Goal: Task Accomplishment & Management: Manage account settings

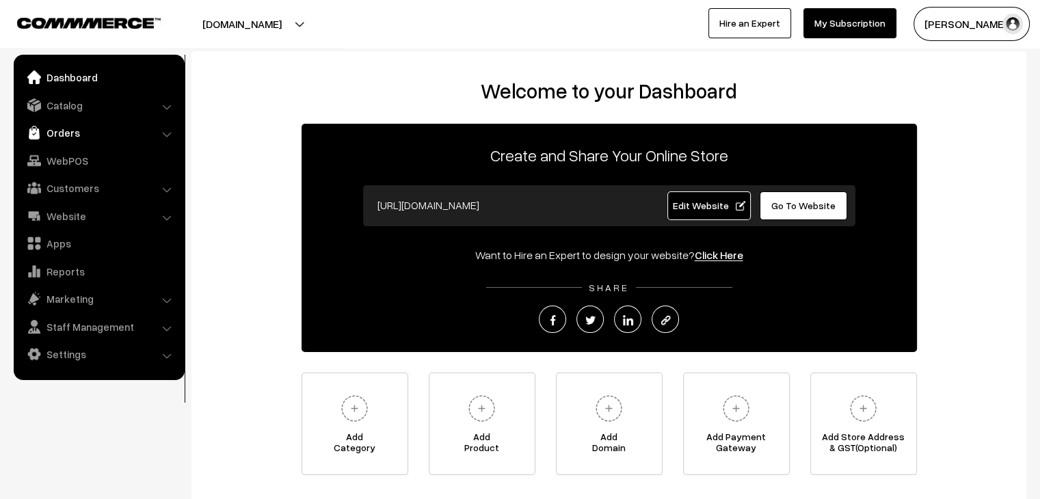
click at [64, 126] on link "Orders" at bounding box center [98, 132] width 163 height 25
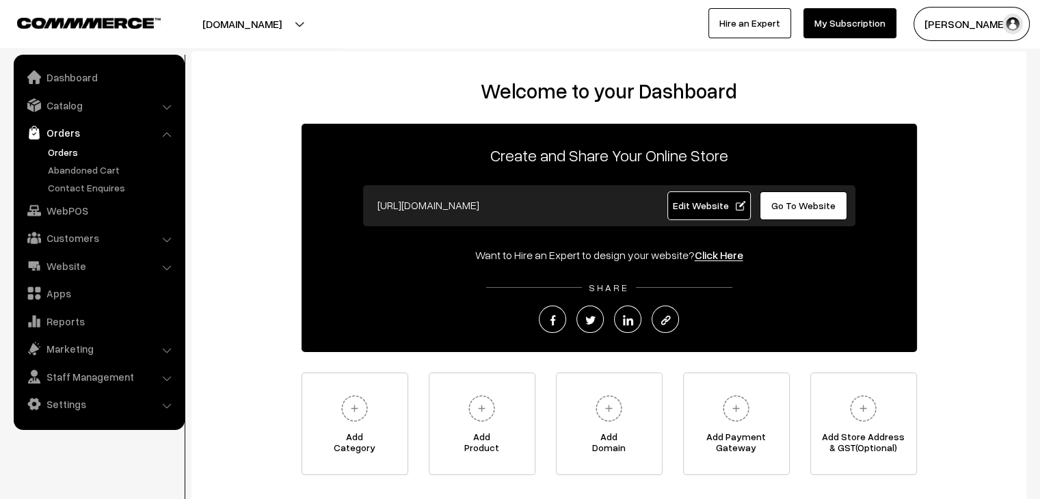
click at [70, 148] on link "Orders" at bounding box center [111, 152] width 135 height 14
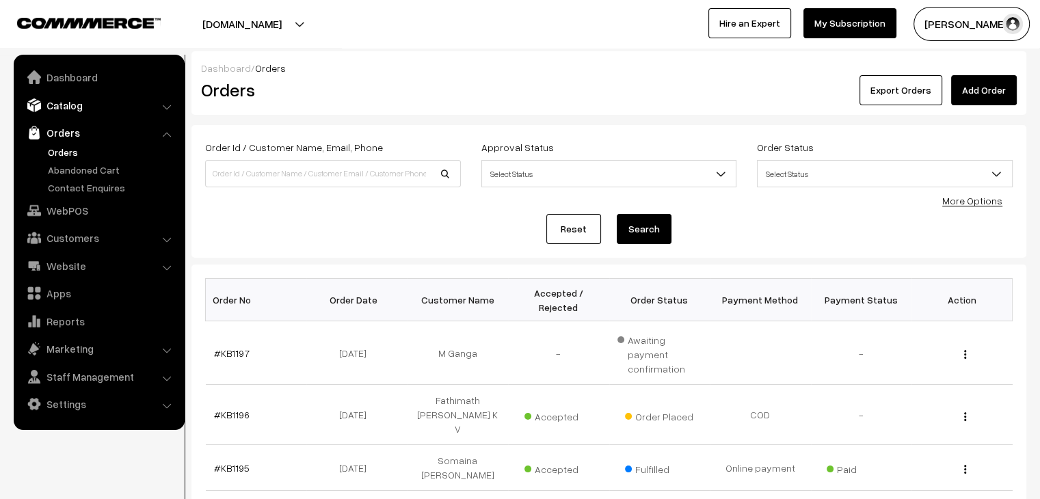
click at [68, 98] on link "Catalog" at bounding box center [98, 105] width 163 height 25
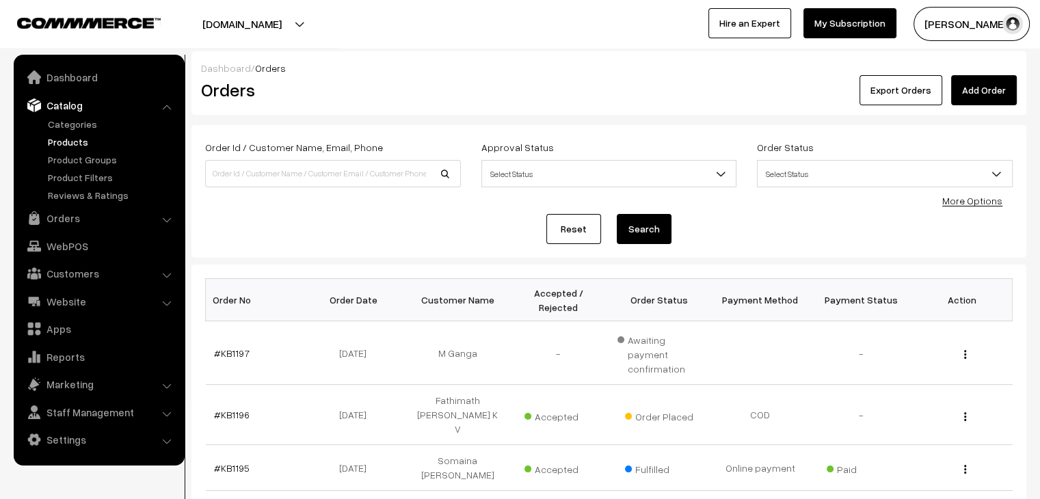
click at [79, 142] on link "Products" at bounding box center [111, 142] width 135 height 14
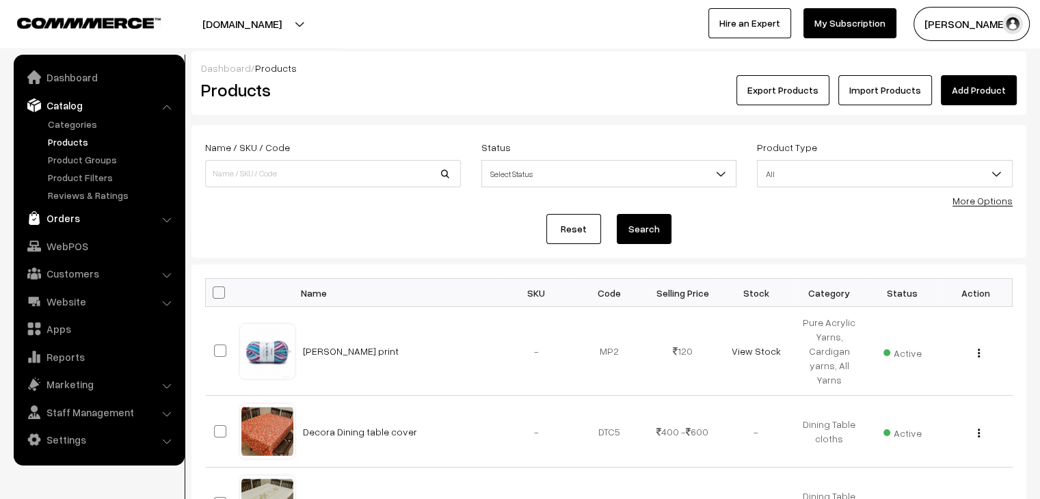
click at [94, 217] on link "Orders" at bounding box center [98, 218] width 163 height 25
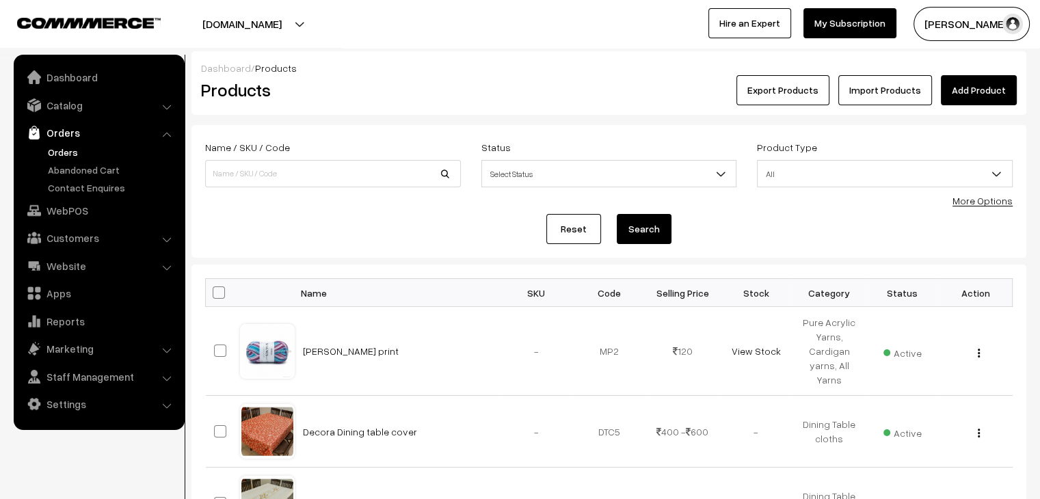
click at [77, 152] on link "Orders" at bounding box center [111, 152] width 135 height 14
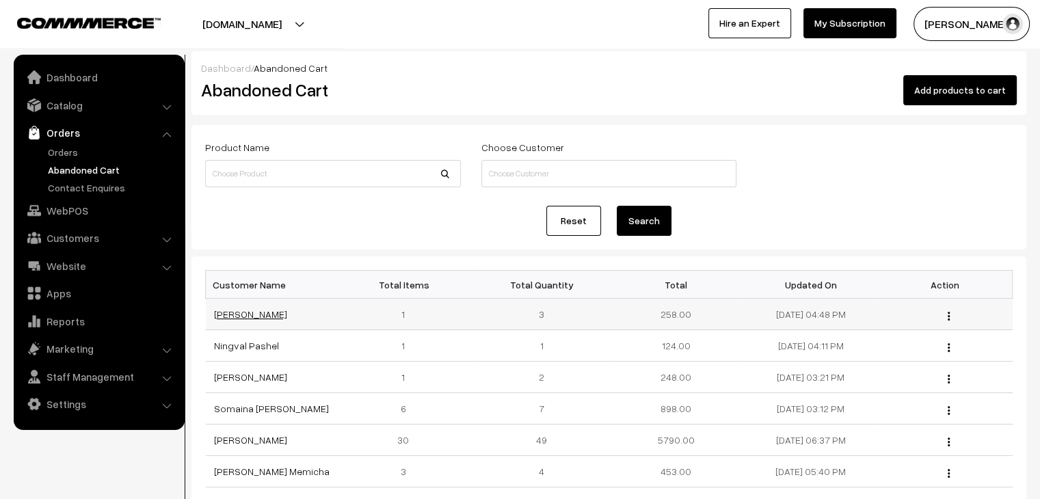
click at [222, 318] on link "[PERSON_NAME]" at bounding box center [250, 314] width 73 height 12
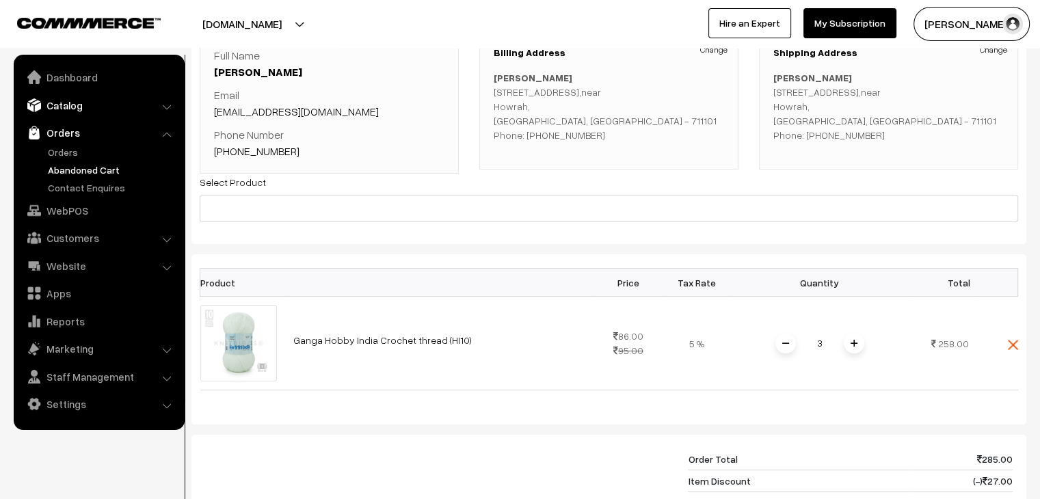
scroll to position [68, 0]
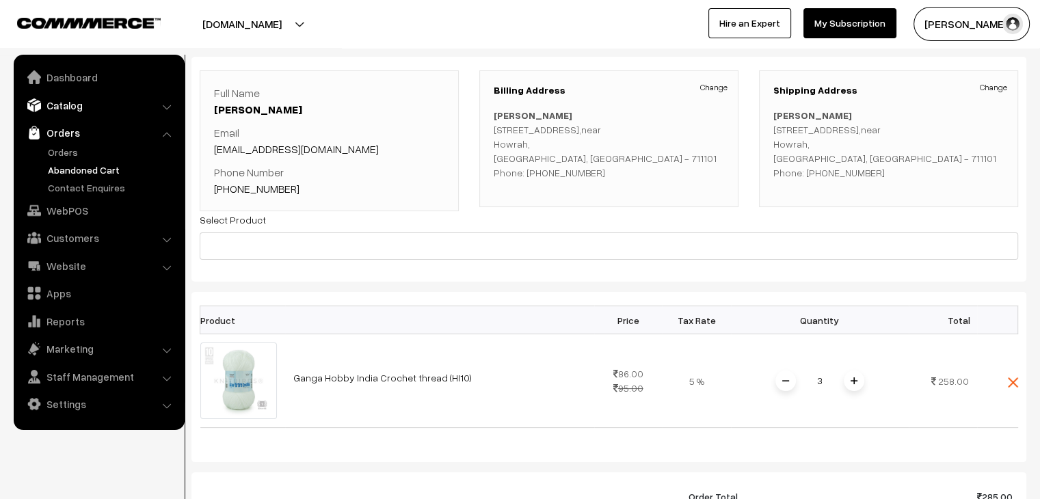
drag, startPoint x: 49, startPoint y: 105, endPoint x: 58, endPoint y: 115, distance: 13.1
click at [49, 105] on link "Catalog" at bounding box center [98, 105] width 163 height 25
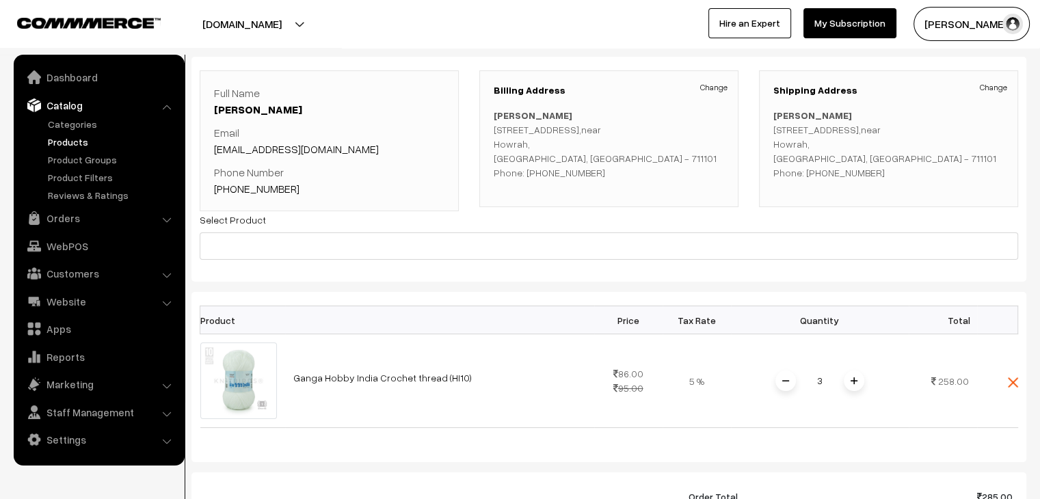
click at [73, 137] on link "Products" at bounding box center [111, 142] width 135 height 14
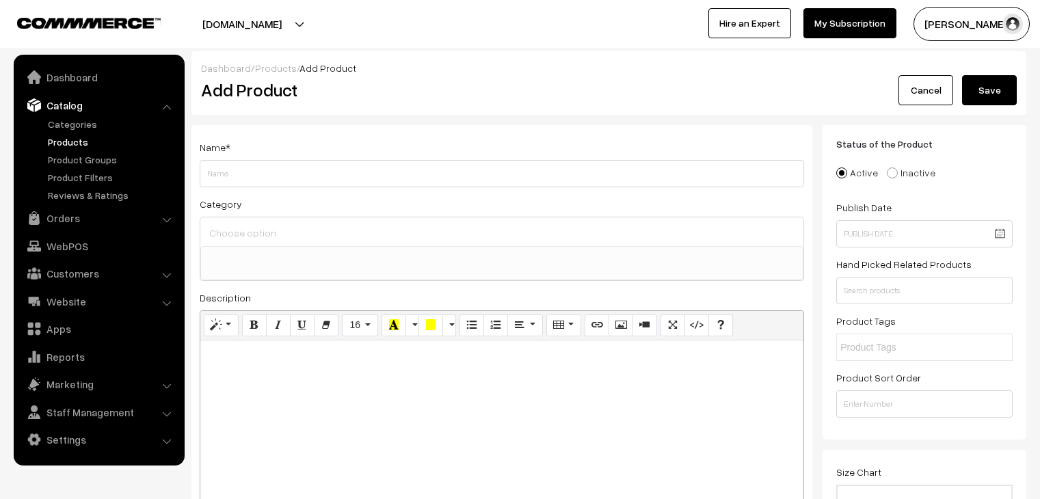
select select
type input "[PERSON_NAME] Cuddles"
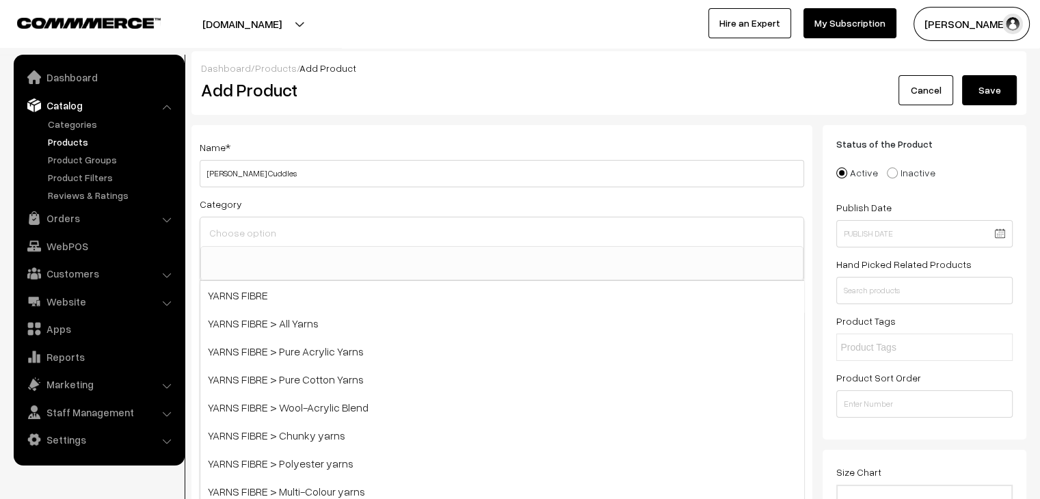
click at [255, 240] on input at bounding box center [502, 233] width 592 height 20
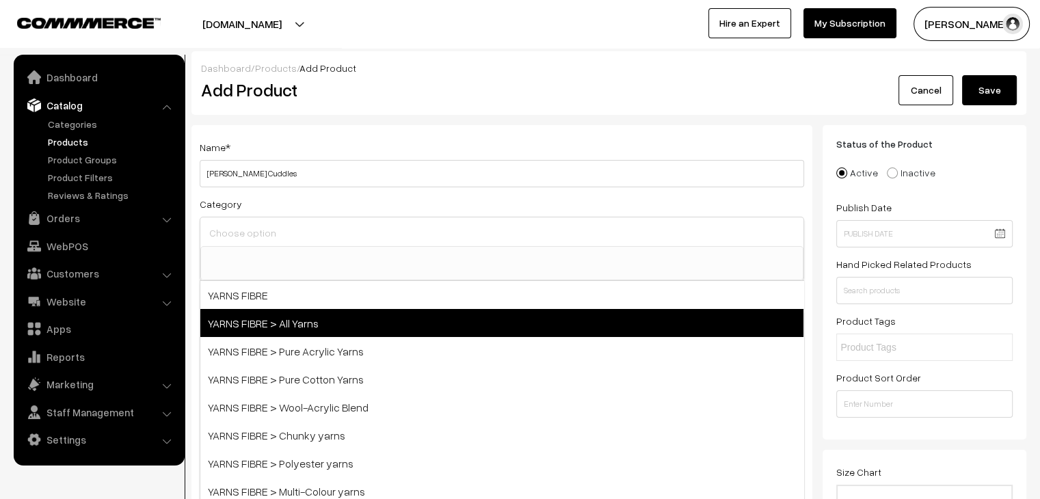
click at [275, 327] on span "YARNS FIBRE > All Yarns" at bounding box center [501, 323] width 603 height 28
select select "49"
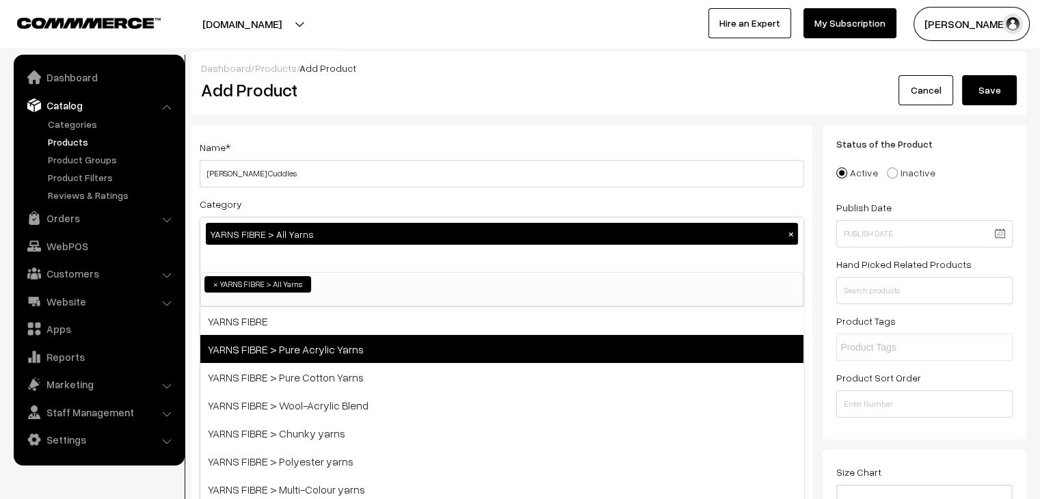
click at [330, 358] on span "YARNS FIBRE > Pure Acrylic Yarns" at bounding box center [501, 349] width 603 height 28
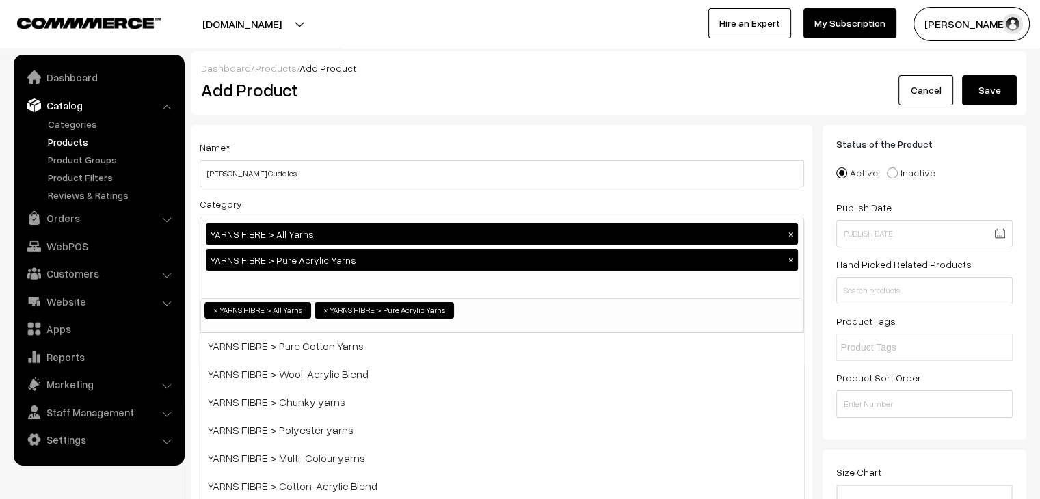
scroll to position [10, 0]
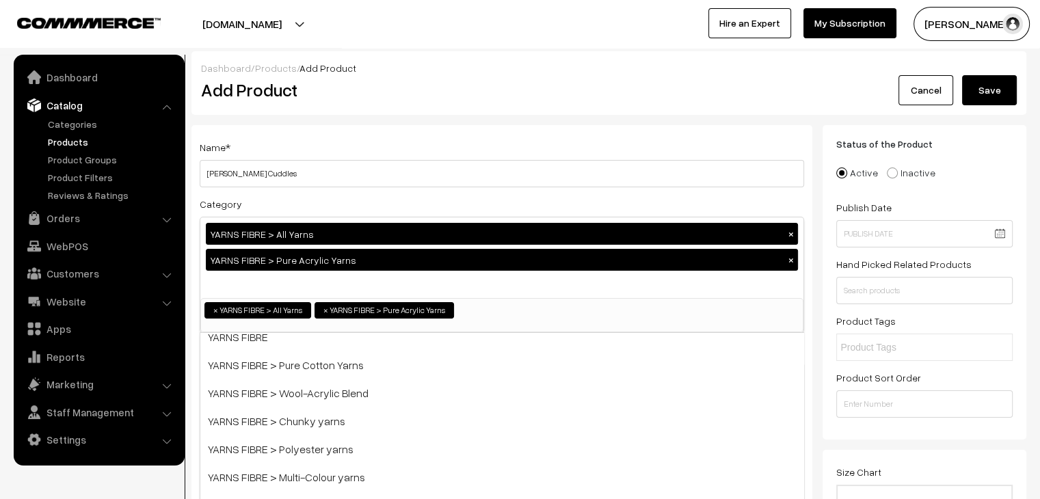
click at [458, 305] on input "search" at bounding box center [460, 309] width 6 height 14
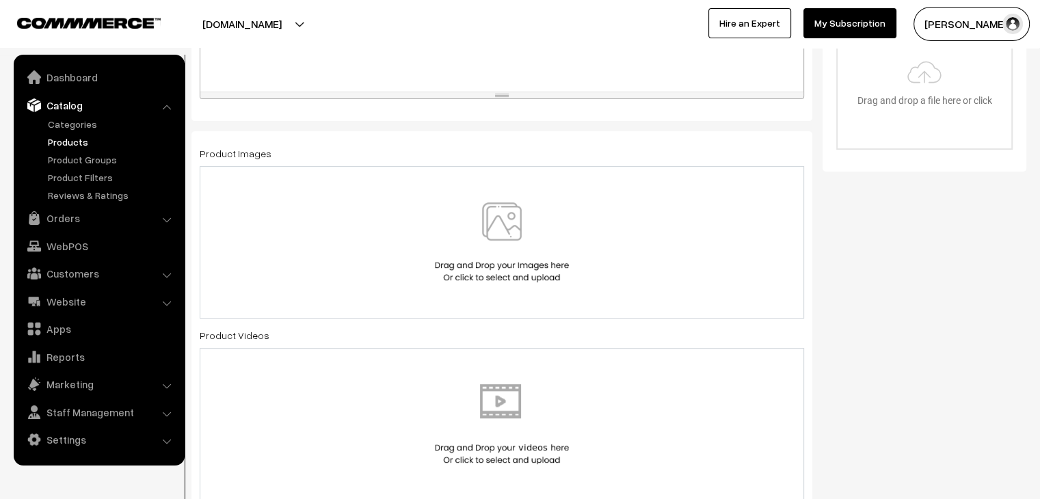
scroll to position [547, 0]
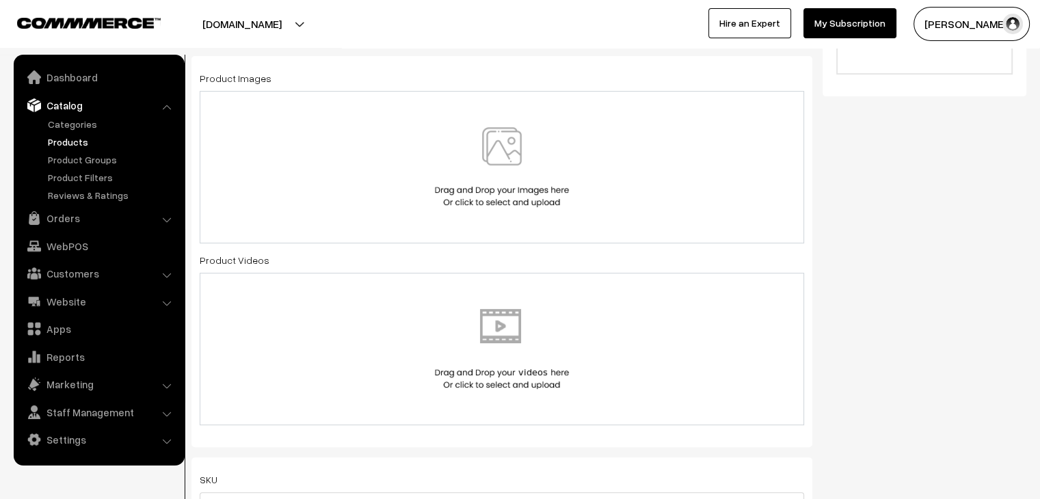
click at [531, 211] on div at bounding box center [502, 167] width 604 height 152
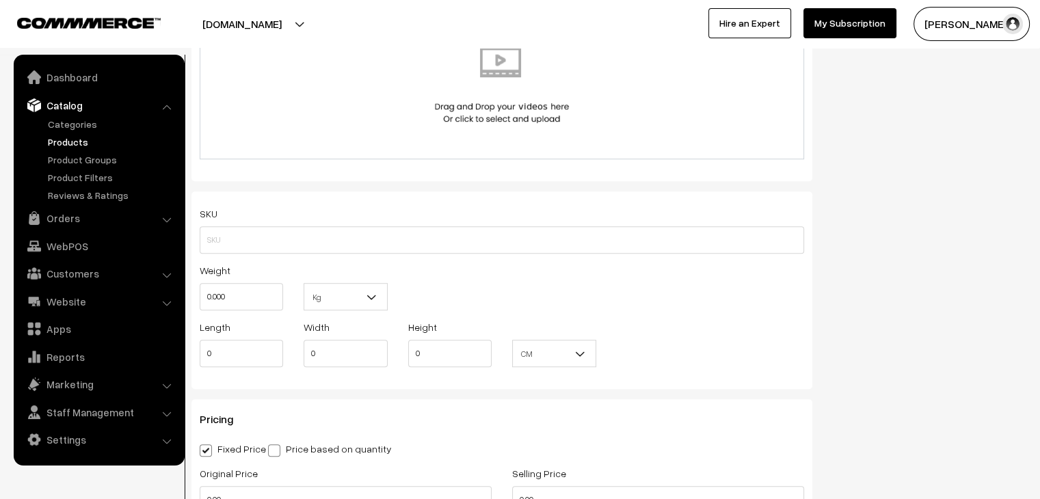
scroll to position [820, 0]
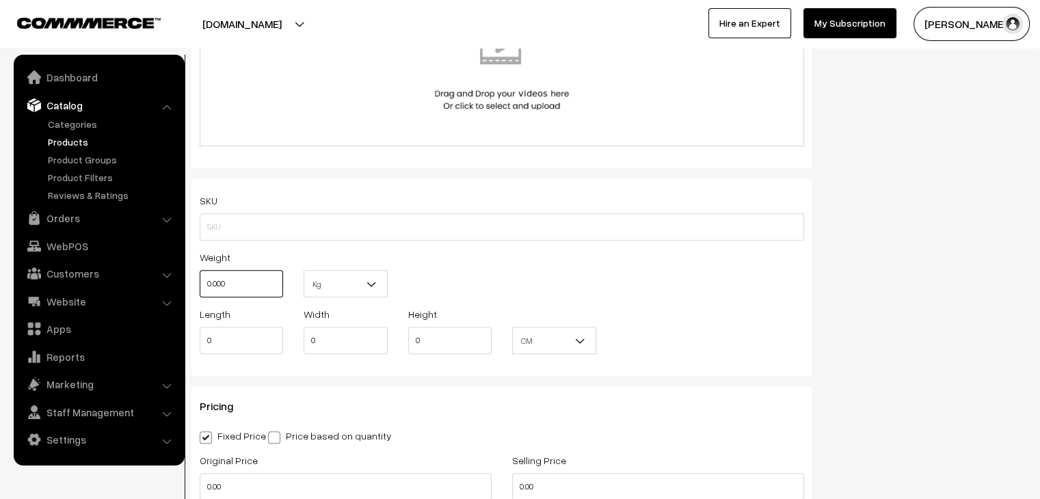
click at [250, 288] on input "0.000" at bounding box center [241, 283] width 83 height 27
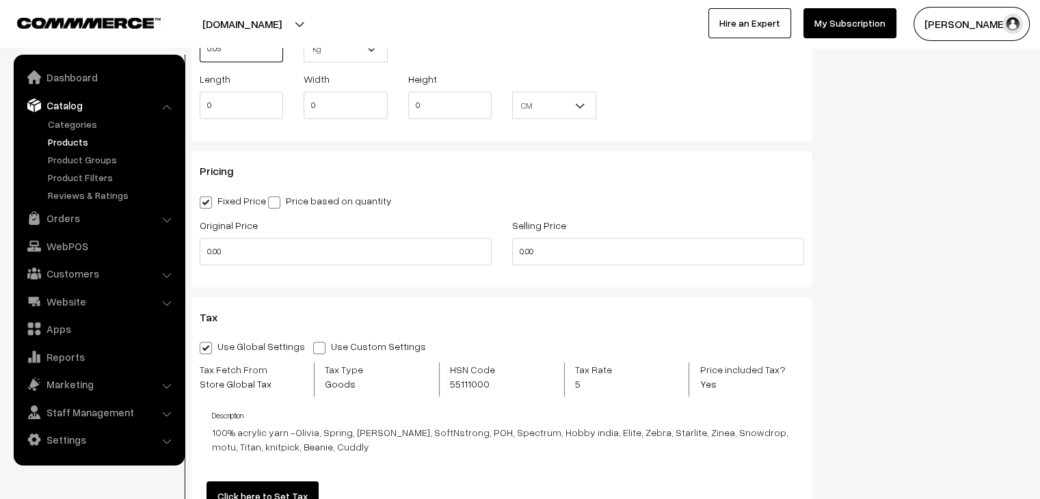
scroll to position [1094, 0]
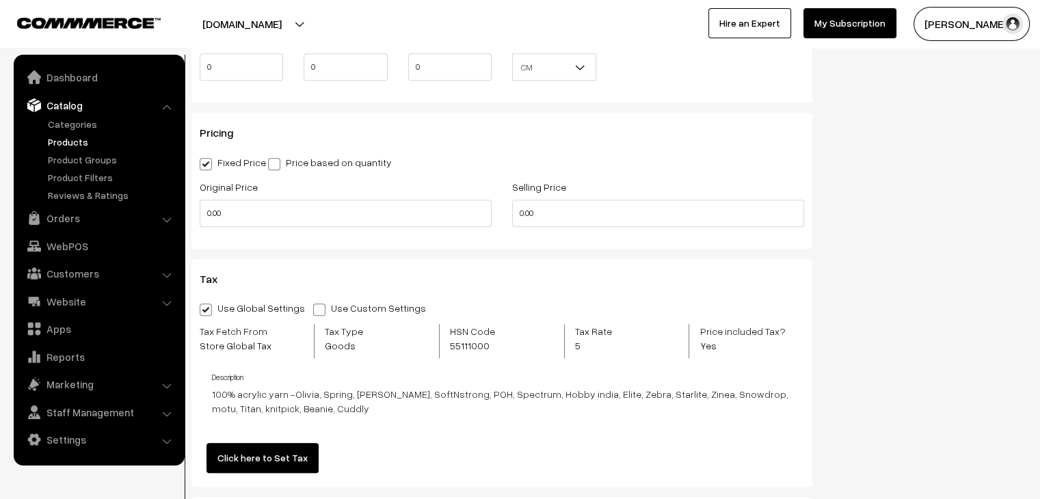
type input "0.05"
click at [241, 217] on input "0.00" at bounding box center [346, 213] width 292 height 27
type input "0"
type input "5"
type input "60"
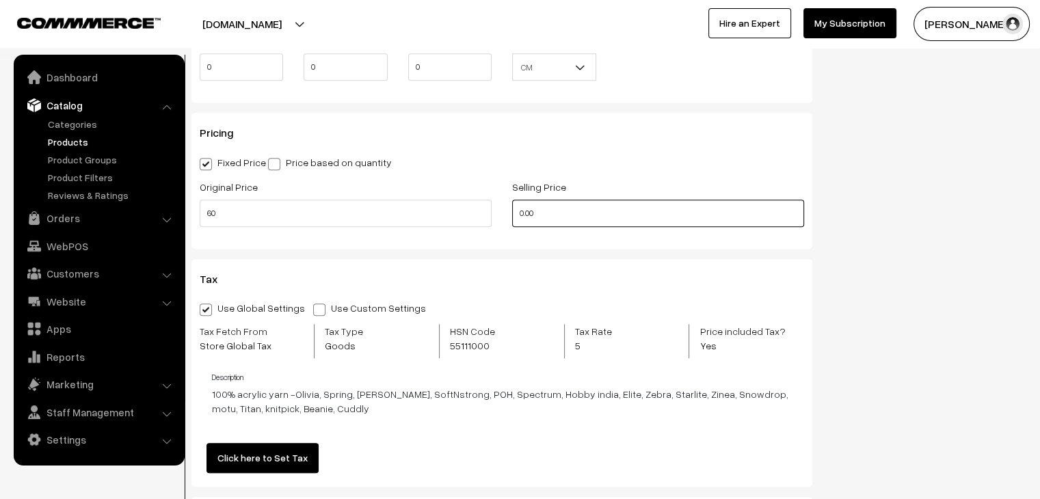
click at [576, 210] on input "0.00" at bounding box center [658, 213] width 292 height 27
type input "0"
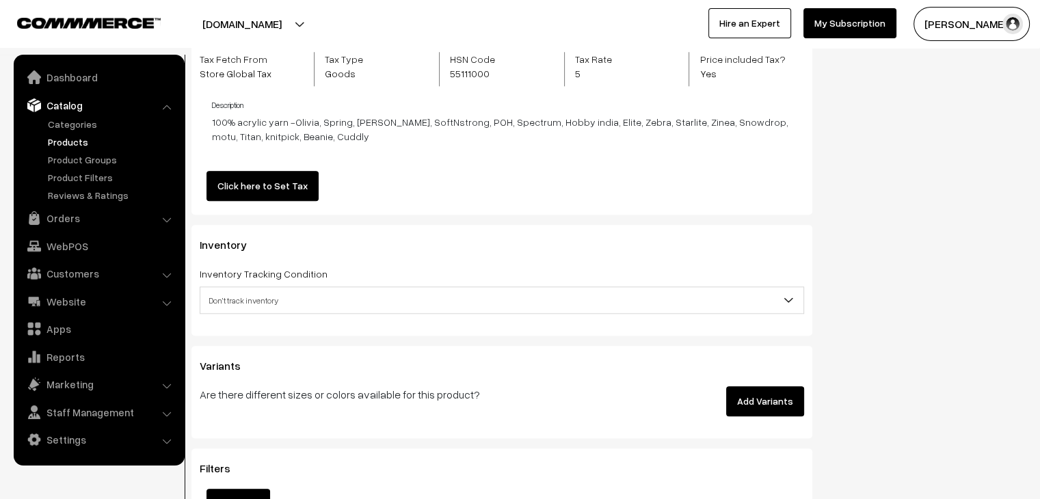
scroll to position [1367, 0]
type input "55"
click at [323, 294] on span "Don't track inventory" at bounding box center [501, 299] width 603 height 24
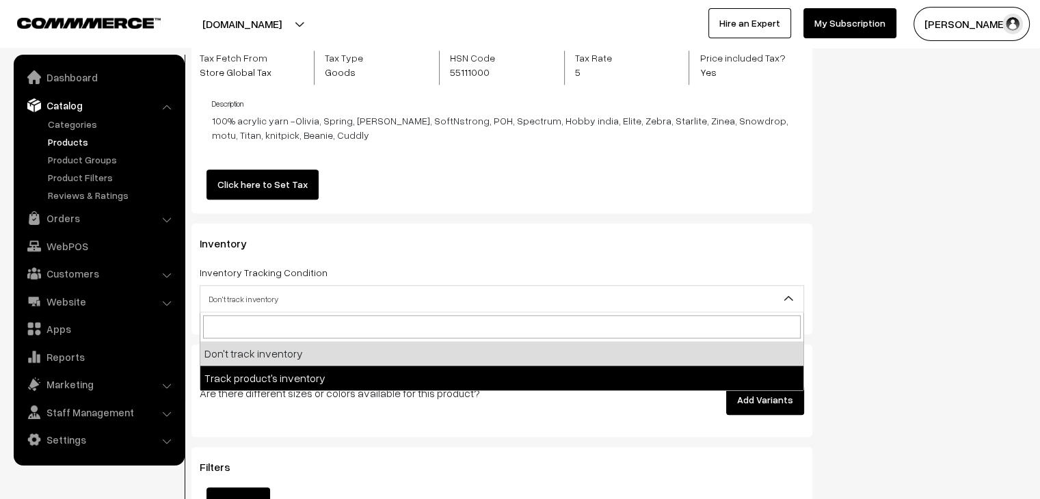
select select "2"
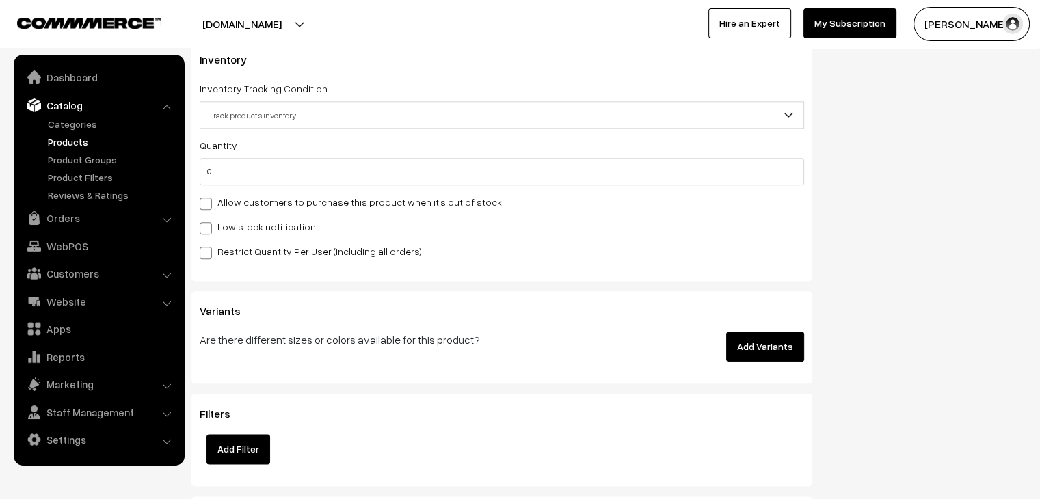
scroll to position [1641, 0]
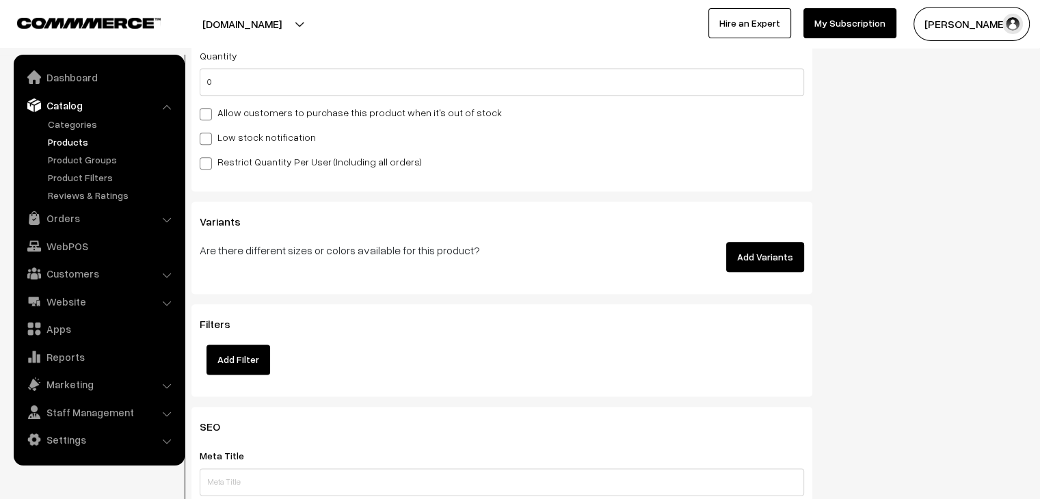
drag, startPoint x: 768, startPoint y: 260, endPoint x: 701, endPoint y: 269, distance: 67.5
click at [768, 260] on button "Add Variants" at bounding box center [765, 257] width 78 height 30
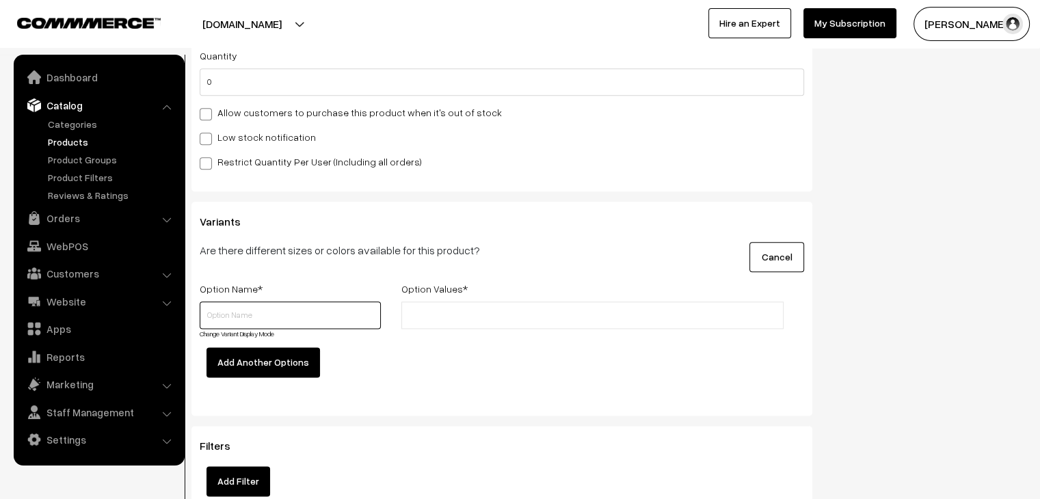
click at [307, 314] on input "text" at bounding box center [290, 314] width 181 height 27
type input "Color"
click at [448, 323] on input "text" at bounding box center [465, 315] width 120 height 14
type input "01"
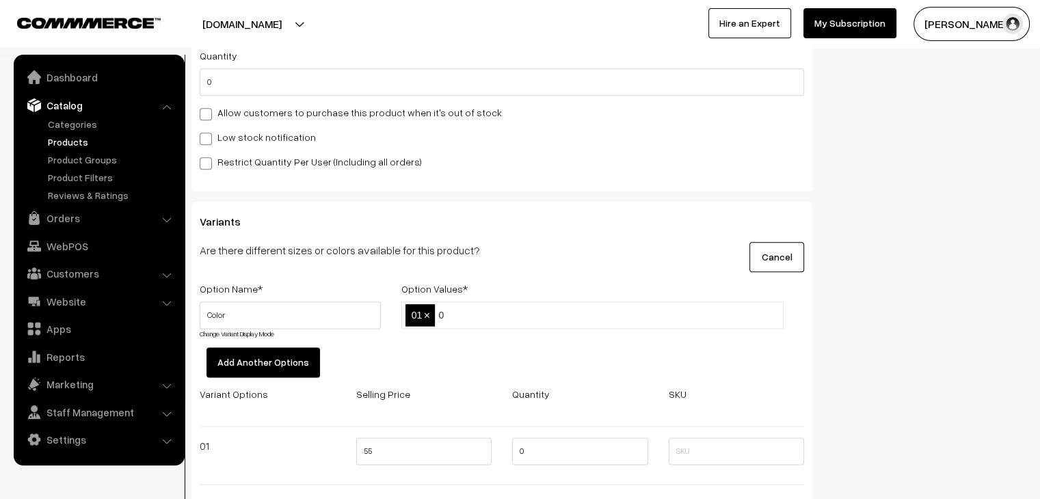
type input "02"
type input "05"
type input "20"
type input "06"
type input "22"
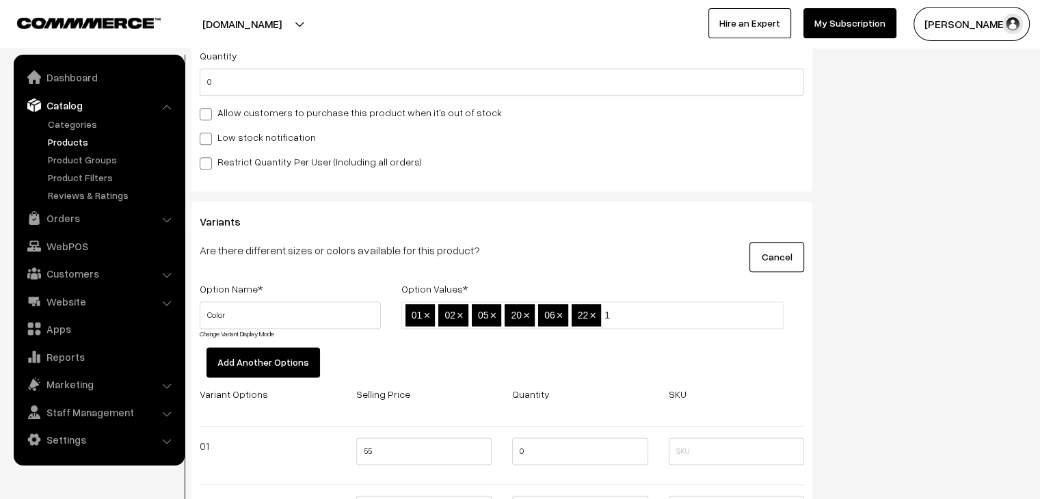
type input "16"
type input "10"
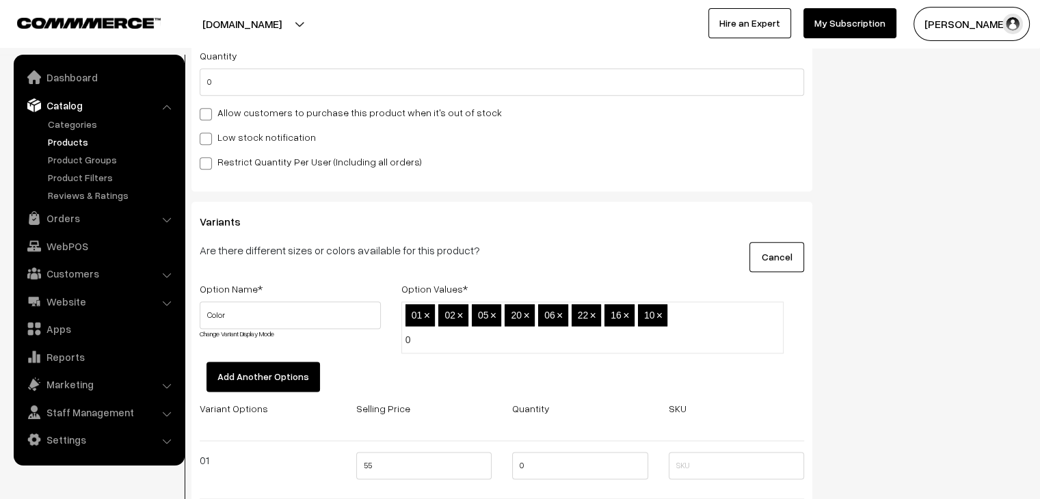
type input "04"
type input "15"
type input "24"
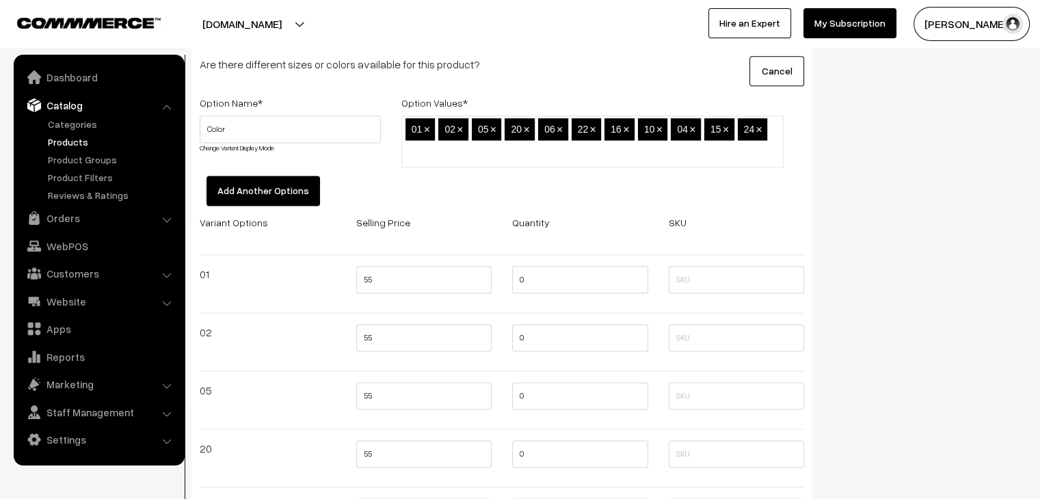
scroll to position [1846, 0]
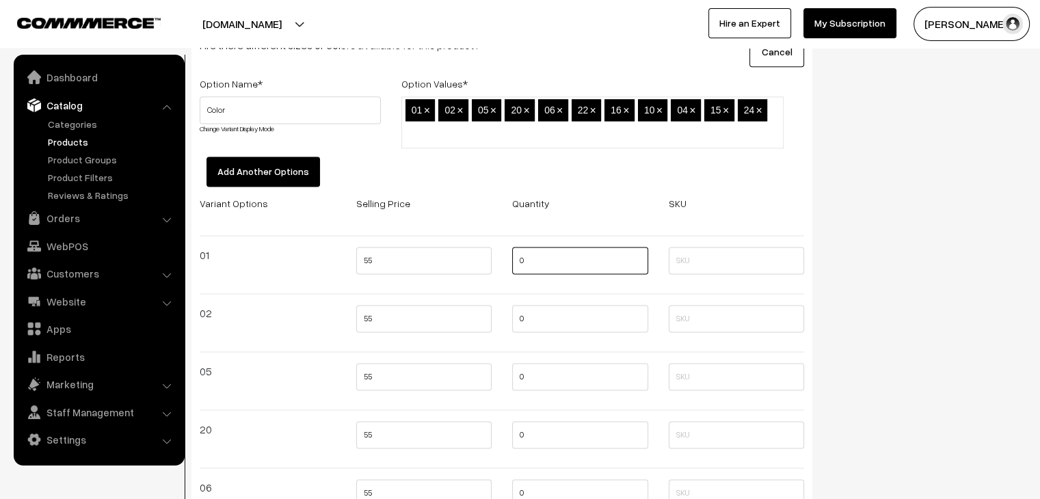
click at [517, 263] on input "0" at bounding box center [580, 260] width 136 height 27
type input "10"
click at [518, 319] on input "0" at bounding box center [580, 318] width 136 height 27
type input "10"
drag, startPoint x: 518, startPoint y: 375, endPoint x: 520, endPoint y: 384, distance: 9.3
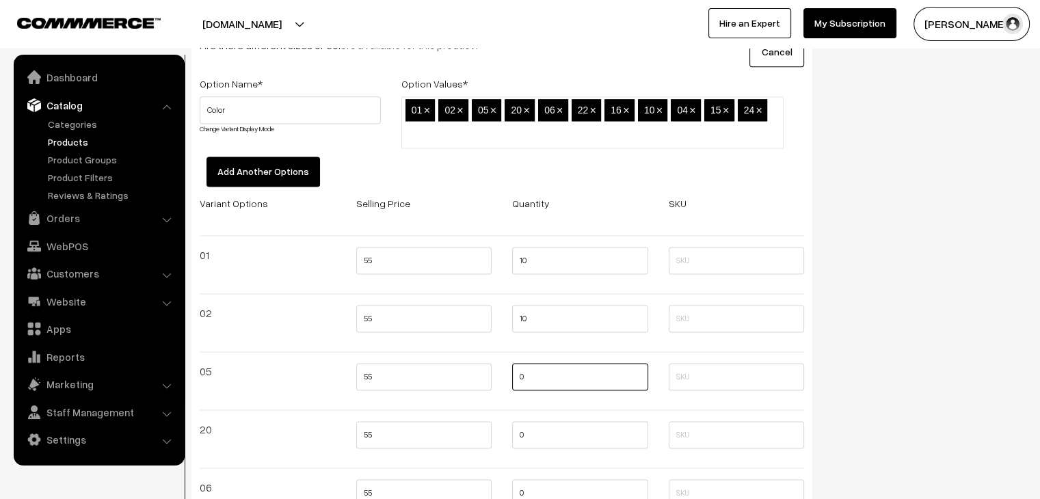
click at [518, 375] on input "0" at bounding box center [580, 376] width 136 height 27
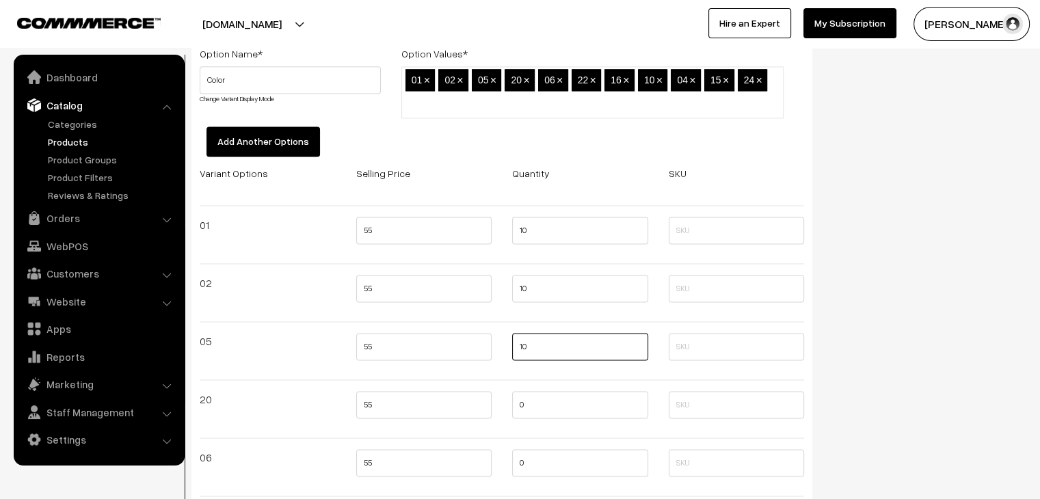
scroll to position [1914, 0]
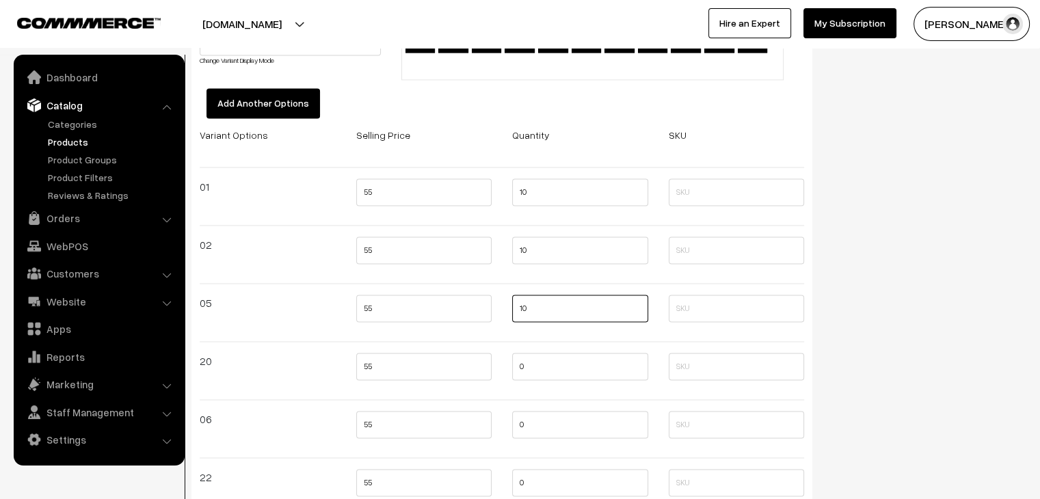
type input "10"
click at [519, 371] on input "0" at bounding box center [580, 366] width 136 height 27
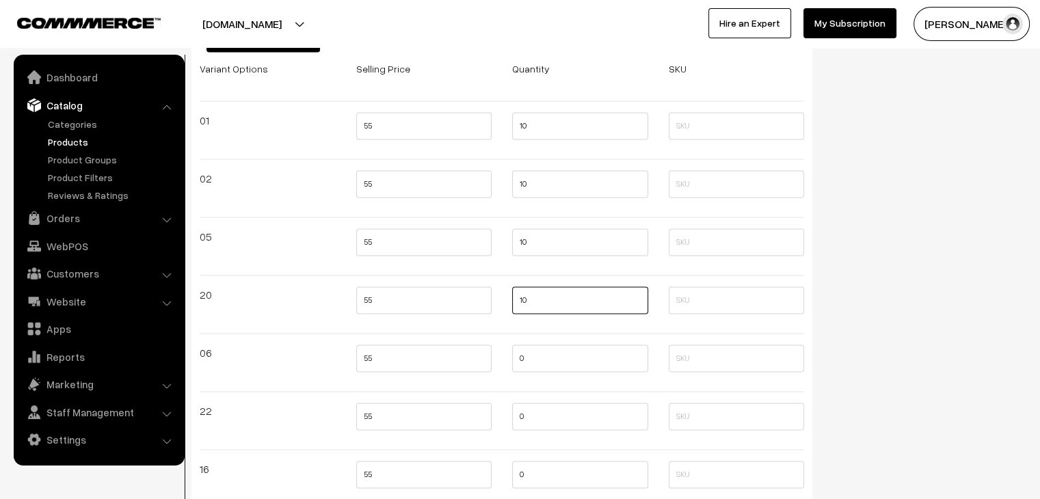
scroll to position [1983, 0]
type input "10"
click at [518, 362] on input "0" at bounding box center [580, 356] width 136 height 27
type input "10"
click at [520, 411] on input "0" at bounding box center [580, 414] width 136 height 27
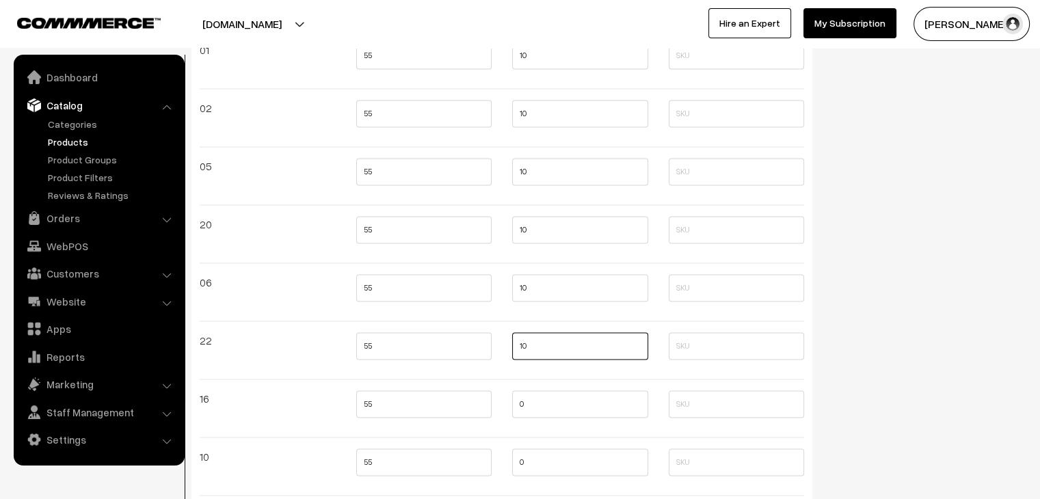
type input "10"
click at [517, 399] on input "0" at bounding box center [580, 403] width 136 height 27
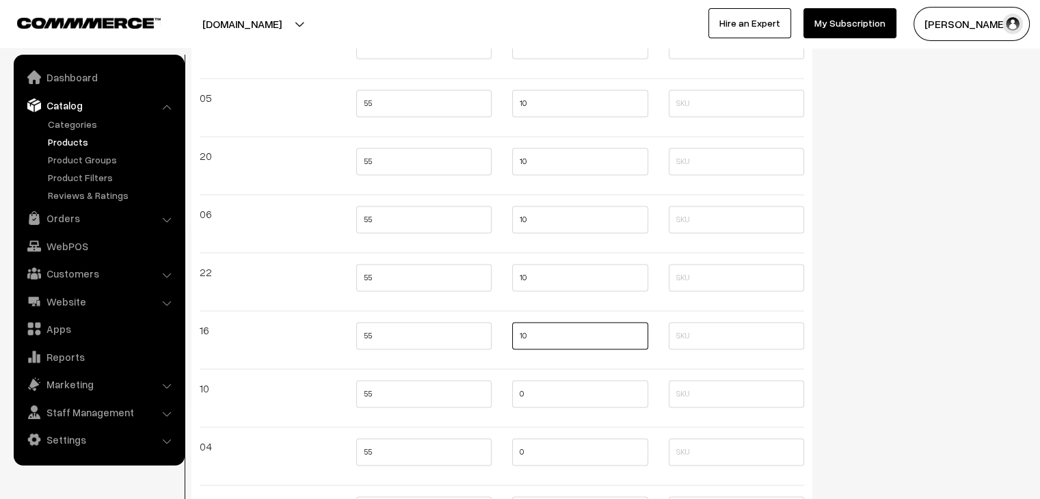
type input "10"
click at [518, 399] on input "0" at bounding box center [580, 393] width 136 height 27
type input "10"
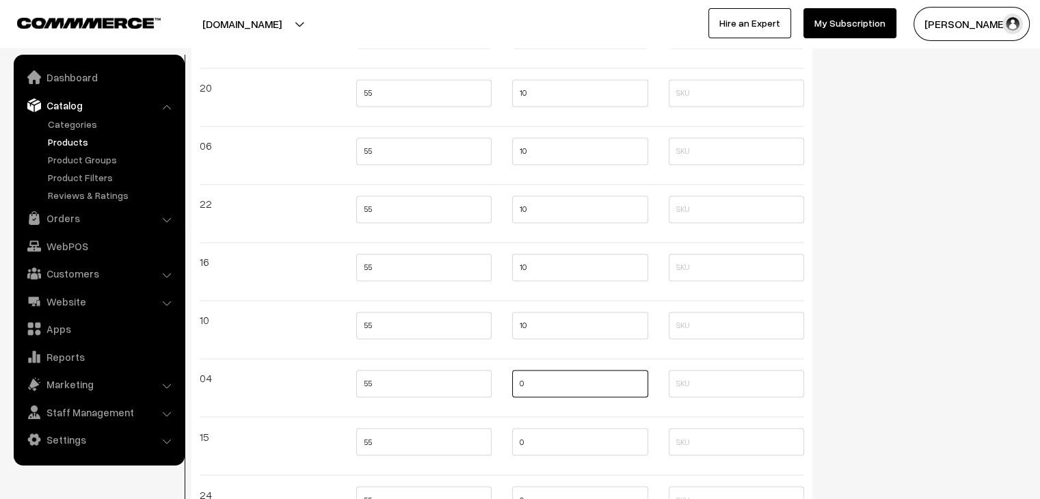
click at [518, 382] on input "0" at bounding box center [580, 383] width 136 height 27
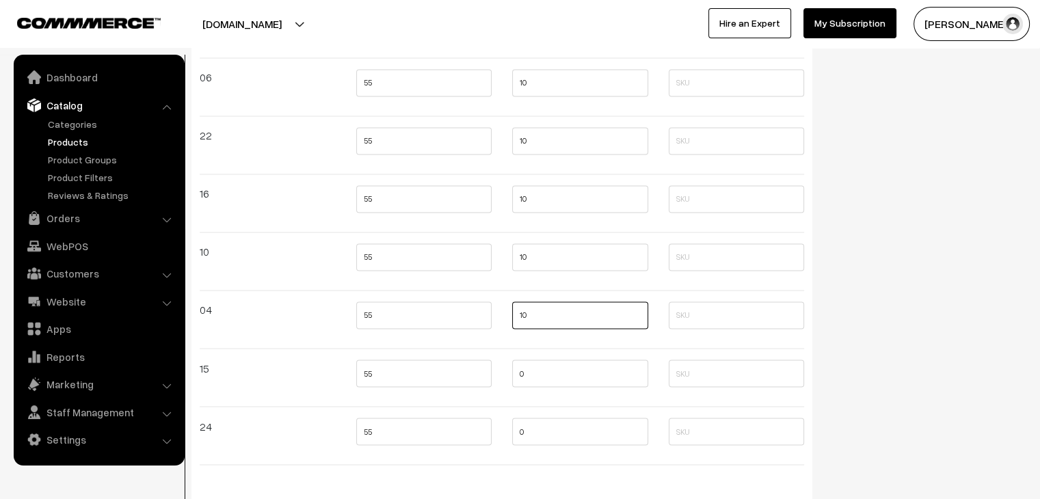
type input "10"
click at [519, 367] on input "0" at bounding box center [580, 373] width 136 height 27
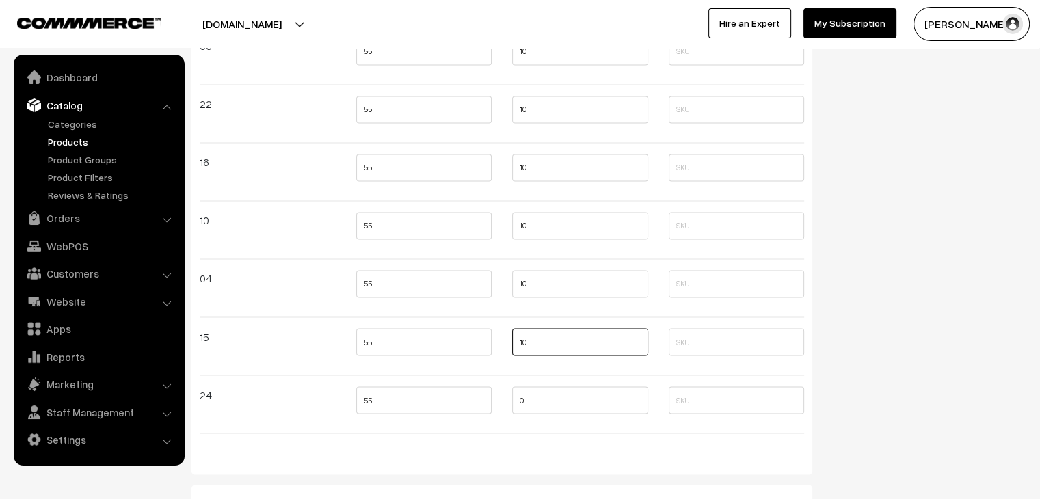
scroll to position [2324, 0]
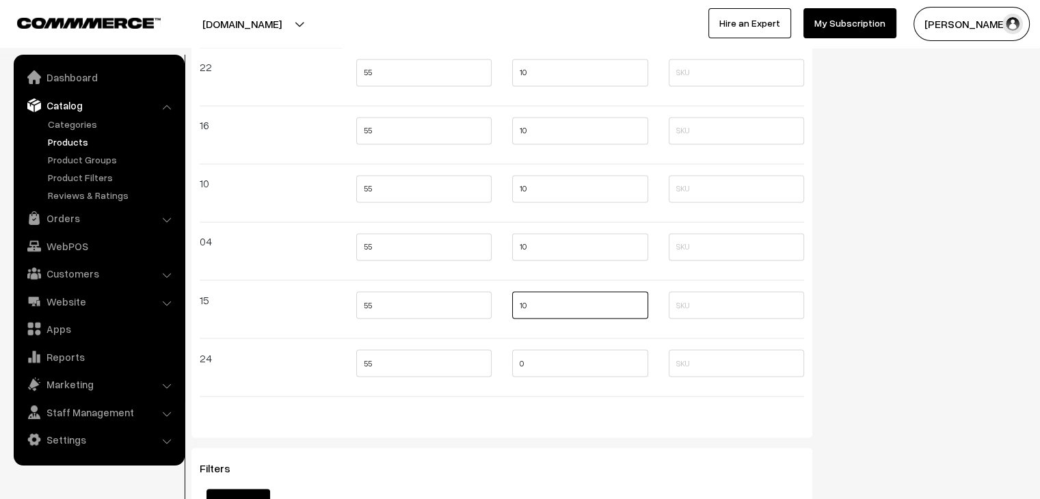
type input "10"
click at [518, 368] on input "0" at bounding box center [580, 362] width 136 height 27
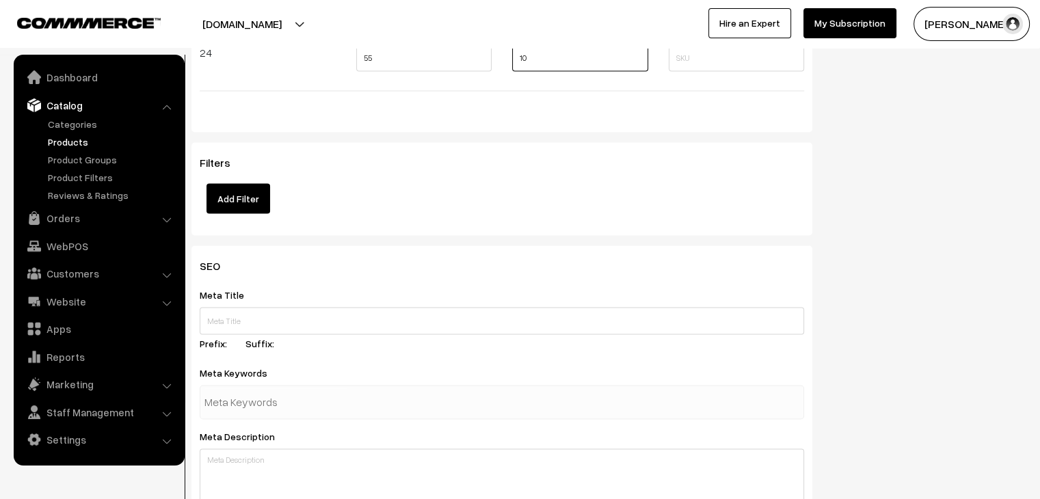
scroll to position [2871, 0]
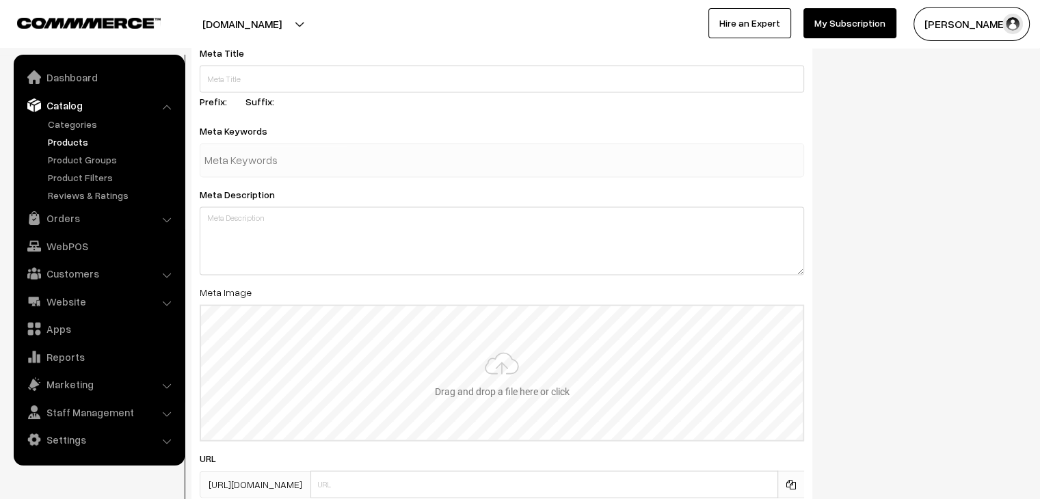
type input "10"
click at [479, 359] on input "file" at bounding box center [502, 373] width 602 height 134
type input "C:\fakepath\05.png"
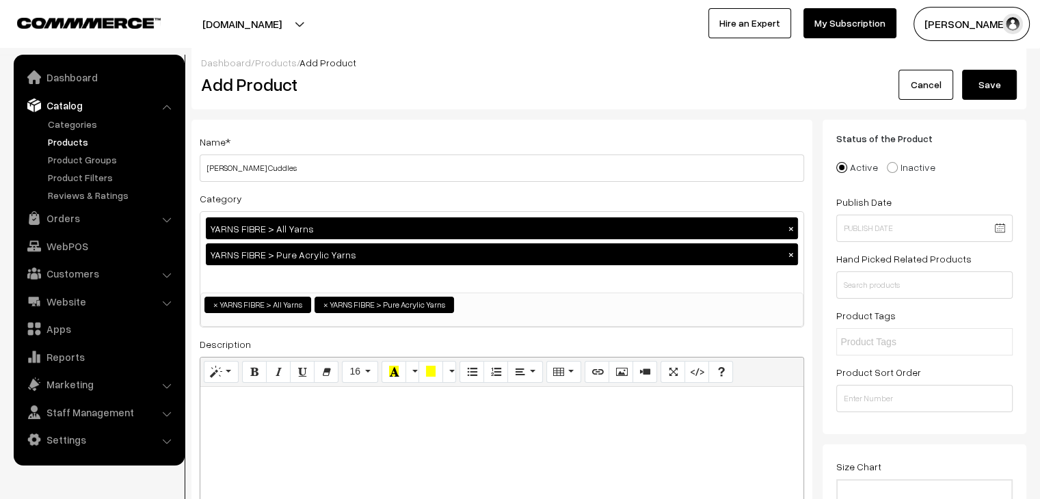
scroll to position [0, 0]
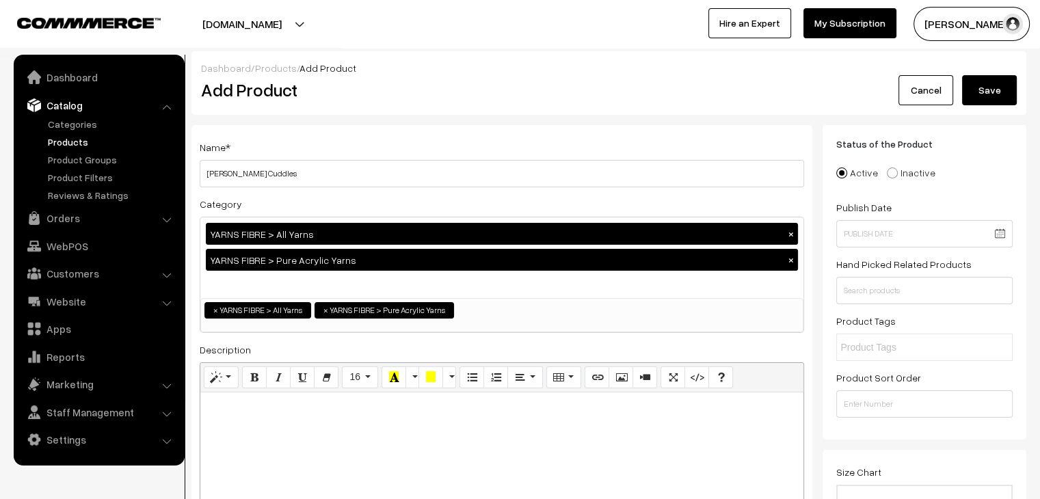
drag, startPoint x: 994, startPoint y: 85, endPoint x: 927, endPoint y: 96, distance: 67.9
click at [994, 85] on button "Save" at bounding box center [989, 90] width 55 height 30
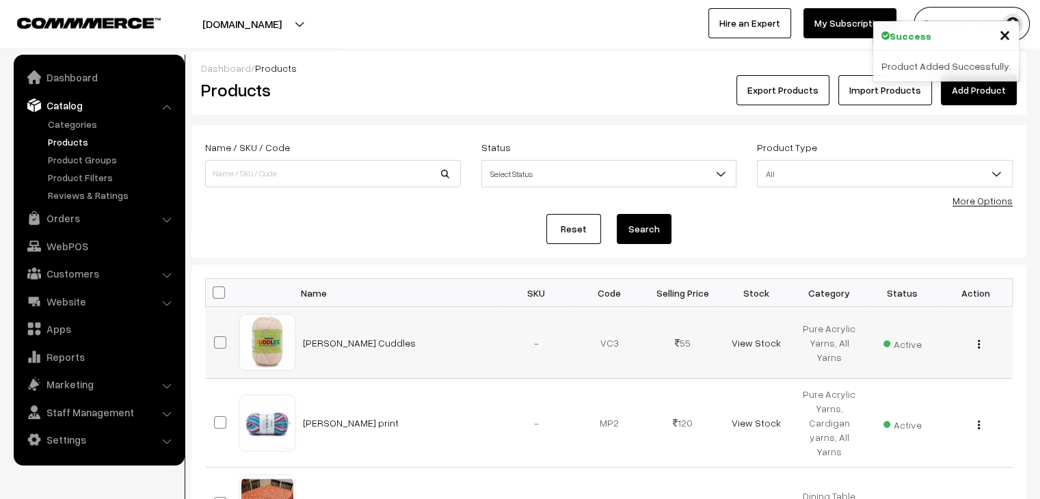
click at [980, 348] on button "button" at bounding box center [978, 343] width 3 height 11
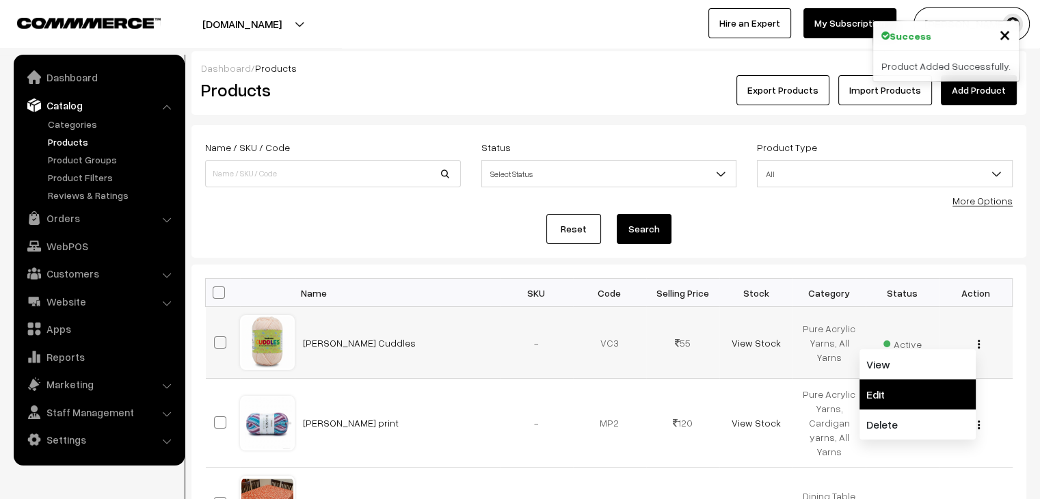
click at [907, 385] on link "Edit" at bounding box center [917, 394] width 116 height 30
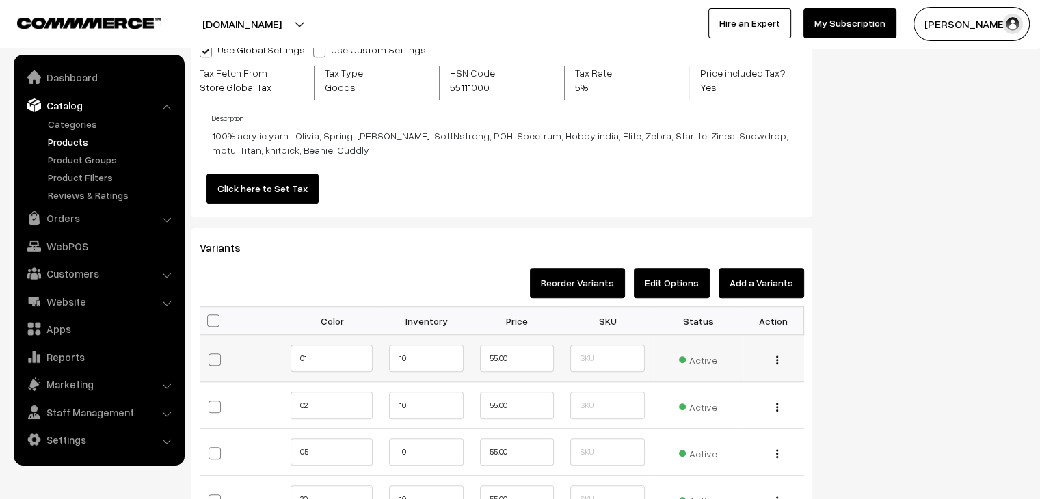
click at [776, 362] on img "button" at bounding box center [777, 360] width 2 height 9
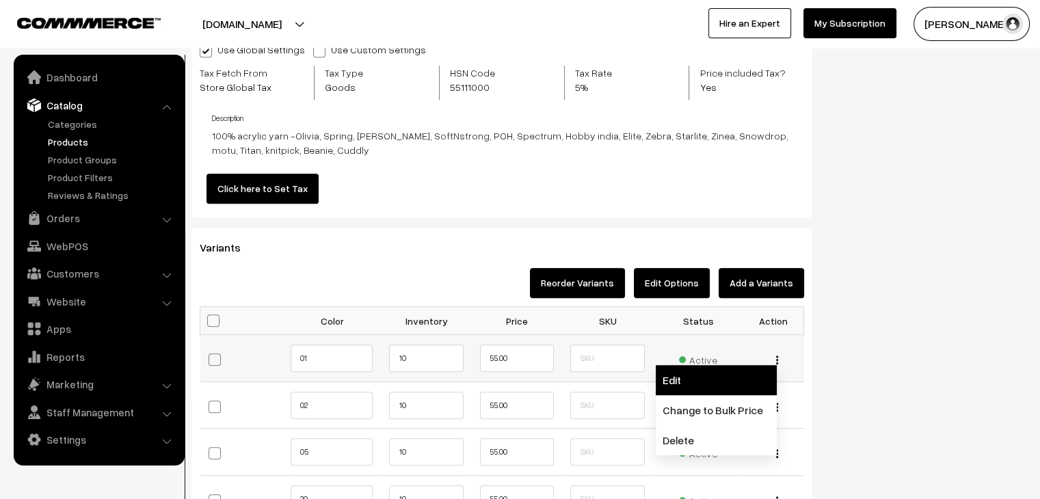
click at [717, 368] on link "Edit" at bounding box center [716, 380] width 121 height 30
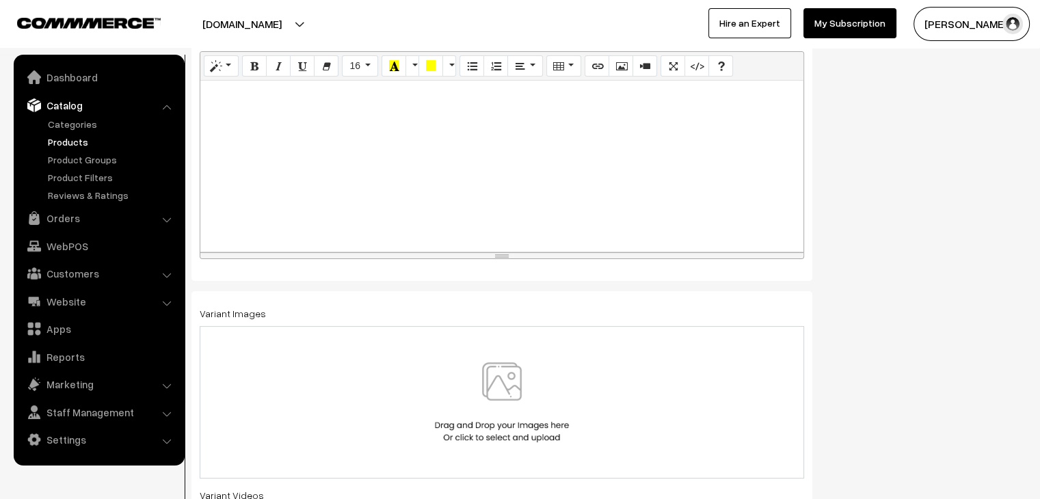
scroll to position [440, 0]
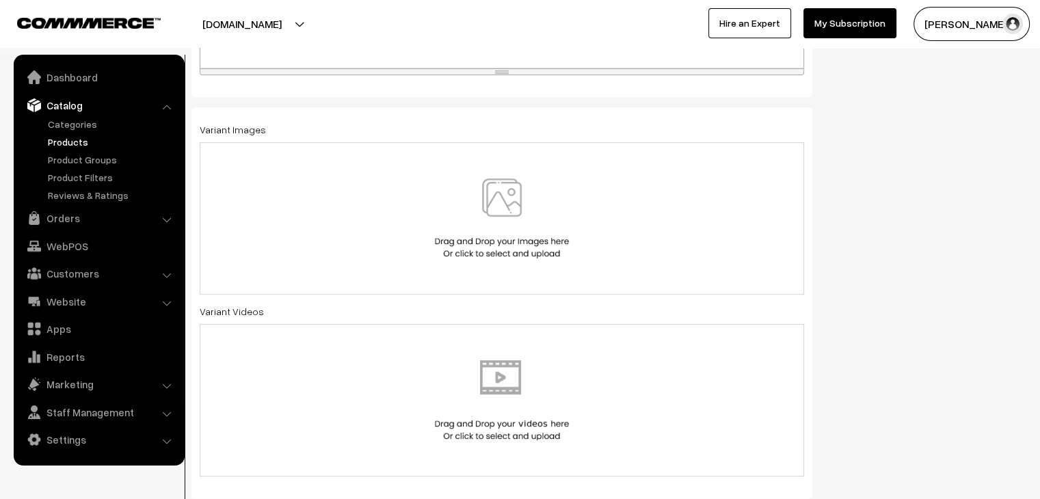
click at [496, 258] on div at bounding box center [502, 218] width 604 height 152
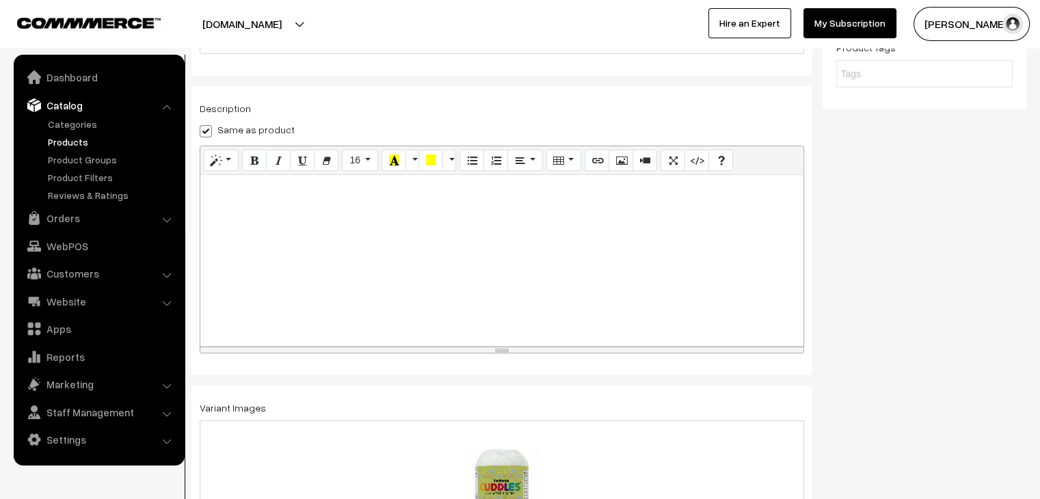
scroll to position [0, 0]
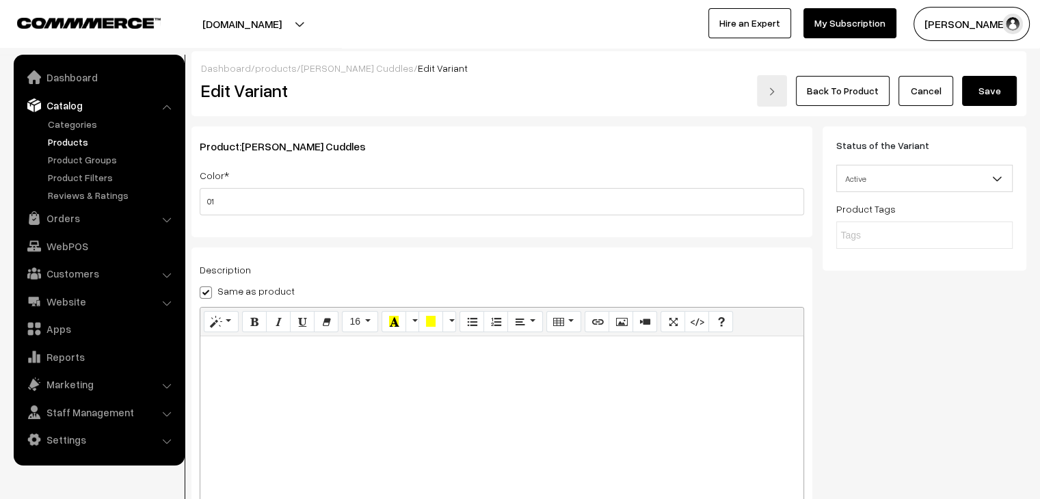
click at [974, 90] on button "Save" at bounding box center [989, 91] width 55 height 30
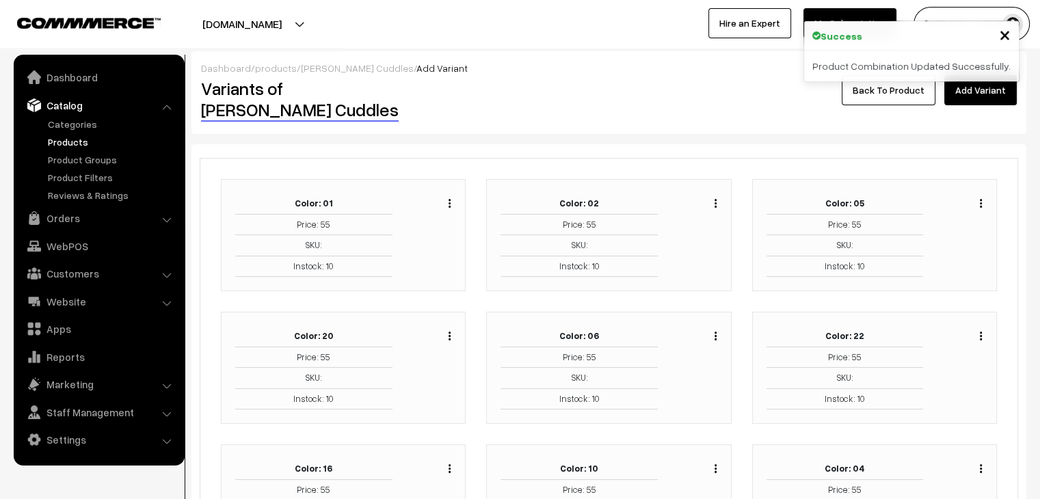
click at [715, 199] on img "button" at bounding box center [715, 203] width 2 height 9
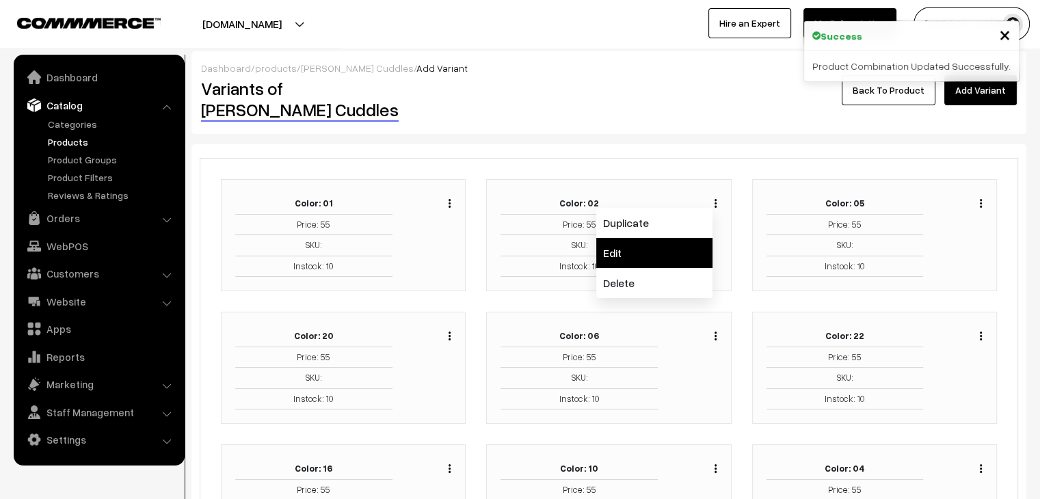
click at [659, 238] on link "Edit" at bounding box center [654, 253] width 116 height 30
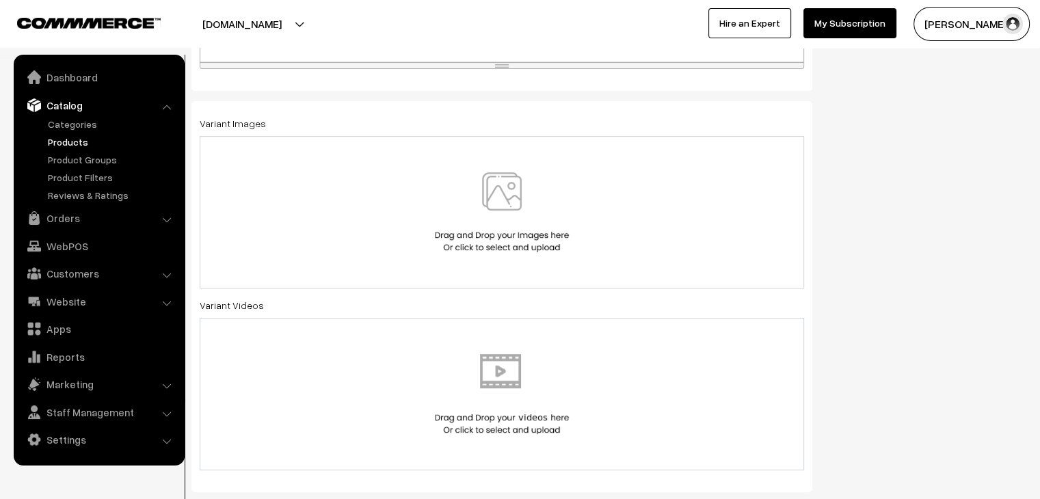
scroll to position [444, 0]
click at [522, 236] on img at bounding box center [501, 214] width 141 height 80
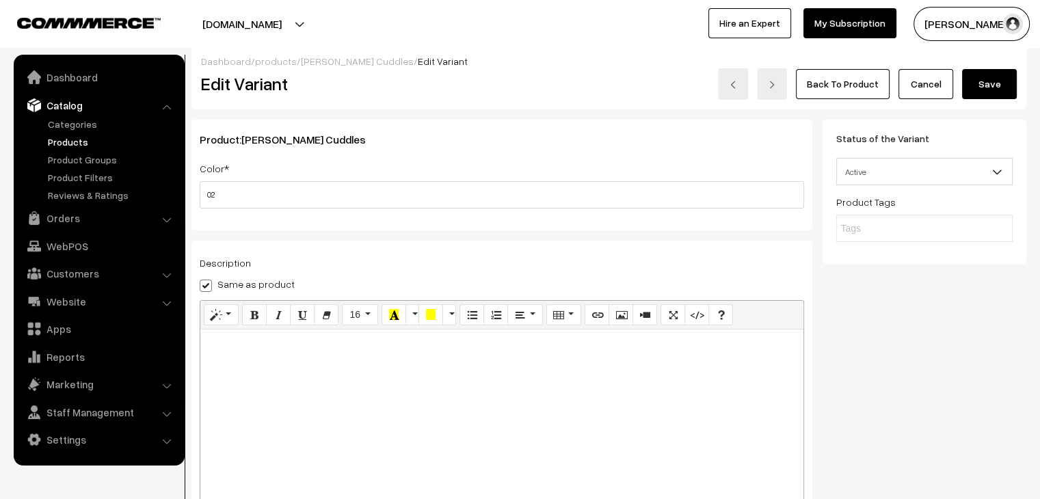
scroll to position [0, 0]
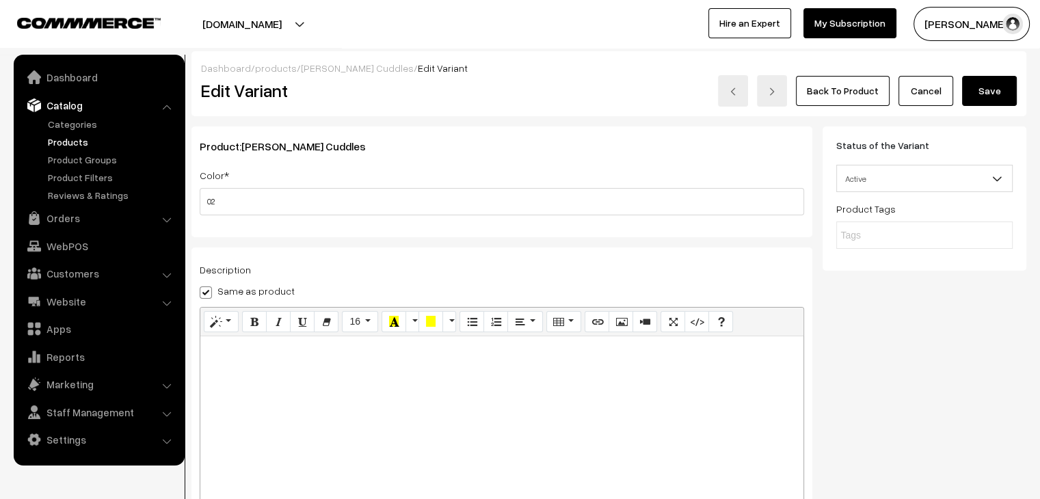
click at [998, 85] on button "Save" at bounding box center [989, 91] width 55 height 30
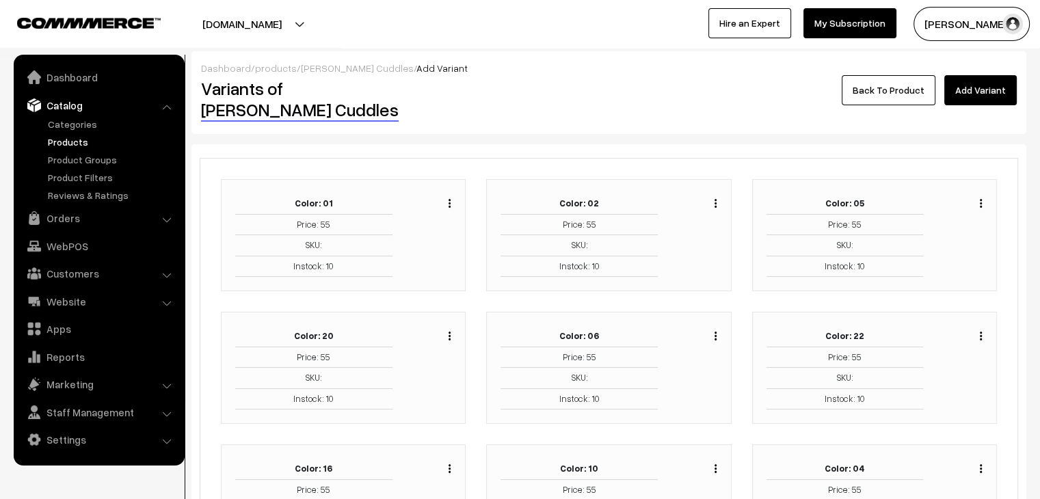
click at [981, 199] on img "button" at bounding box center [981, 203] width 2 height 9
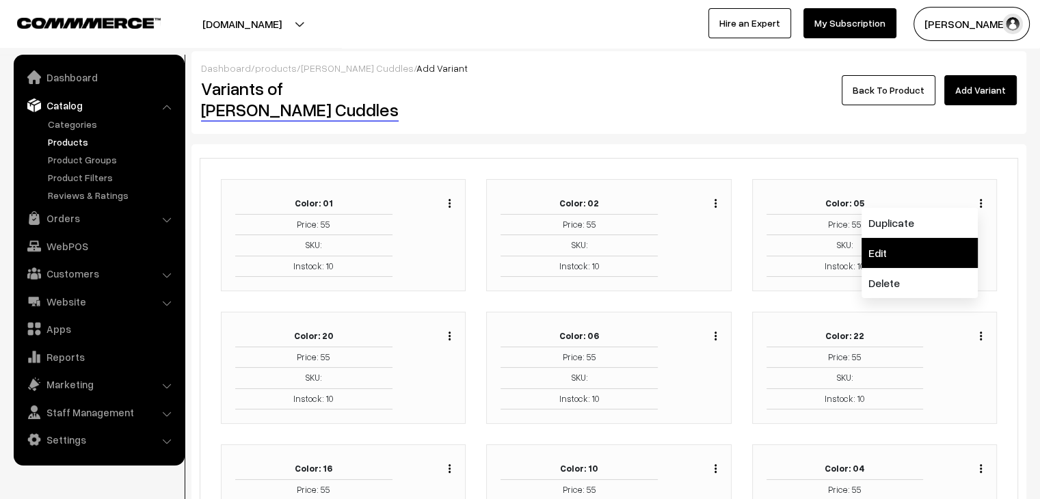
click at [913, 238] on link "Edit" at bounding box center [919, 253] width 116 height 30
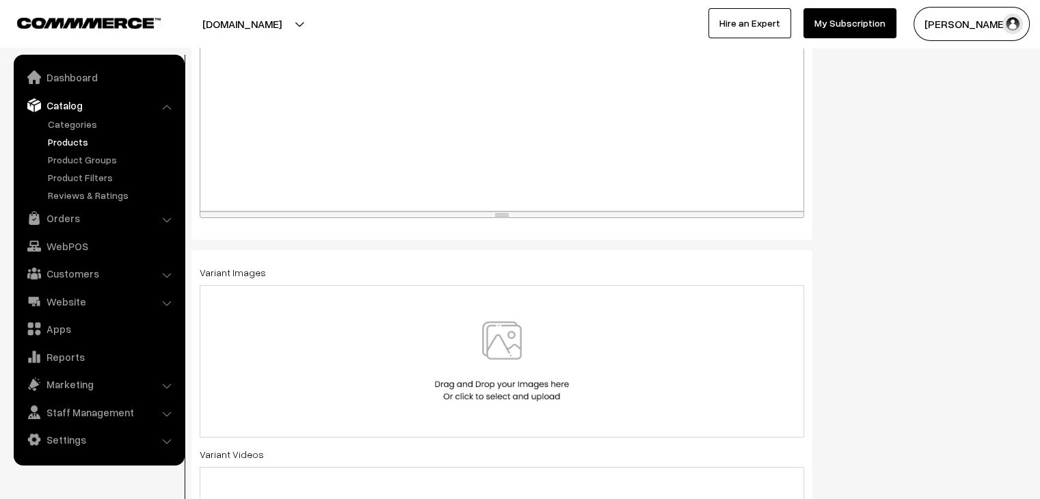
scroll to position [323, 0]
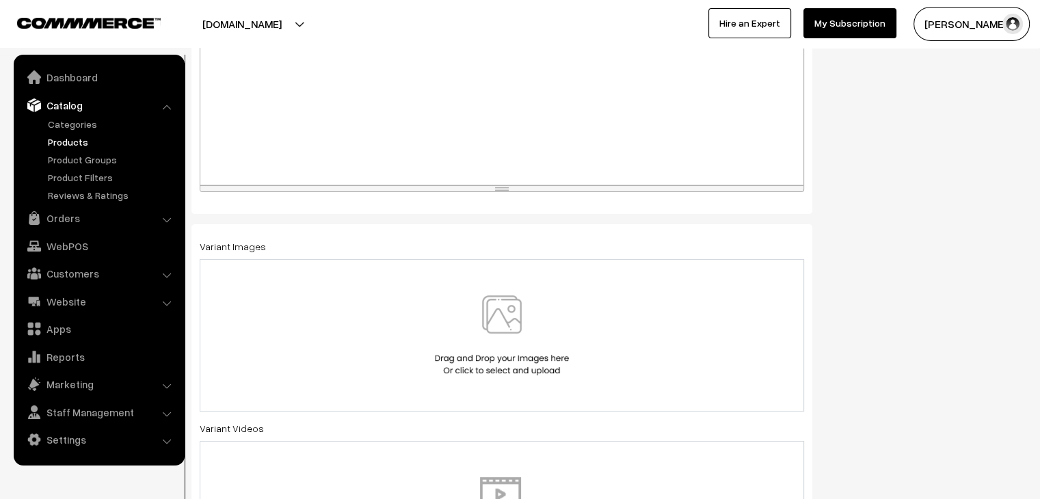
click at [498, 291] on div at bounding box center [502, 335] width 604 height 152
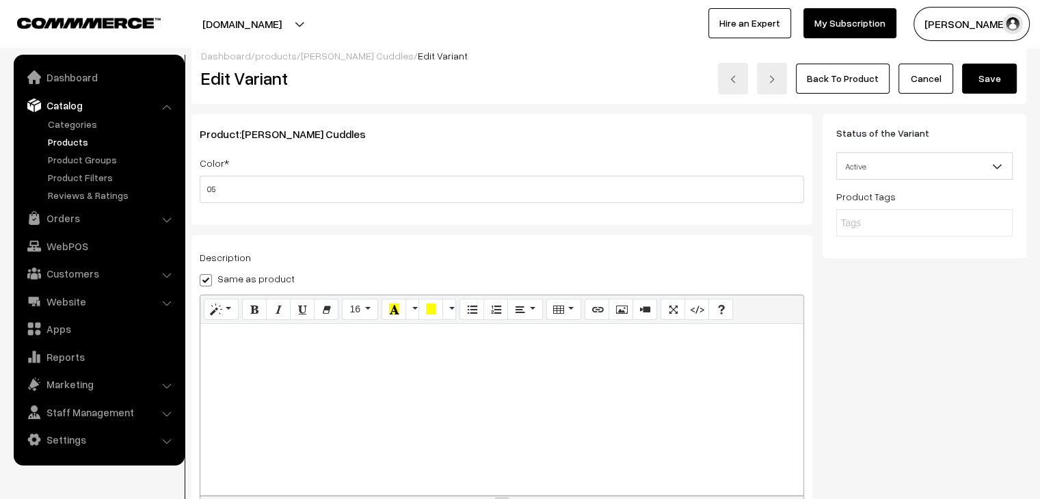
scroll to position [0, 0]
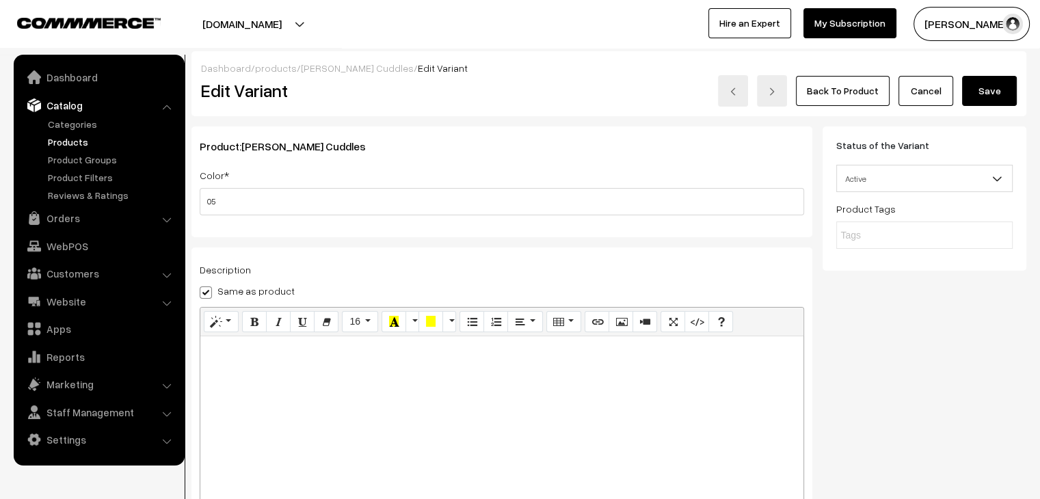
click at [982, 98] on button "Save" at bounding box center [989, 91] width 55 height 30
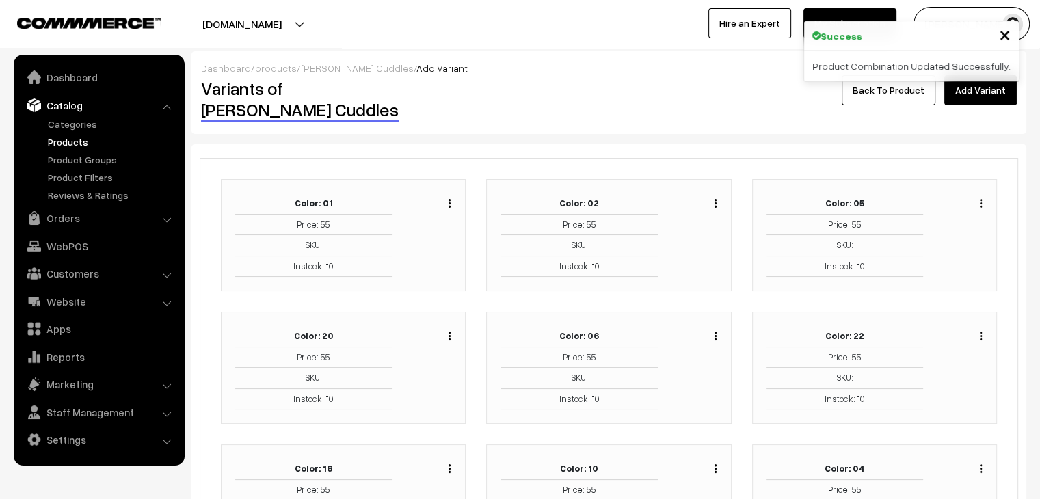
click at [449, 332] on img "button" at bounding box center [449, 336] width 2 height 9
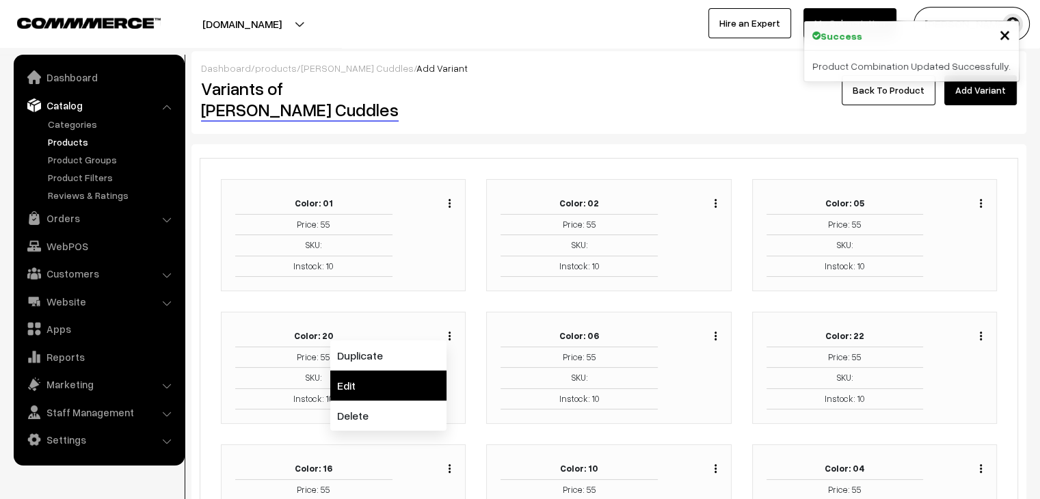
click at [399, 371] on link "Edit" at bounding box center [388, 386] width 116 height 30
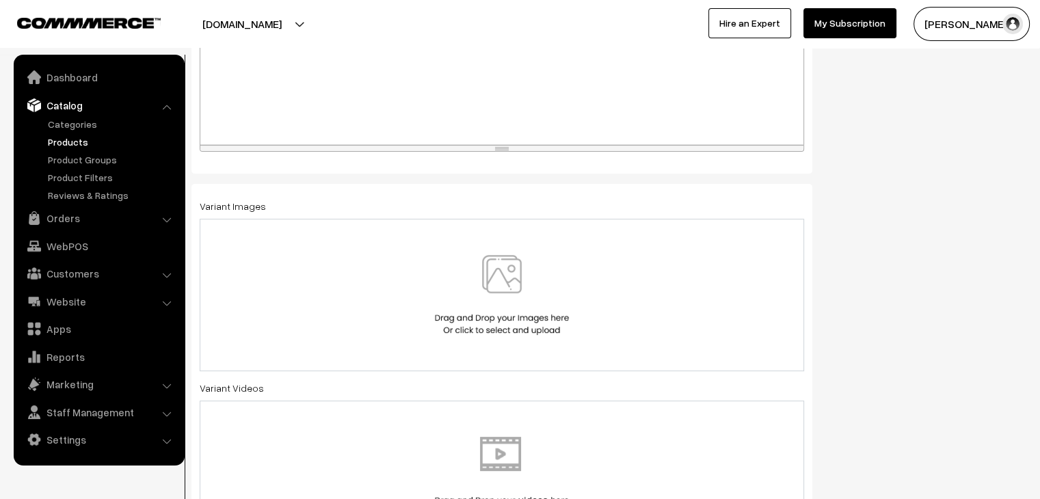
scroll to position [376, 0]
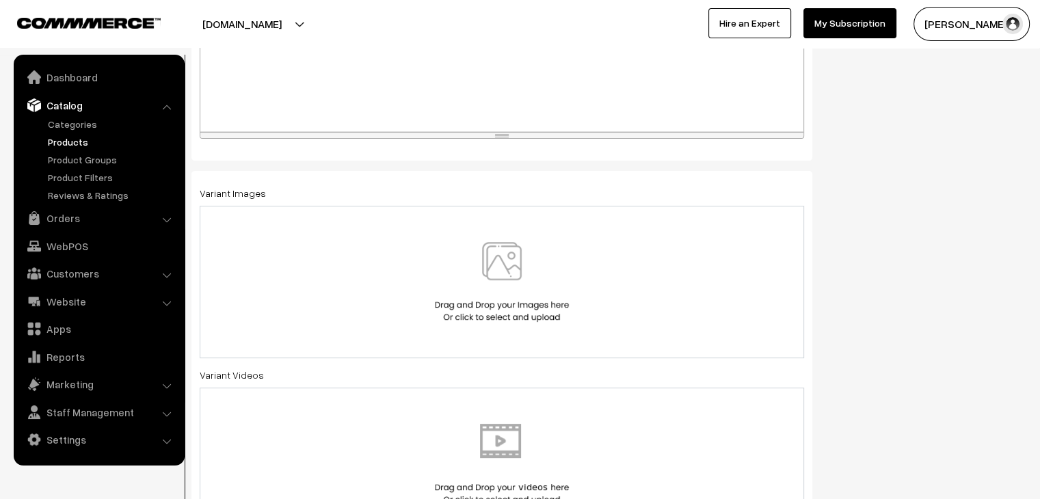
click at [550, 288] on img at bounding box center [501, 282] width 141 height 80
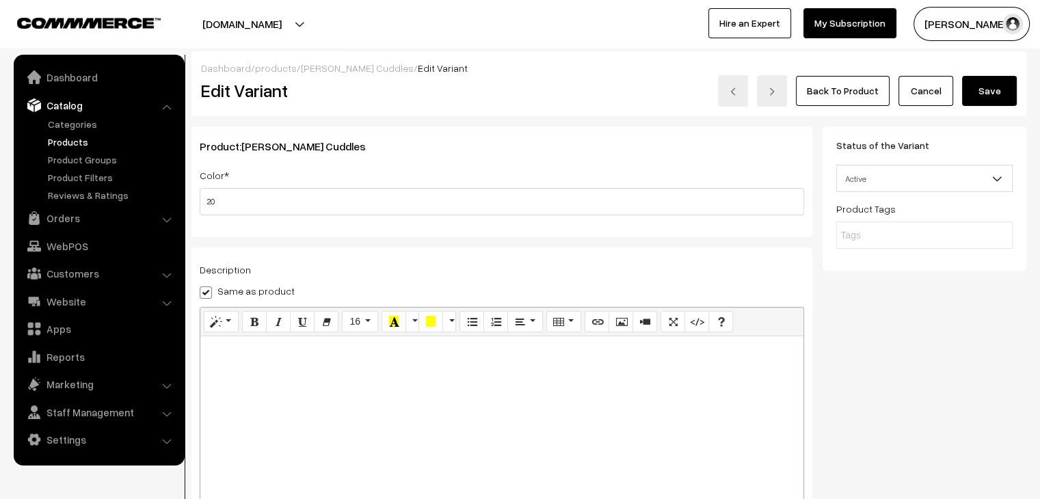
scroll to position [0, 0]
click at [983, 94] on button "Save" at bounding box center [989, 91] width 55 height 30
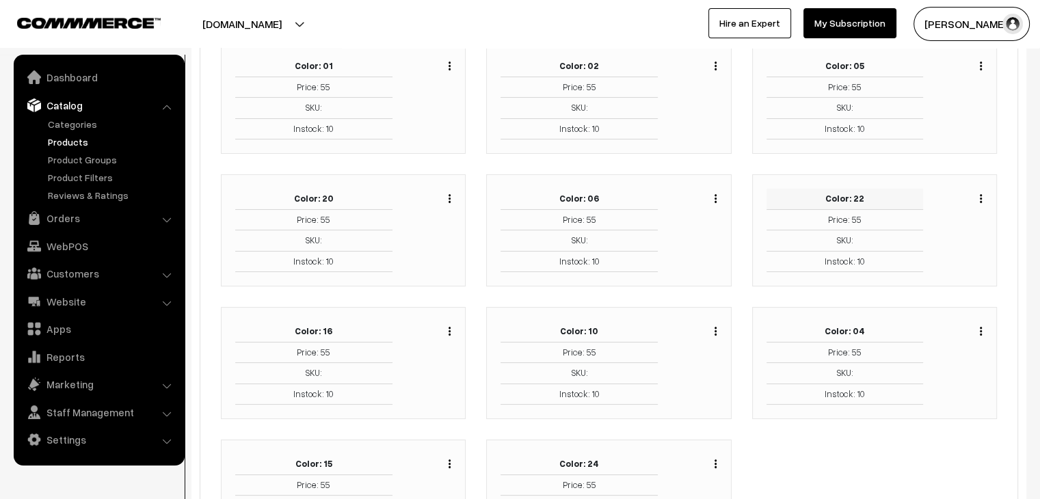
scroll to position [137, 0]
click at [716, 193] on button "button" at bounding box center [715, 198] width 3 height 11
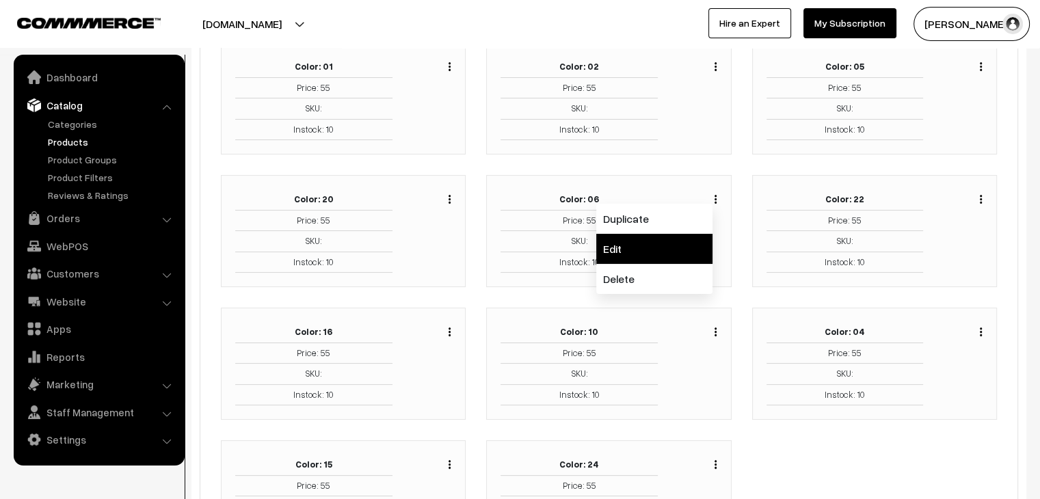
click at [673, 234] on link "Edit" at bounding box center [654, 249] width 116 height 30
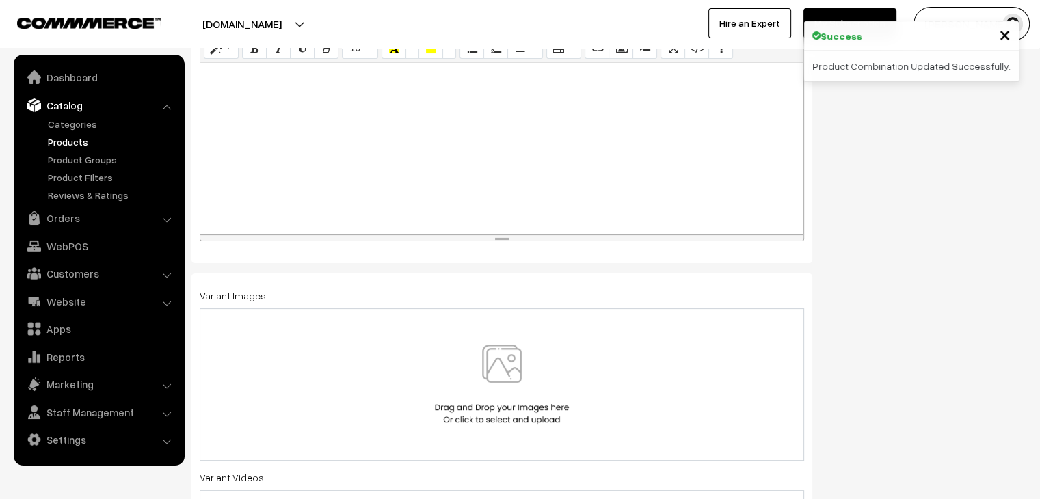
scroll to position [376, 0]
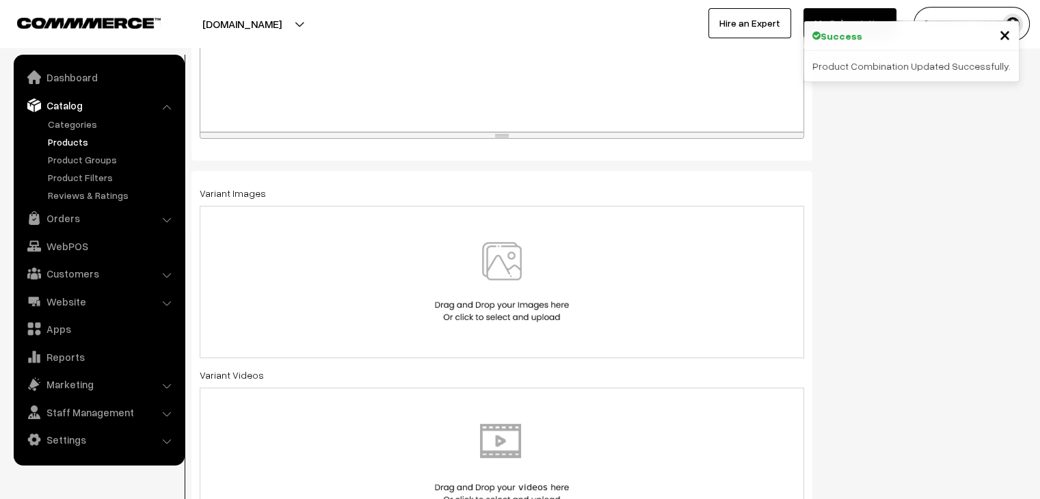
click at [649, 240] on div at bounding box center [502, 282] width 604 height 152
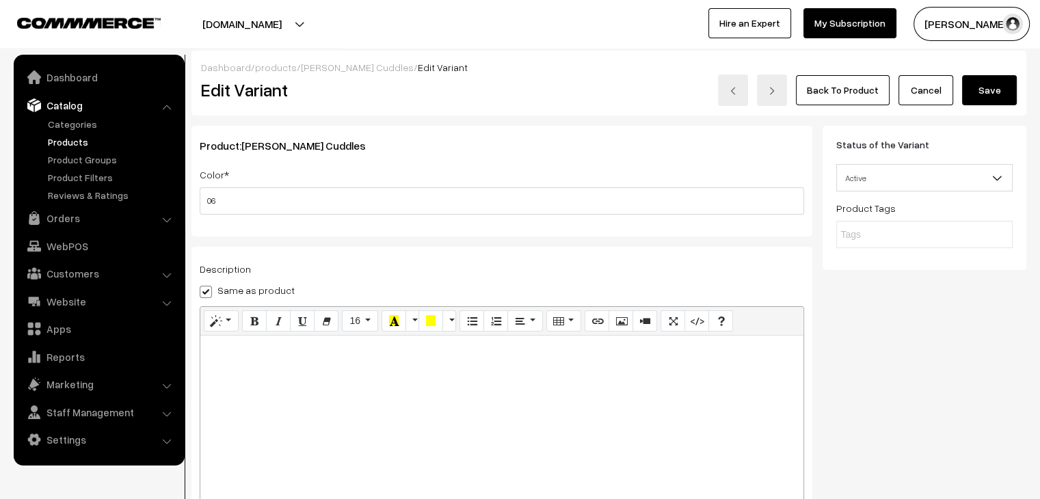
scroll to position [0, 0]
drag, startPoint x: 987, startPoint y: 96, endPoint x: 909, endPoint y: 113, distance: 80.3
click at [987, 96] on button "Save" at bounding box center [989, 91] width 55 height 30
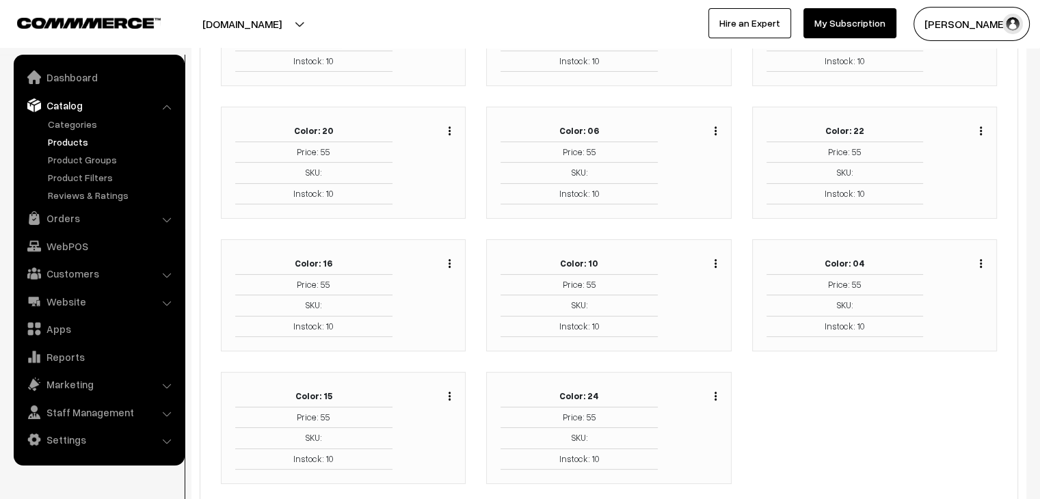
click at [980, 126] on img "button" at bounding box center [981, 130] width 2 height 9
drag, startPoint x: 917, startPoint y: 157, endPoint x: 907, endPoint y: 157, distance: 10.3
click at [917, 165] on link "Edit" at bounding box center [919, 180] width 116 height 30
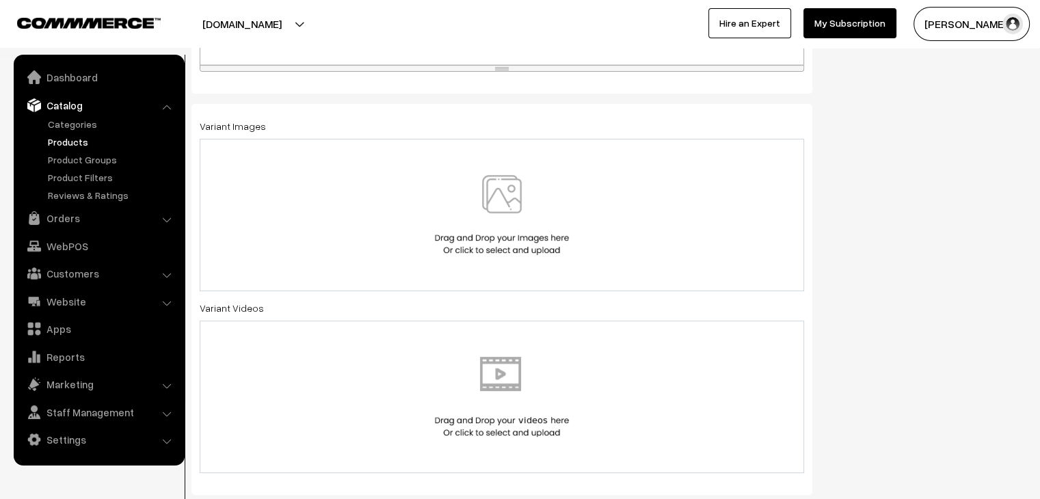
scroll to position [444, 0]
click at [585, 200] on div at bounding box center [502, 214] width 576 height 80
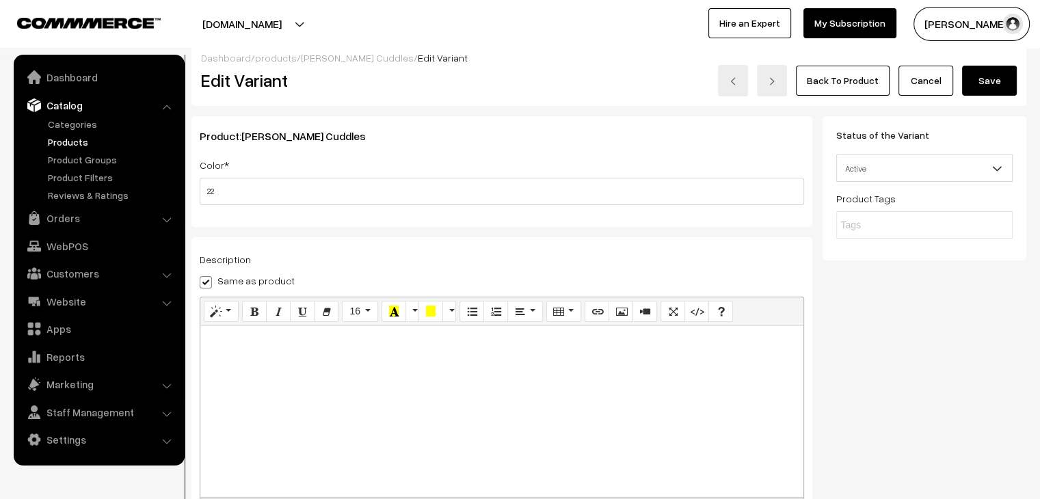
scroll to position [0, 0]
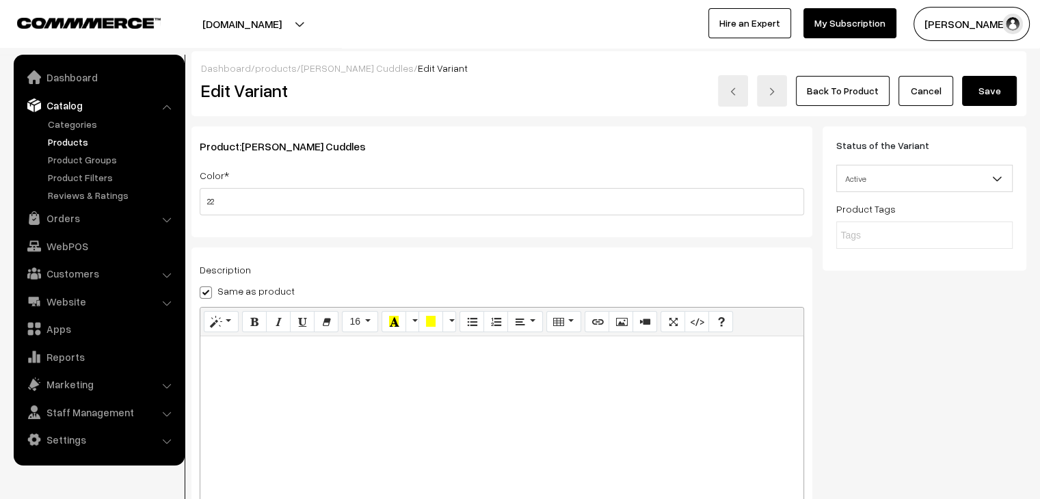
click at [980, 88] on button "Save" at bounding box center [989, 91] width 55 height 30
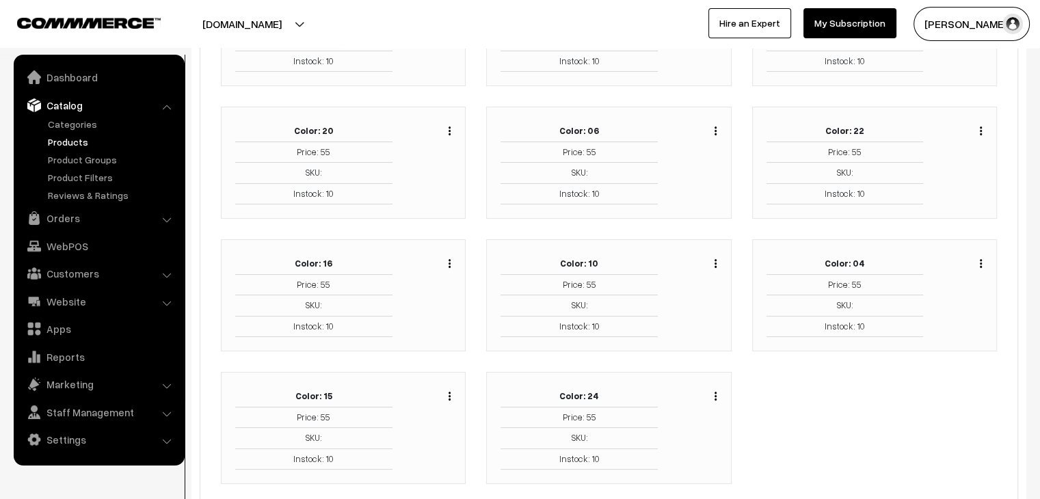
click at [448, 259] on img "button" at bounding box center [449, 263] width 2 height 9
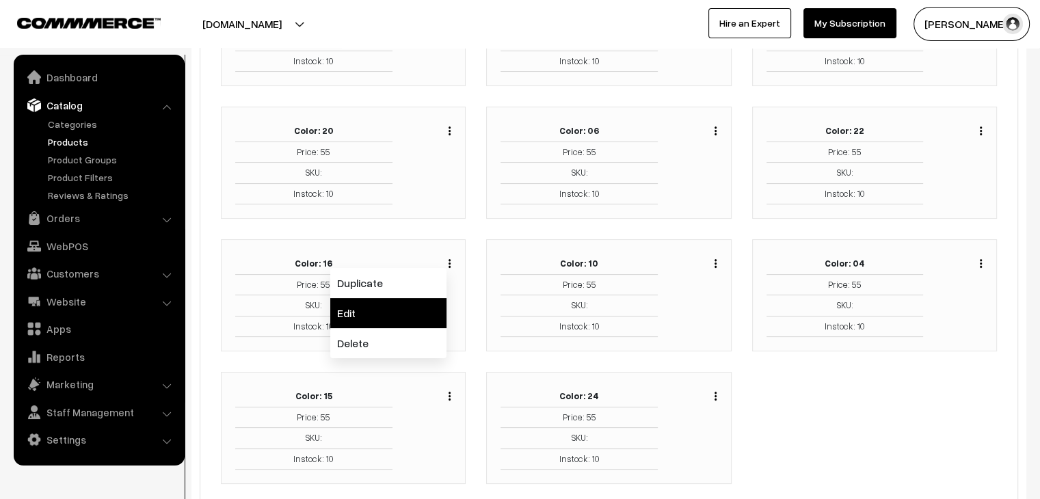
click at [420, 298] on link "Edit" at bounding box center [388, 313] width 116 height 30
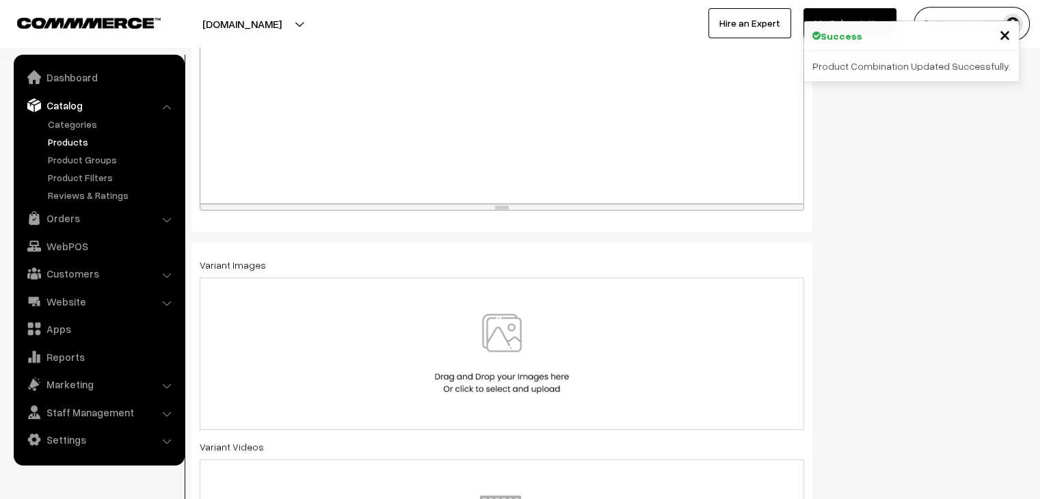
scroll to position [308, 0]
click at [580, 285] on div at bounding box center [502, 350] width 604 height 152
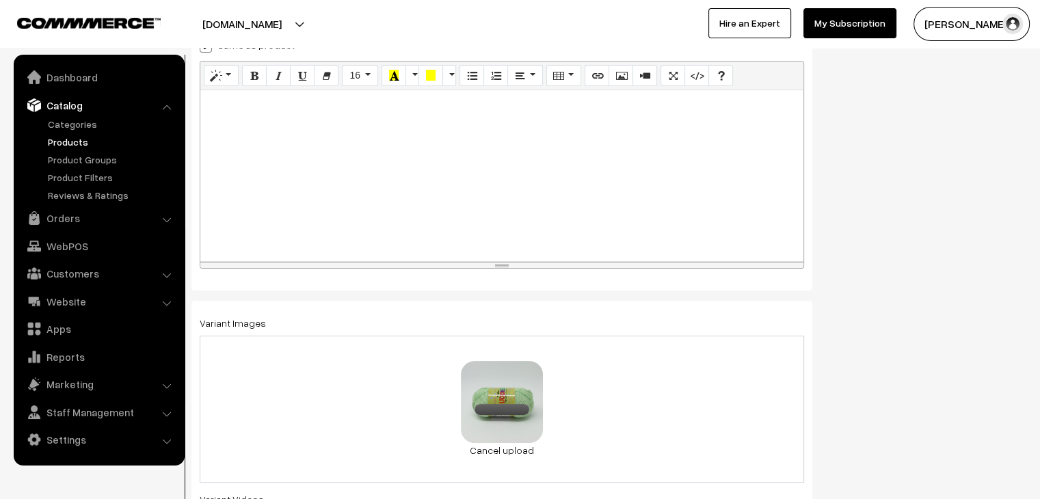
scroll to position [0, 0]
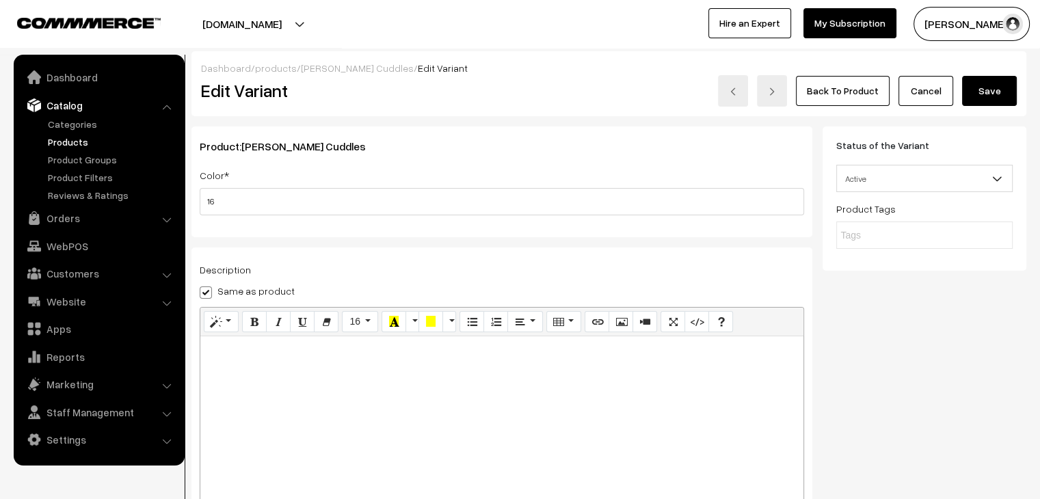
click at [977, 83] on button "Save" at bounding box center [989, 91] width 55 height 30
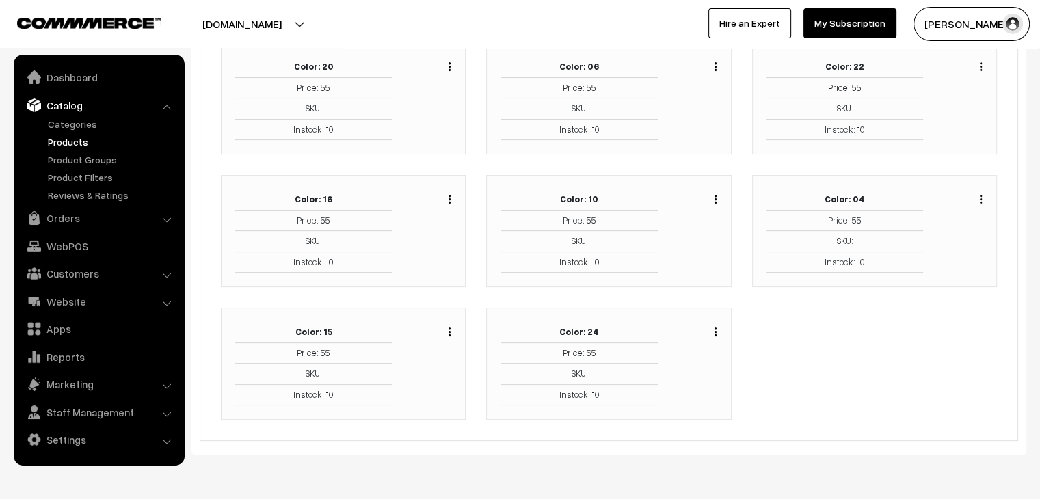
scroll to position [273, 0]
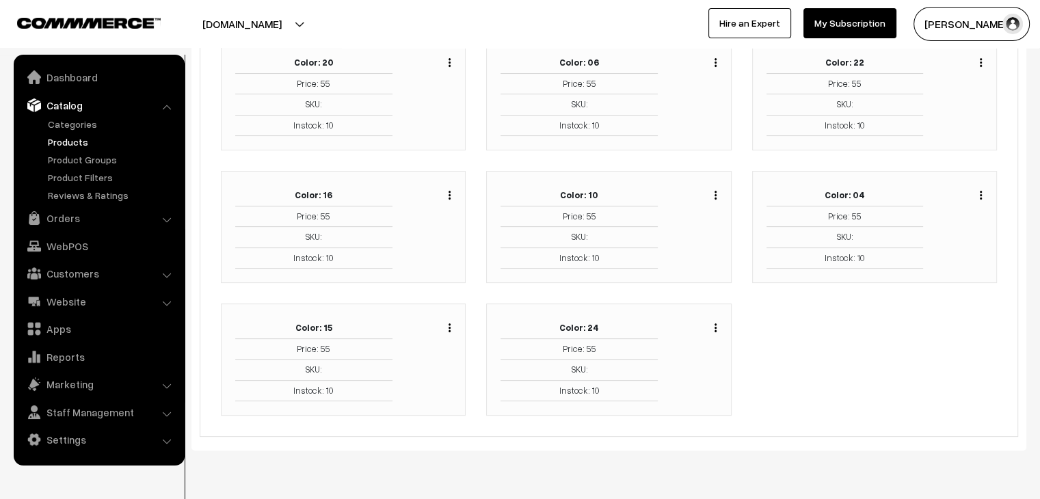
click at [715, 191] on img "button" at bounding box center [715, 195] width 2 height 9
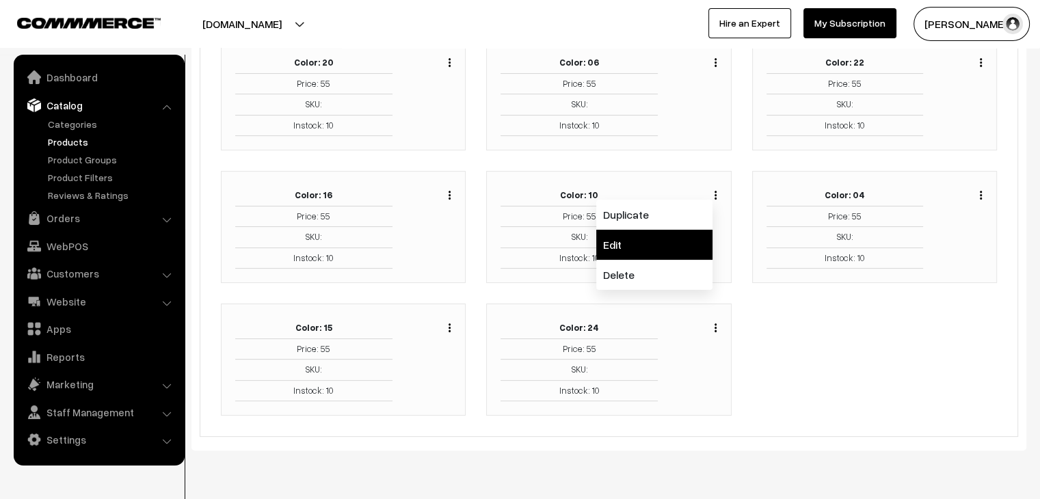
click at [666, 230] on link "Edit" at bounding box center [654, 245] width 116 height 30
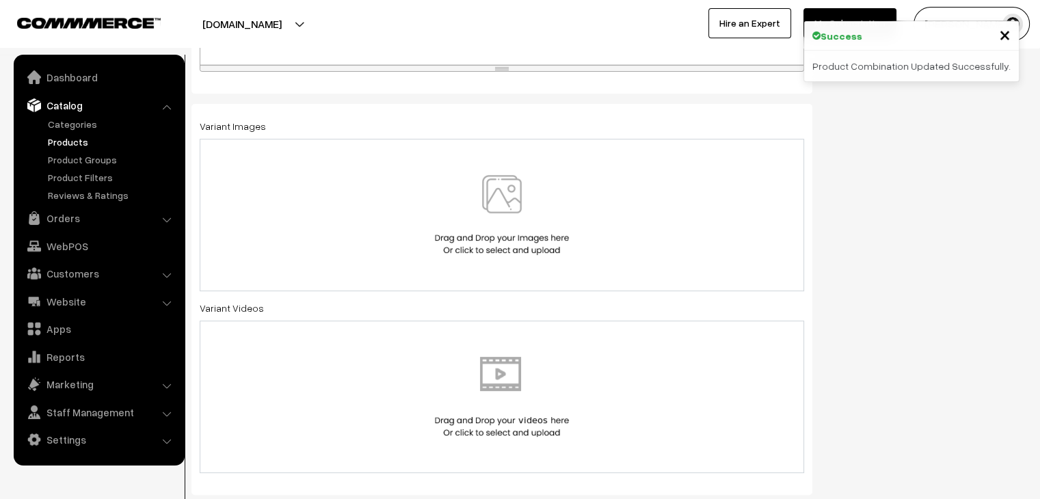
scroll to position [444, 0]
click at [535, 206] on img at bounding box center [501, 214] width 141 height 80
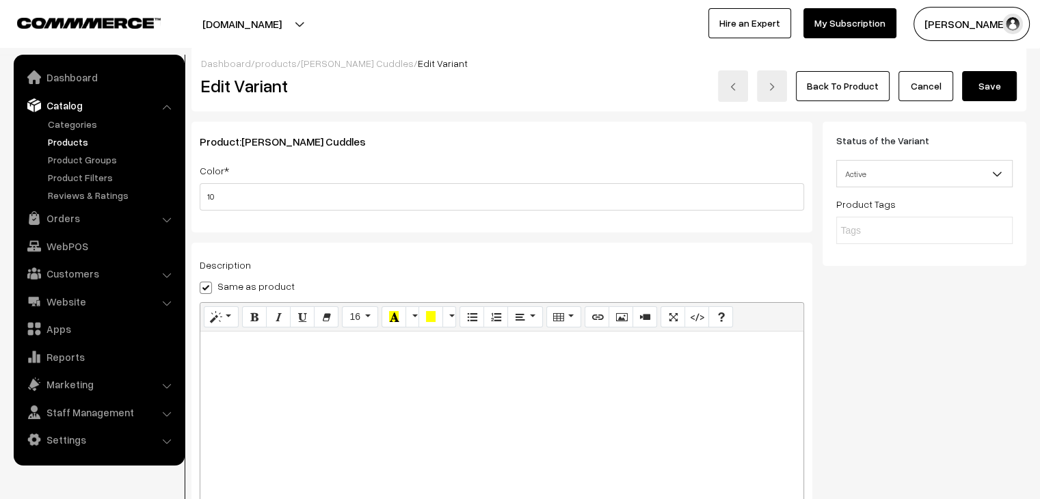
scroll to position [0, 0]
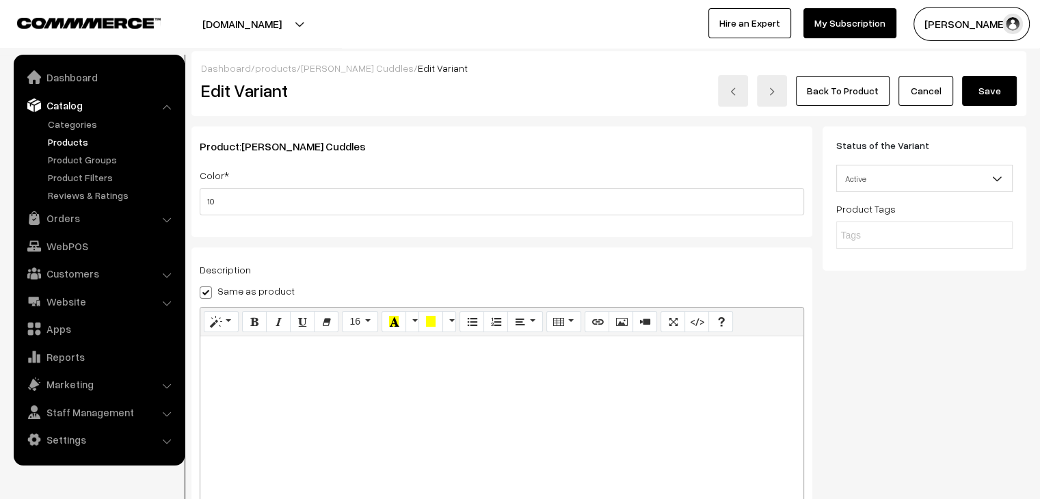
click at [976, 87] on button "Save" at bounding box center [989, 91] width 55 height 30
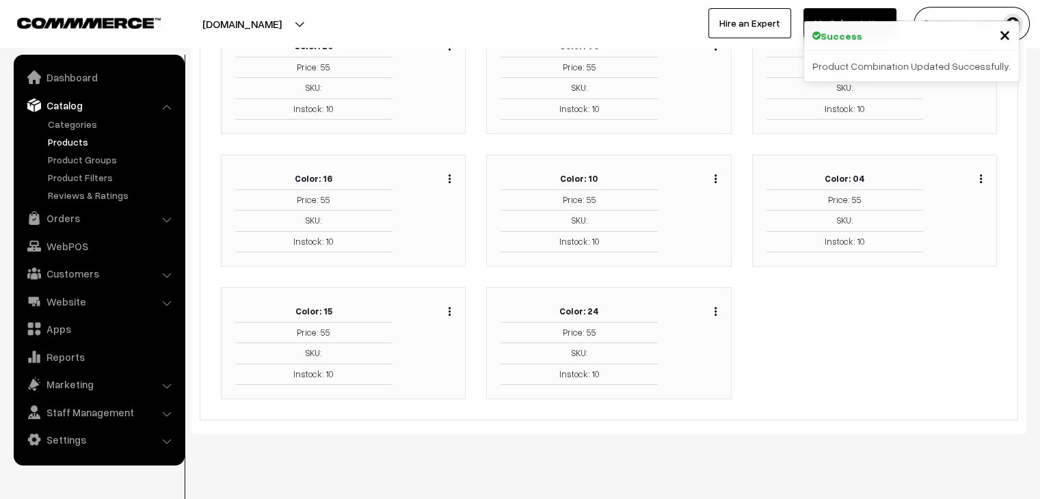
scroll to position [291, 0]
click at [983, 168] on div "Duplicate Edit Delete" at bounding box center [962, 209] width 59 height 83
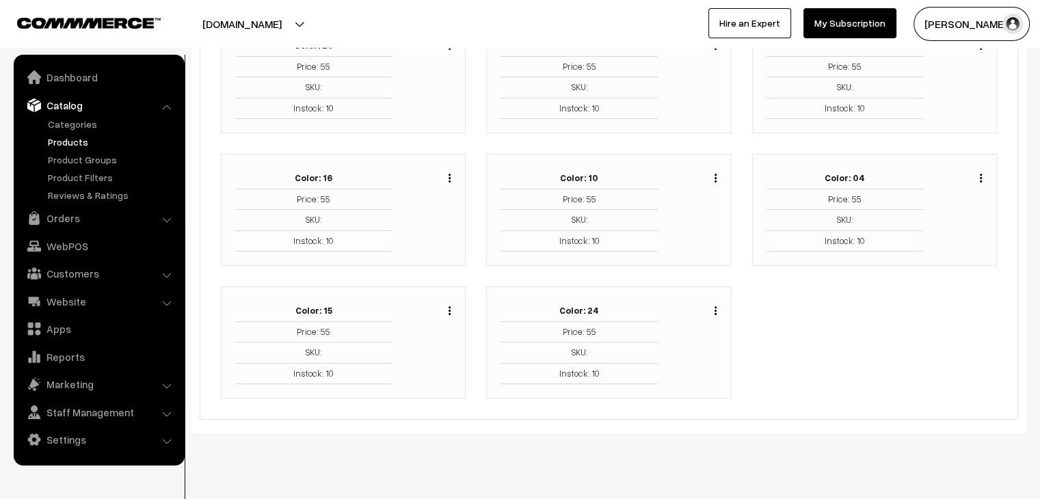
click at [982, 174] on img "button" at bounding box center [981, 178] width 2 height 9
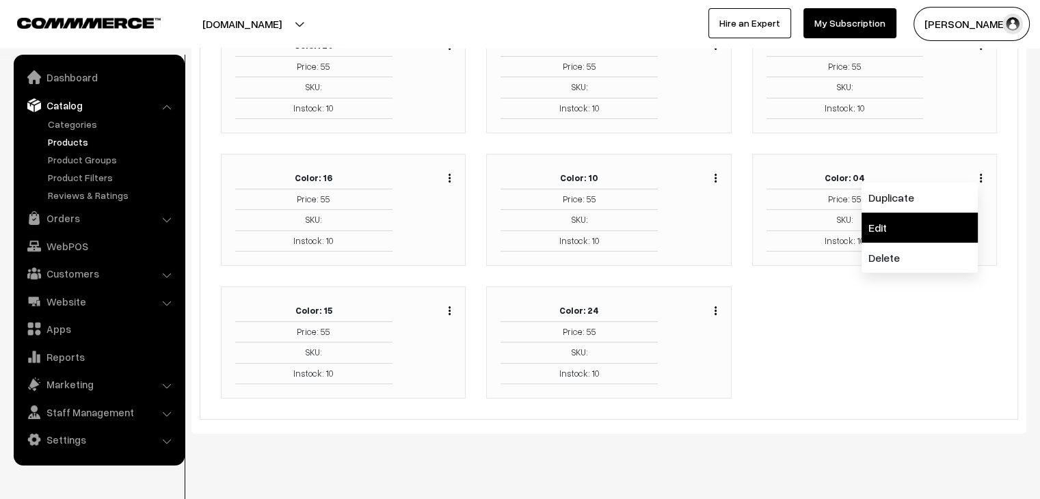
click at [911, 213] on link "Edit" at bounding box center [919, 228] width 116 height 30
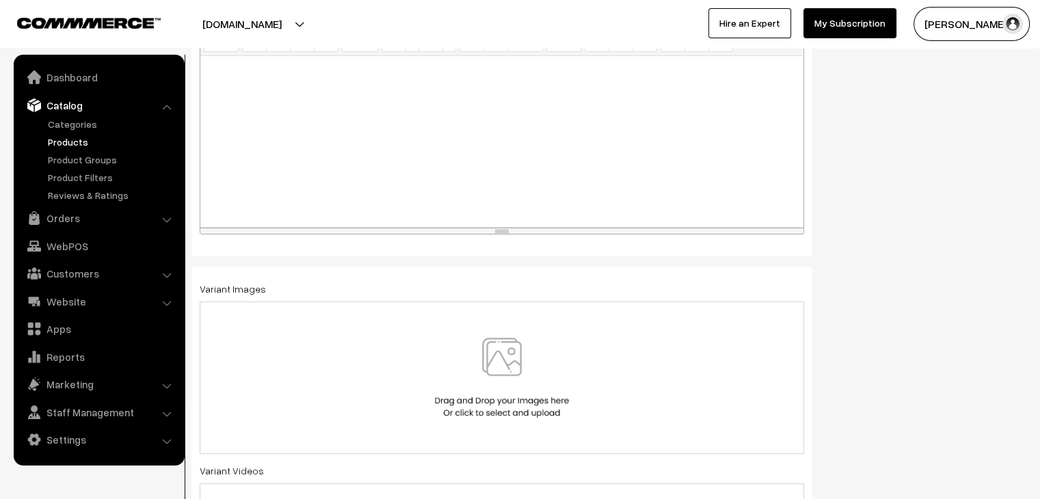
scroll to position [376, 0]
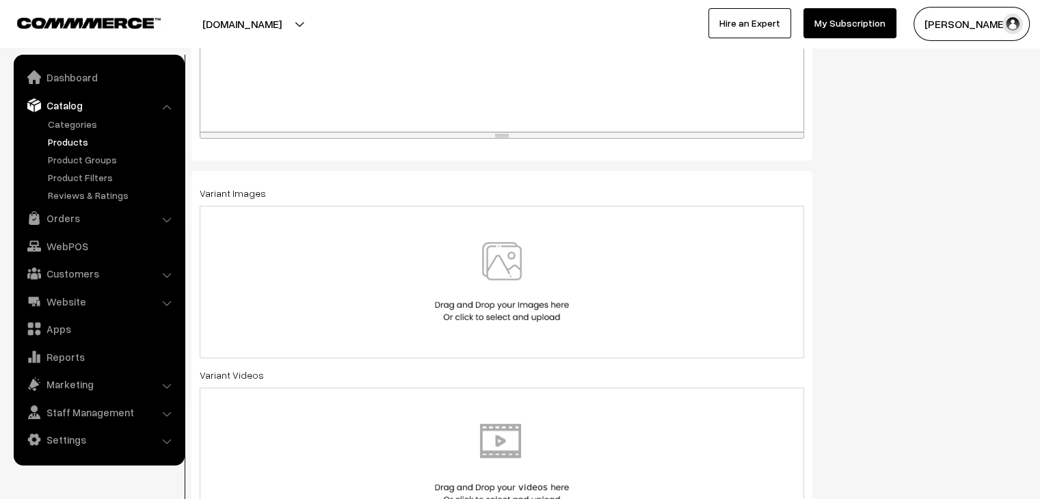
click at [505, 252] on img at bounding box center [501, 282] width 141 height 80
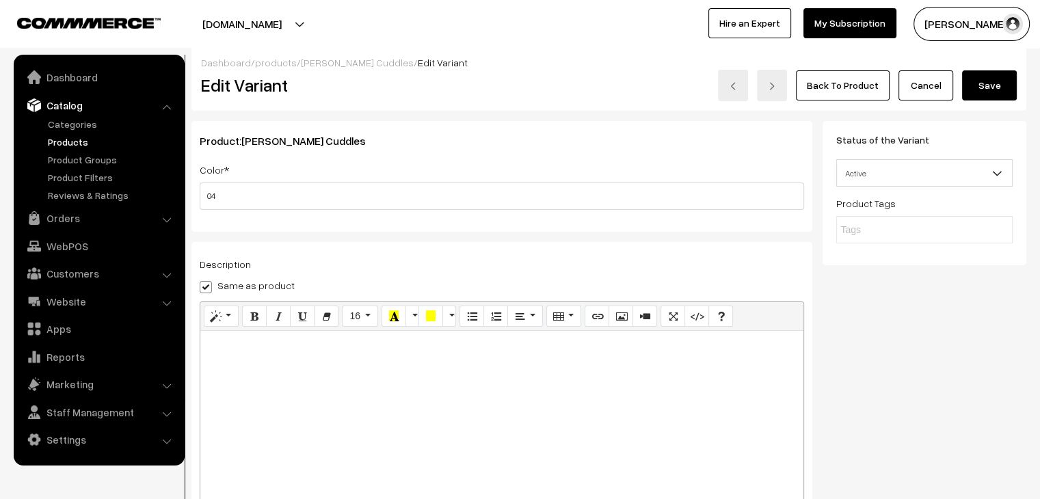
scroll to position [0, 0]
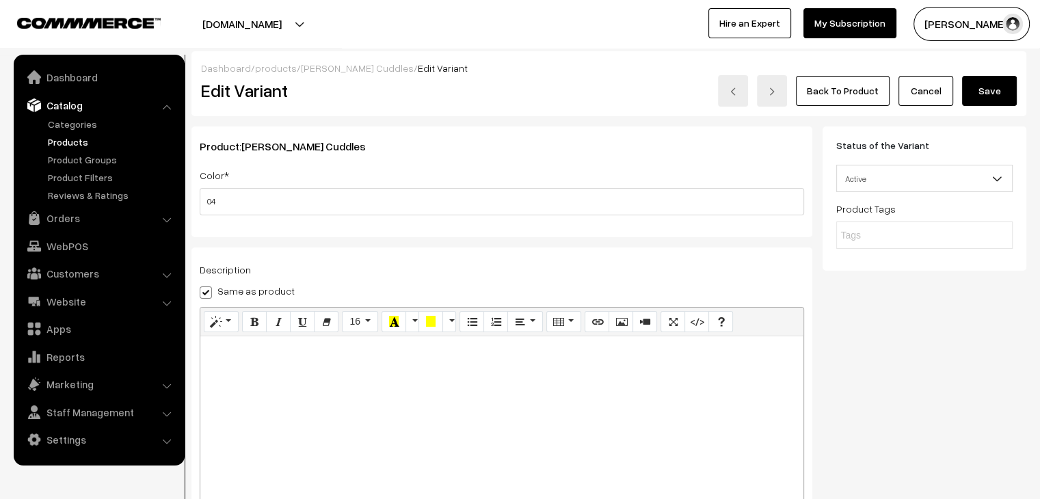
drag, startPoint x: 987, startPoint y: 90, endPoint x: 962, endPoint y: 91, distance: 25.3
click at [988, 90] on button "Save" at bounding box center [989, 91] width 55 height 30
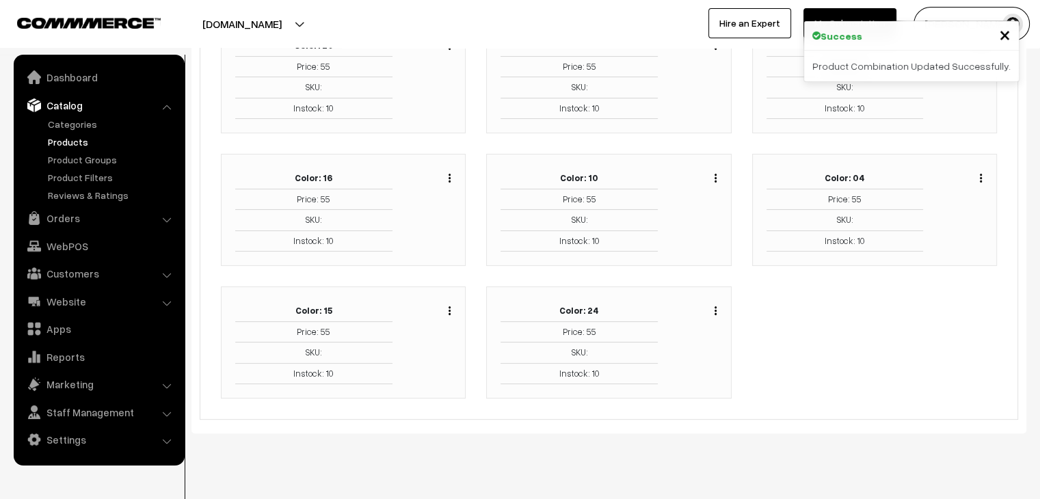
click at [449, 306] on img "button" at bounding box center [449, 310] width 2 height 9
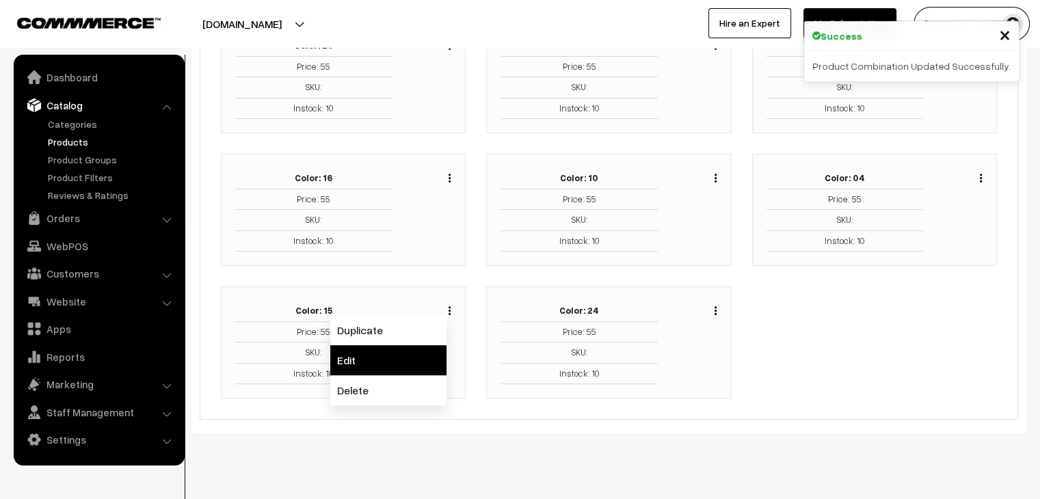
click at [415, 345] on link "Edit" at bounding box center [388, 360] width 116 height 30
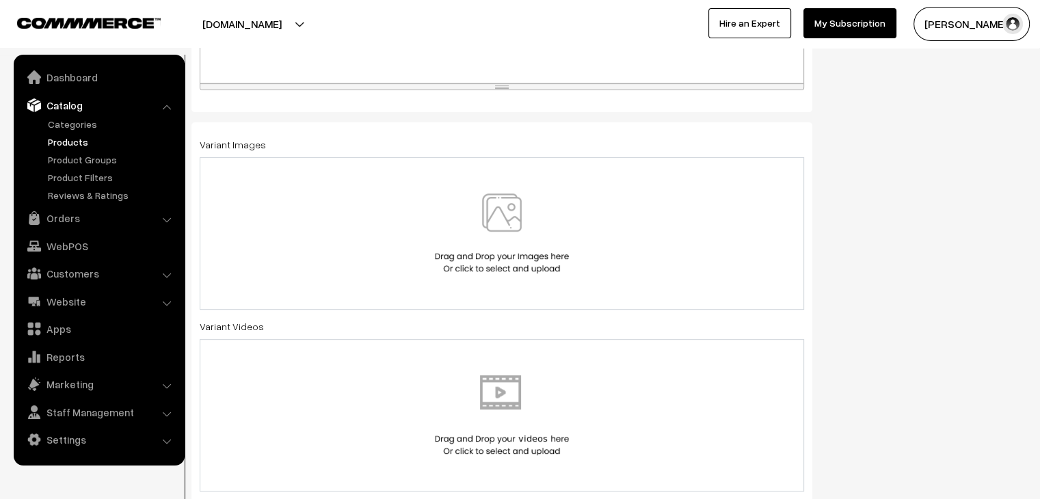
scroll to position [444, 0]
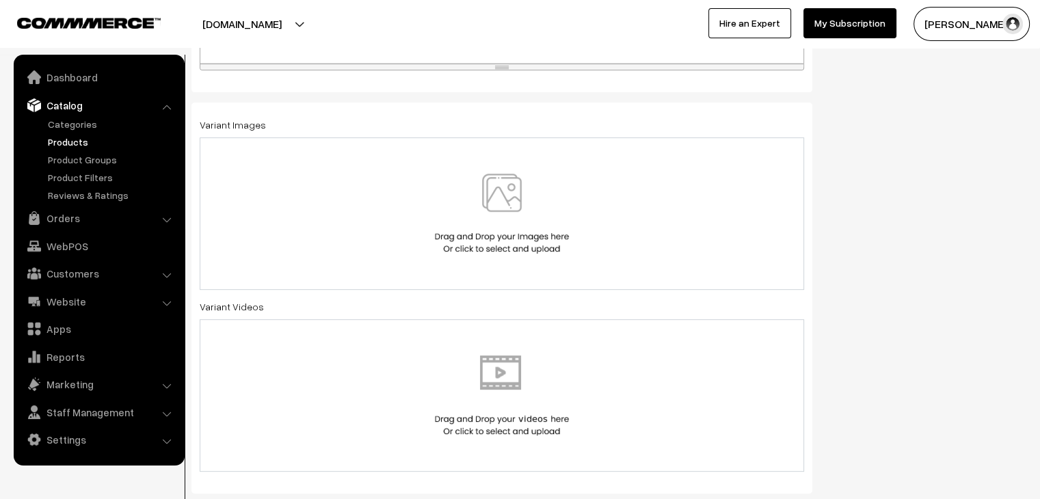
click at [450, 250] on img at bounding box center [501, 214] width 141 height 80
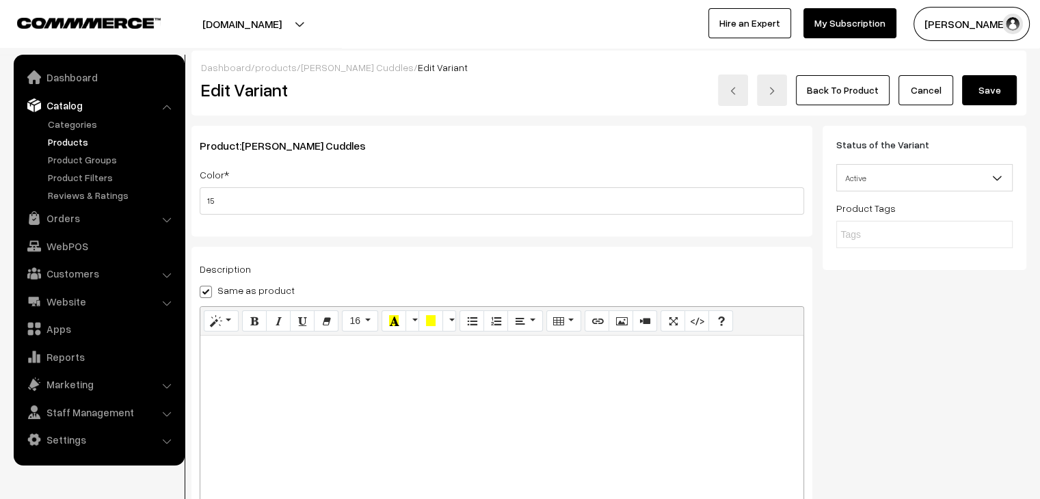
scroll to position [0, 0]
click at [988, 94] on button "Save" at bounding box center [989, 91] width 55 height 30
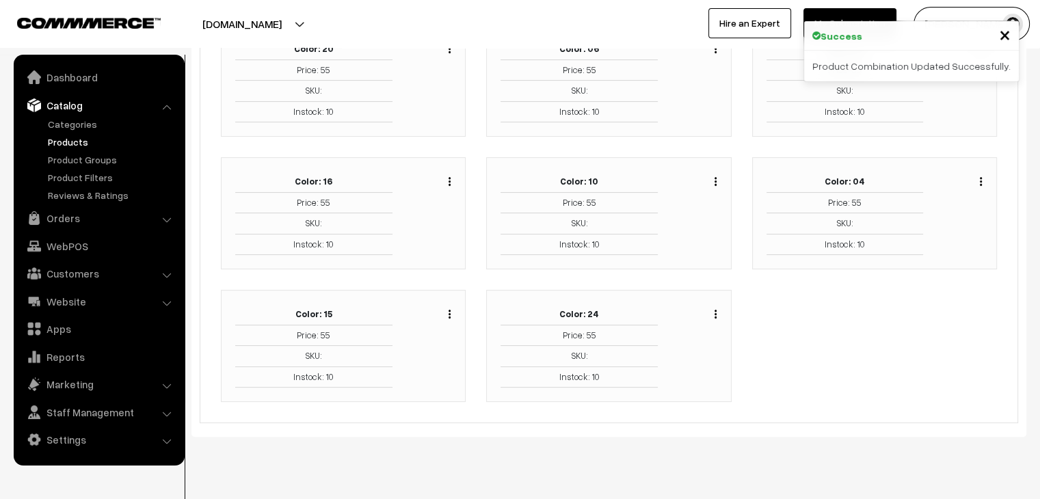
scroll to position [291, 0]
click at [714, 305] on button "button" at bounding box center [715, 310] width 3 height 11
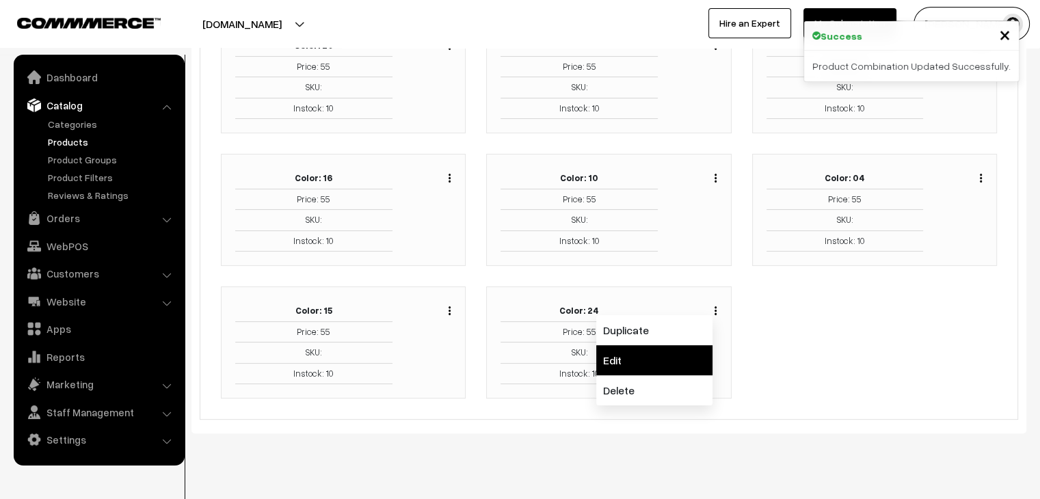
click at [667, 345] on link "Edit" at bounding box center [654, 360] width 116 height 30
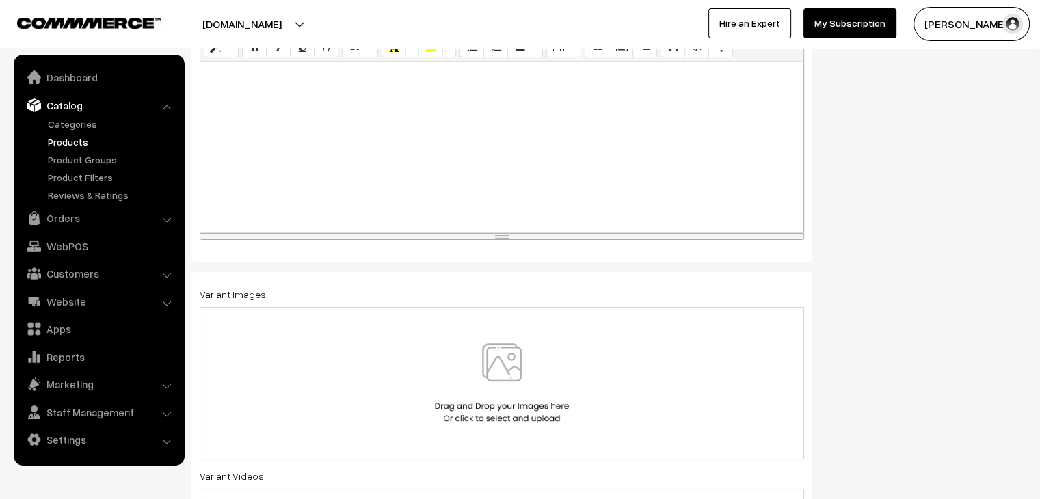
scroll to position [376, 0]
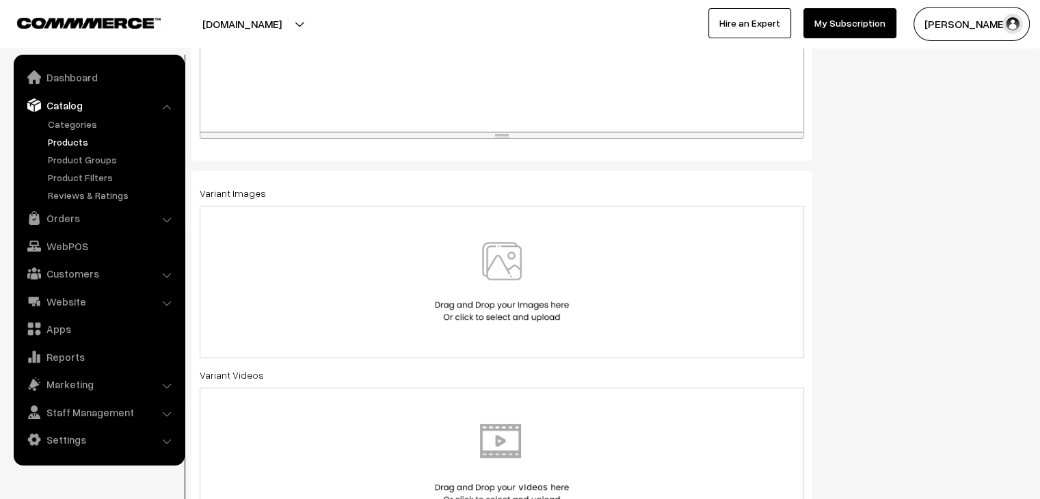
click at [439, 223] on div at bounding box center [502, 282] width 604 height 152
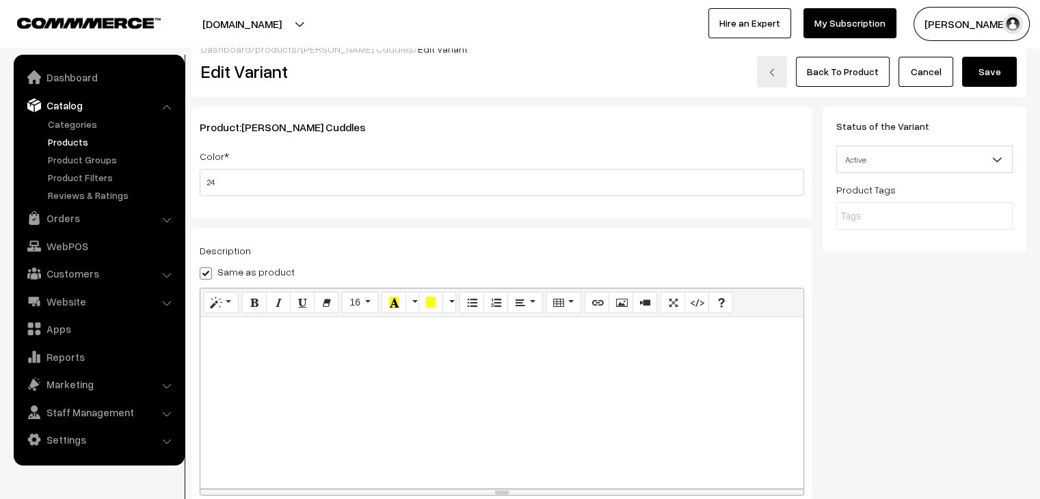
scroll to position [0, 0]
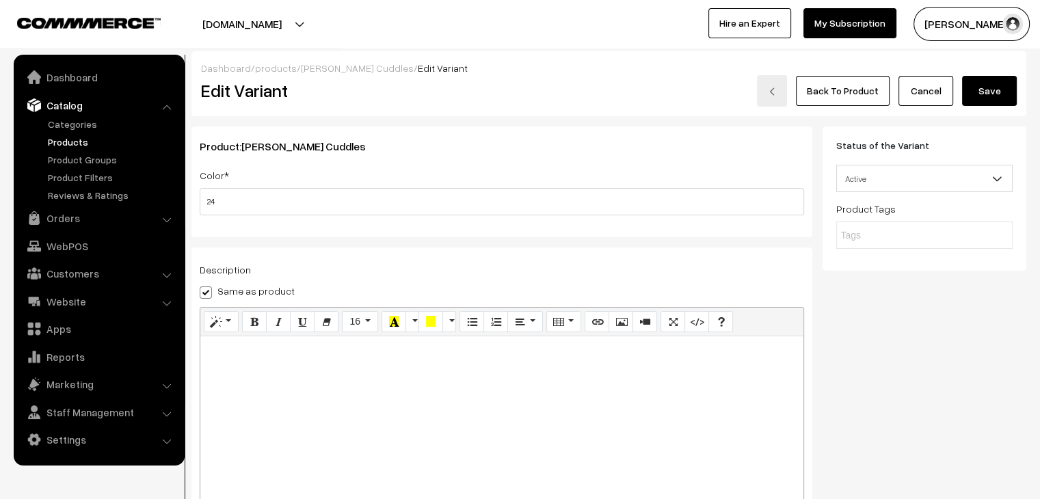
click at [969, 96] on button "Save" at bounding box center [989, 91] width 55 height 30
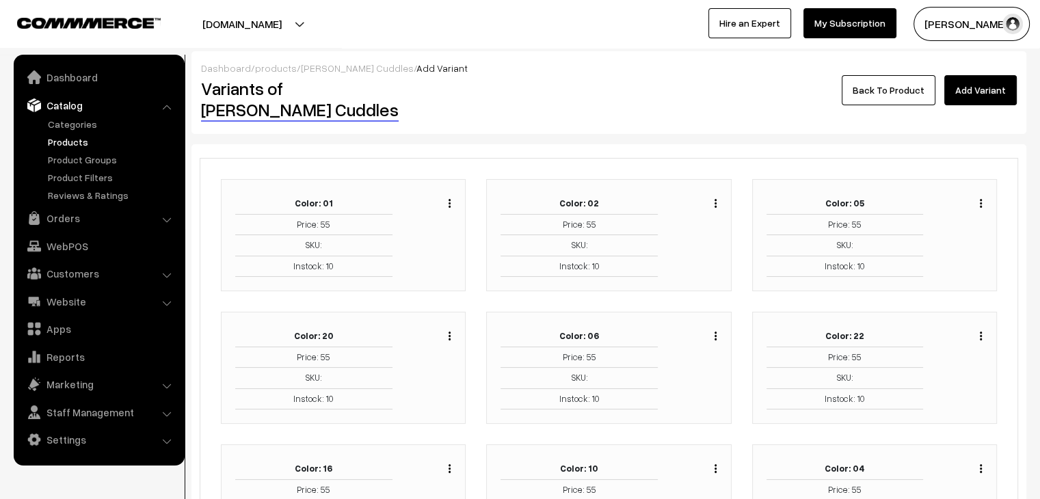
click at [448, 198] on button "button" at bounding box center [449, 203] width 3 height 11
click at [424, 238] on link "Edit" at bounding box center [388, 253] width 116 height 30
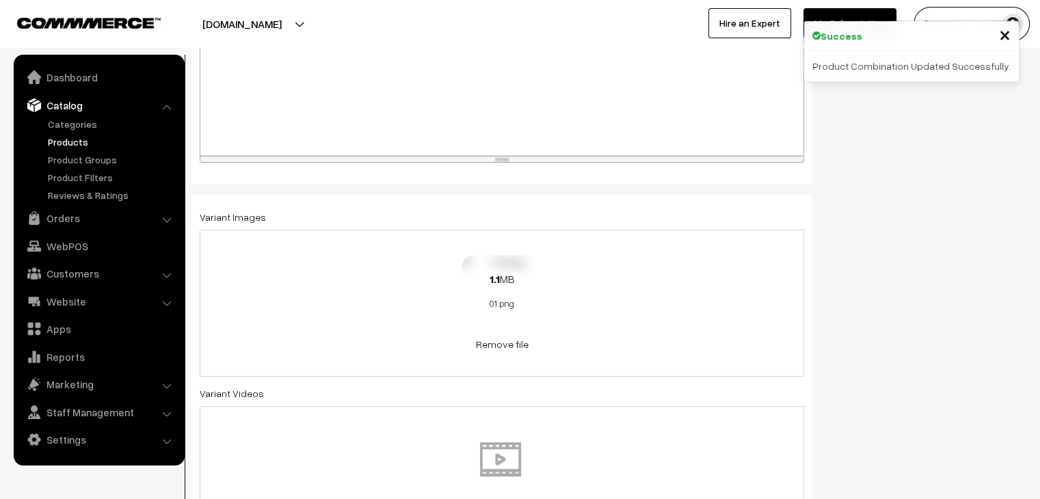
scroll to position [376, 0]
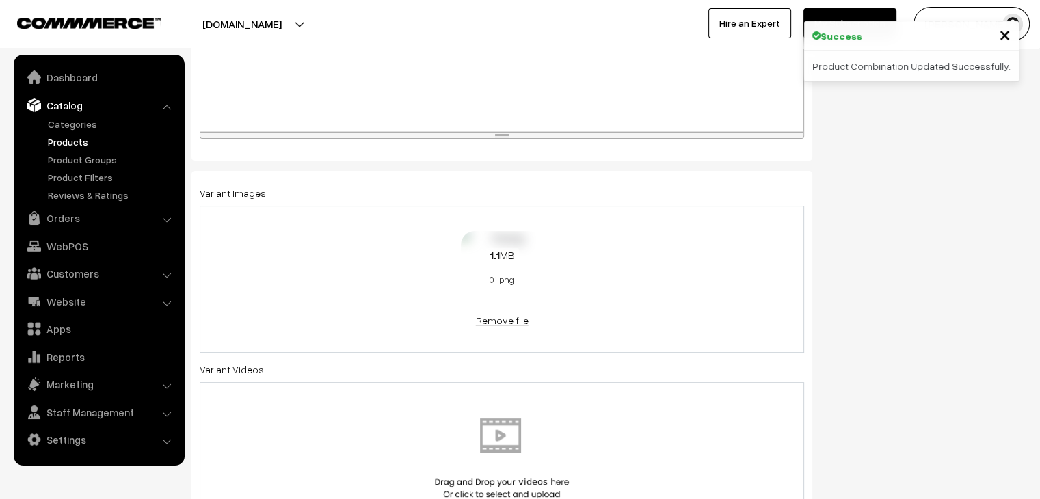
click at [502, 313] on link "Remove file" at bounding box center [502, 320] width 82 height 14
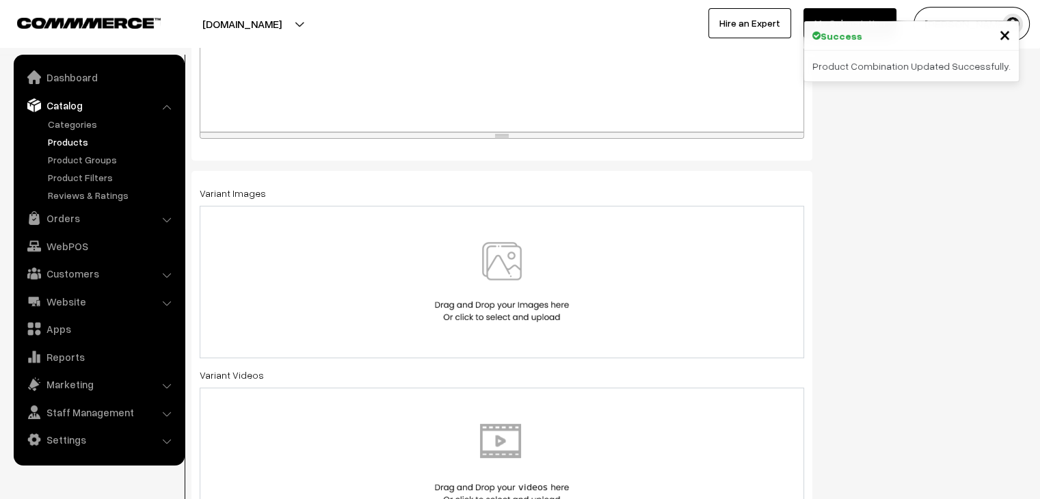
click at [525, 307] on img at bounding box center [501, 282] width 141 height 80
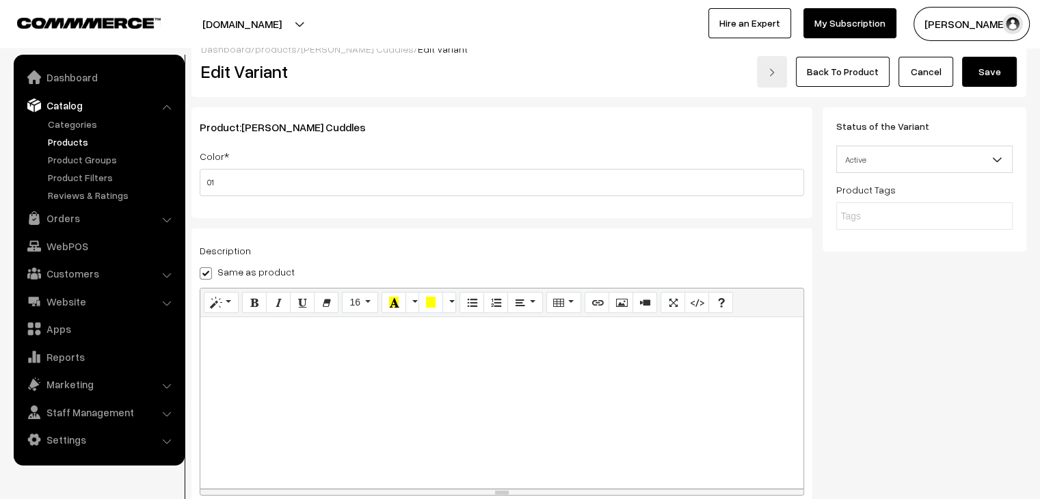
scroll to position [0, 0]
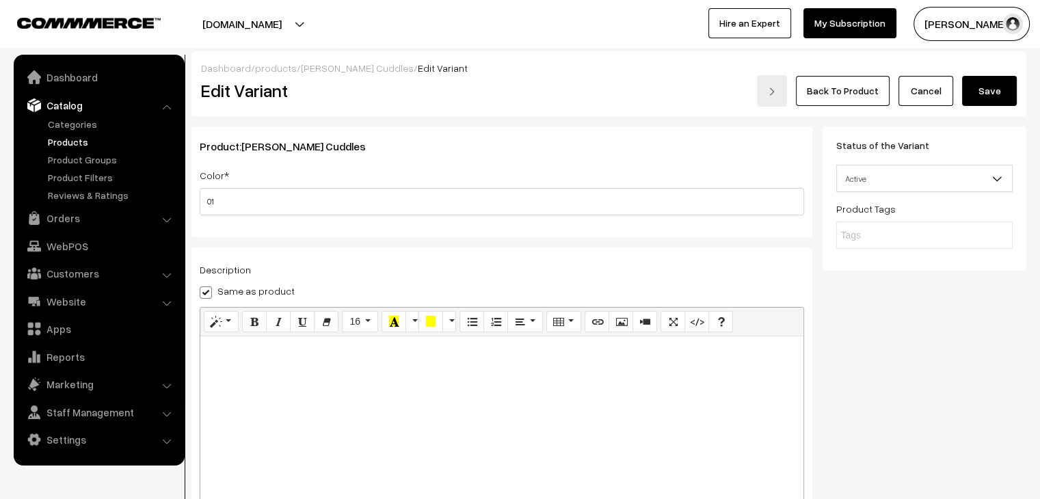
click at [968, 96] on button "Save" at bounding box center [989, 91] width 55 height 30
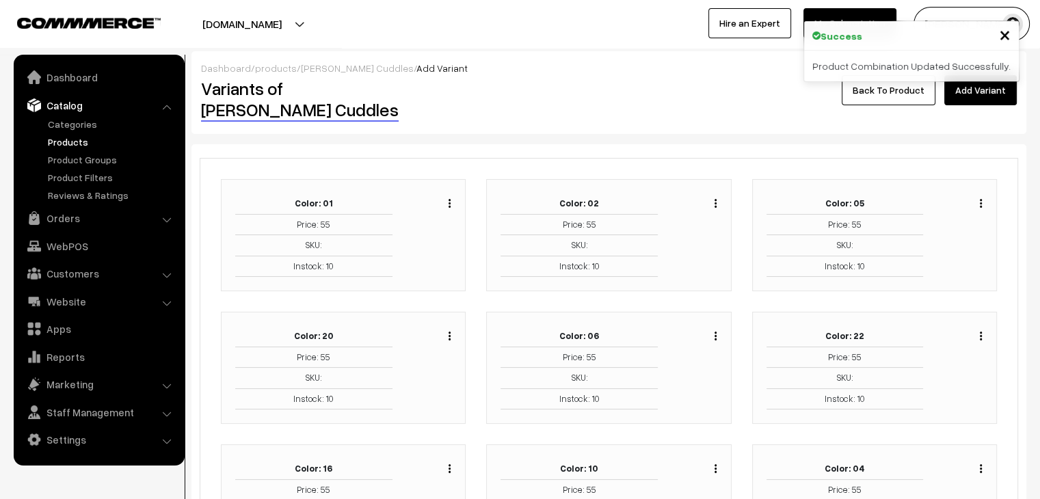
click at [716, 198] on button "button" at bounding box center [715, 203] width 3 height 11
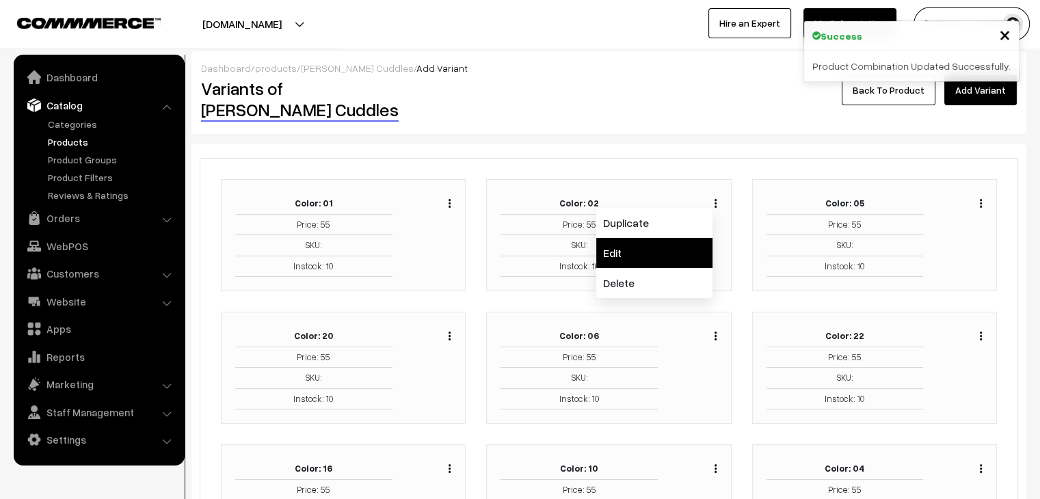
click at [632, 238] on link "Edit" at bounding box center [654, 253] width 116 height 30
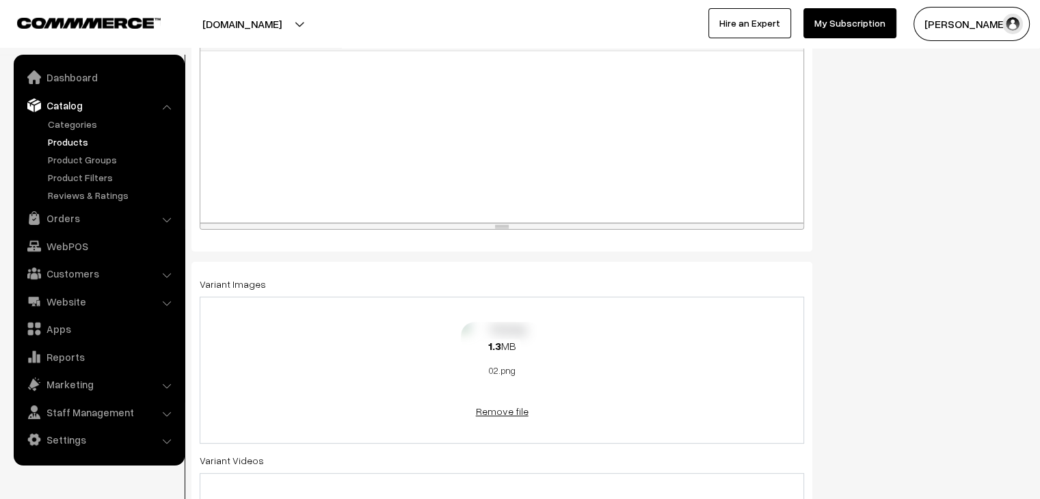
scroll to position [461, 0]
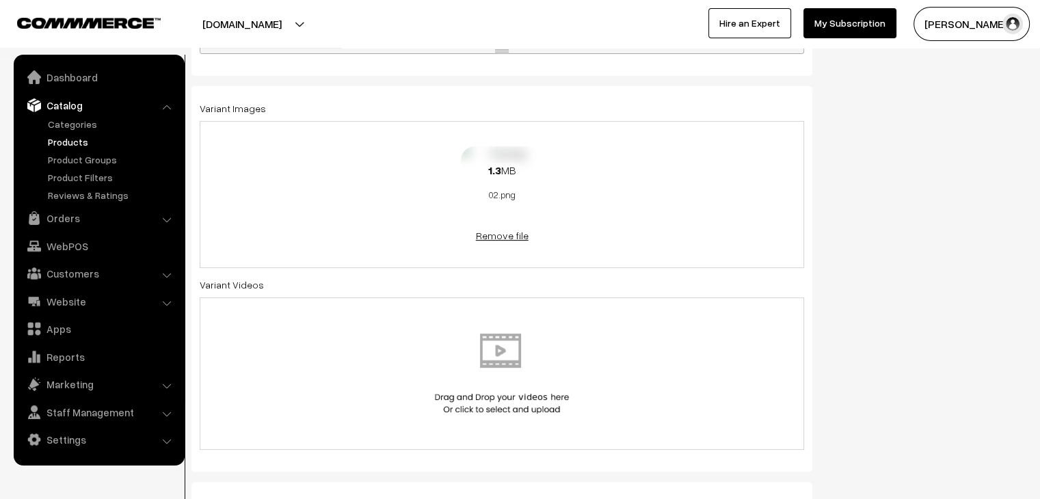
click at [506, 237] on link "Remove file" at bounding box center [502, 235] width 82 height 14
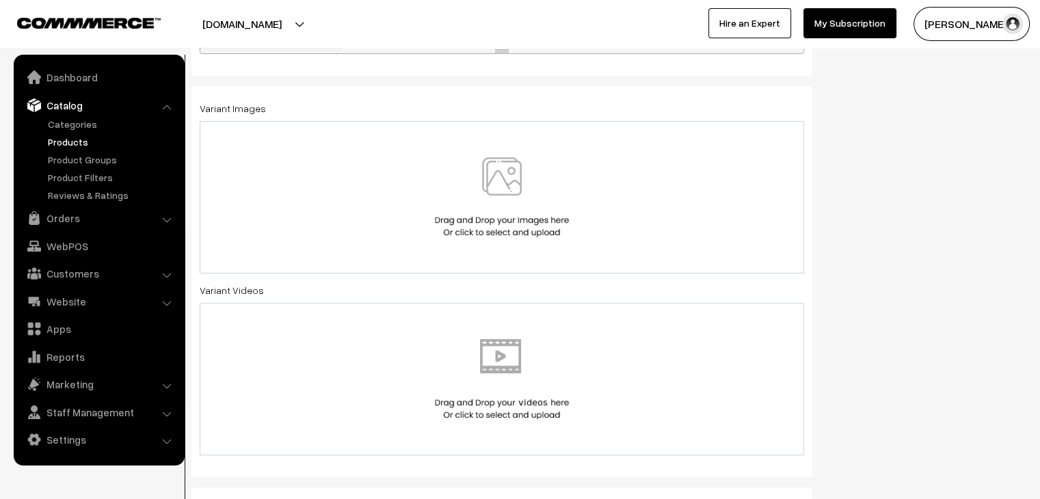
click at [557, 230] on img at bounding box center [501, 197] width 141 height 80
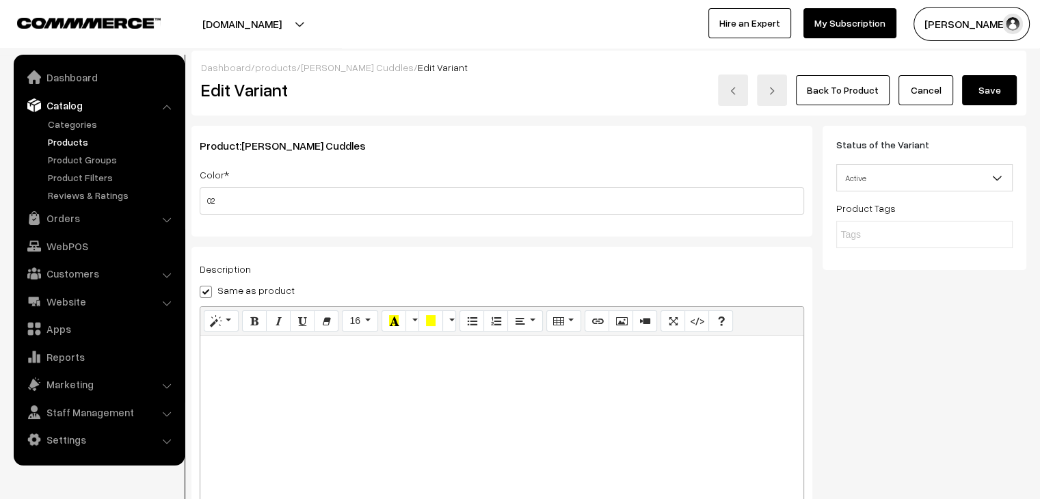
scroll to position [0, 0]
click at [971, 94] on button "Save" at bounding box center [989, 91] width 55 height 30
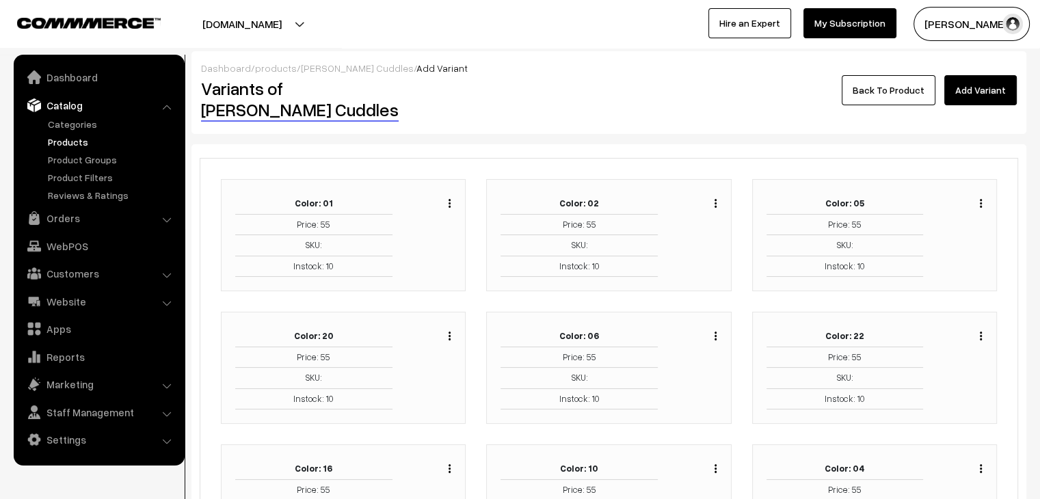
click at [980, 199] on img "button" at bounding box center [981, 203] width 2 height 9
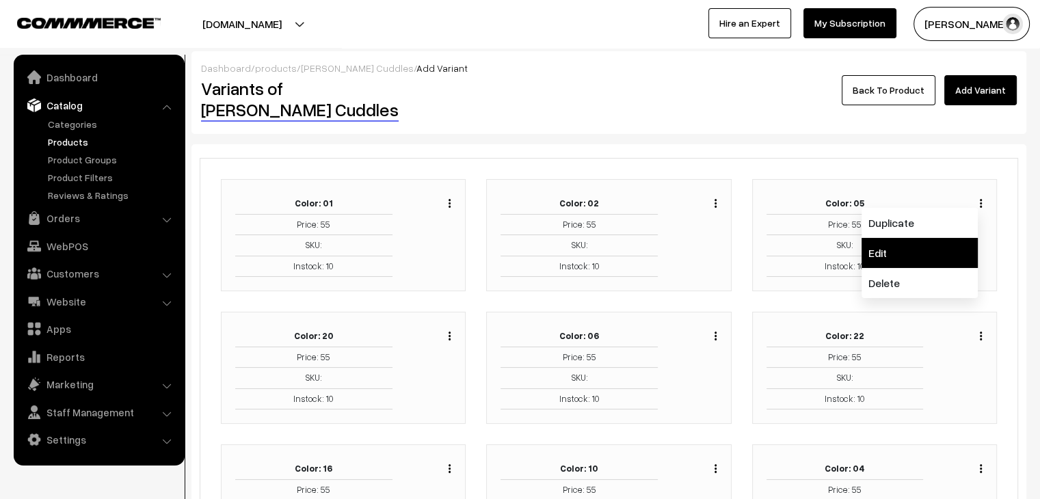
click at [931, 238] on link "Edit" at bounding box center [919, 253] width 116 height 30
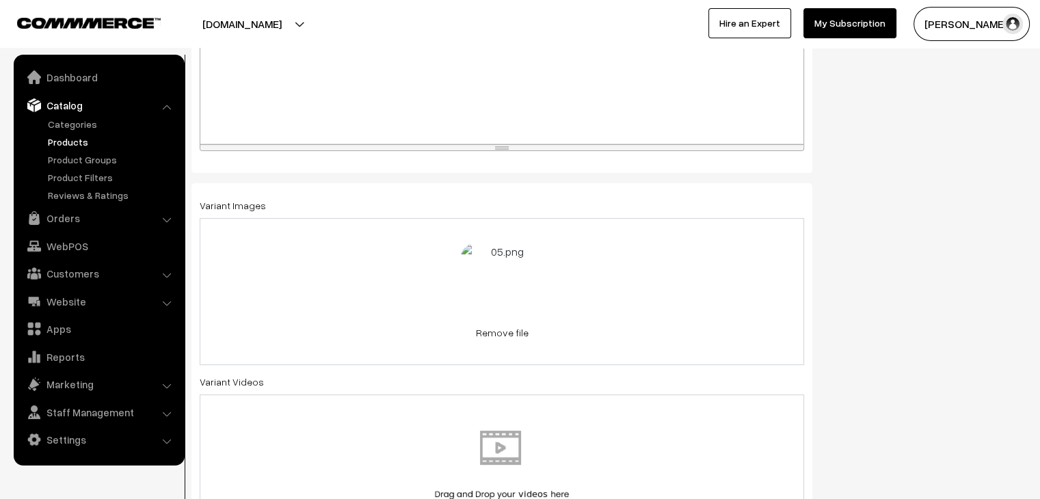
scroll to position [376, 0]
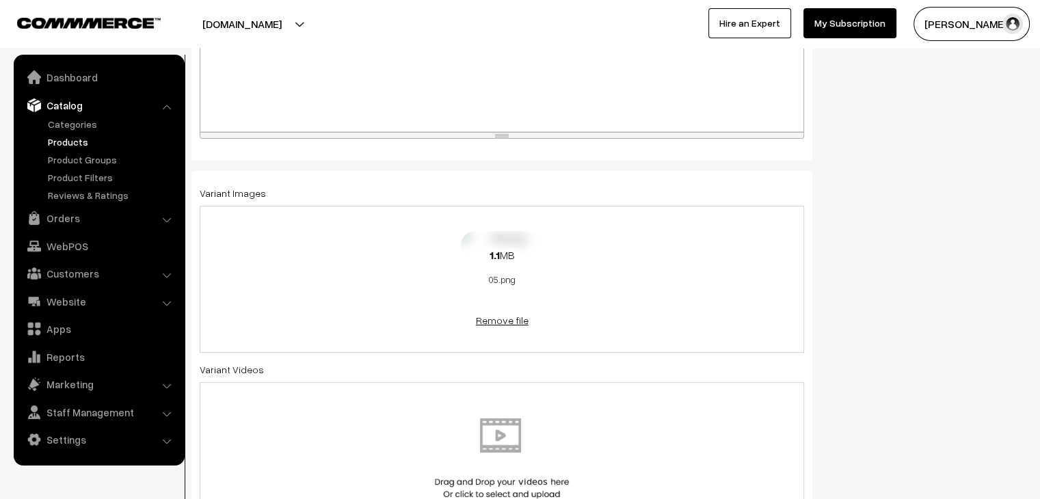
drag, startPoint x: 522, startPoint y: 316, endPoint x: 552, endPoint y: 298, distance: 34.9
click at [522, 317] on link "Remove file" at bounding box center [502, 320] width 82 height 14
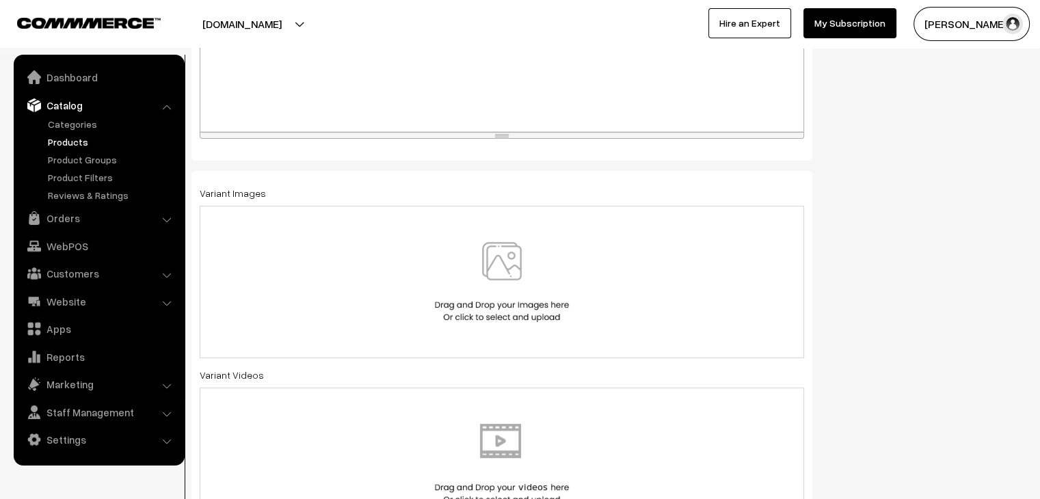
click at [553, 296] on img at bounding box center [501, 282] width 141 height 80
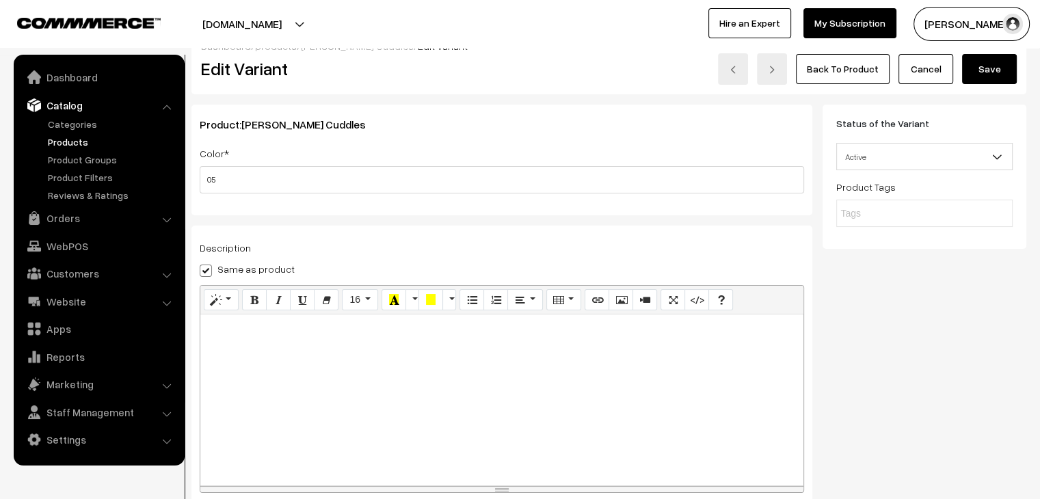
scroll to position [0, 0]
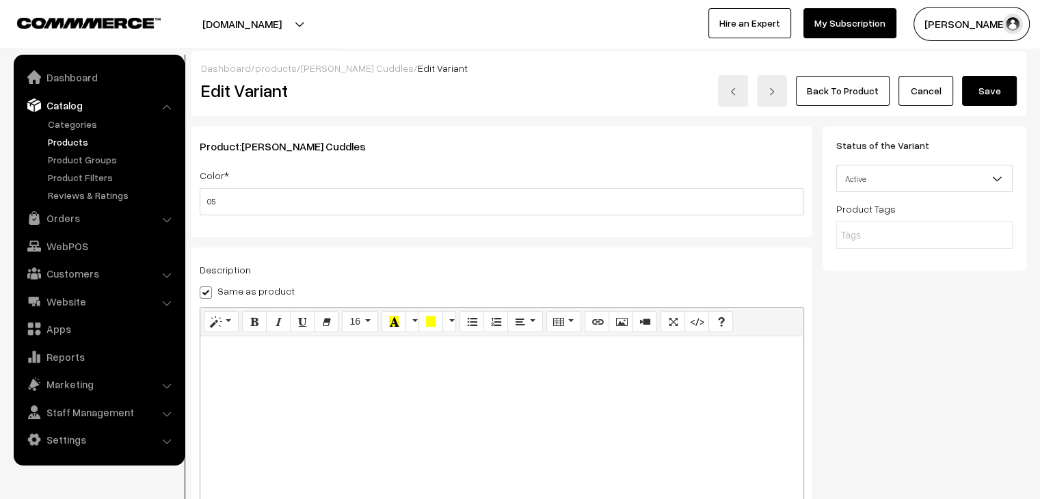
drag, startPoint x: 991, startPoint y: 98, endPoint x: 809, endPoint y: 122, distance: 182.7
click at [991, 97] on button "Save" at bounding box center [989, 91] width 55 height 30
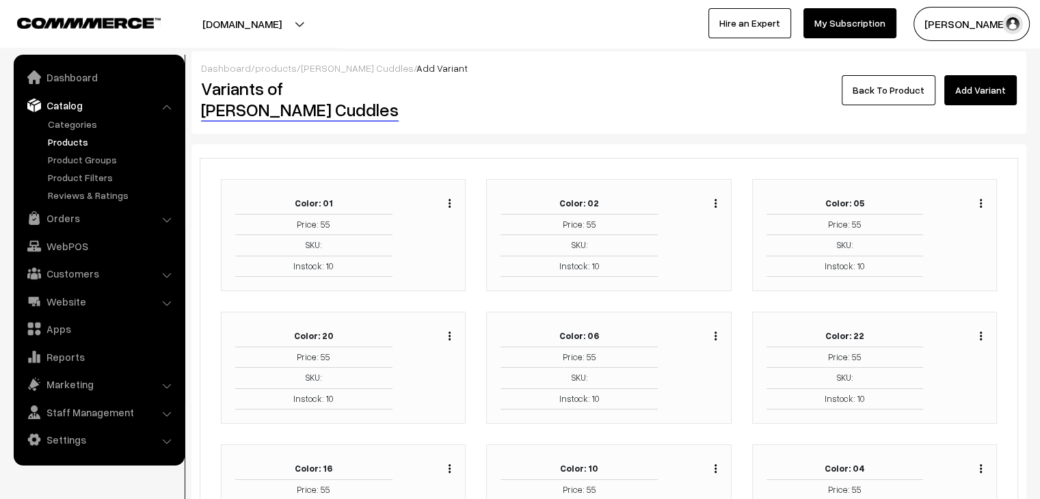
click at [64, 136] on link "Products" at bounding box center [111, 142] width 135 height 14
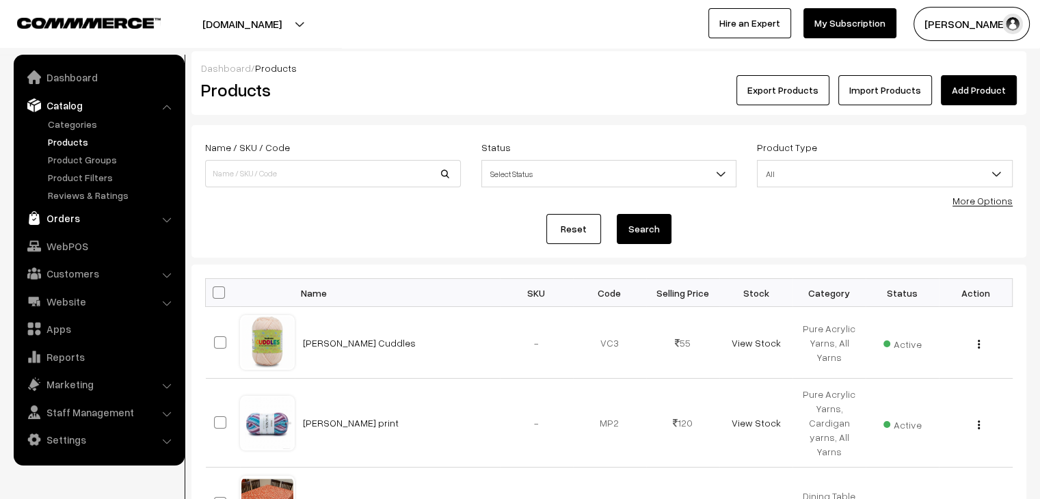
click at [123, 209] on link "Orders" at bounding box center [98, 218] width 163 height 25
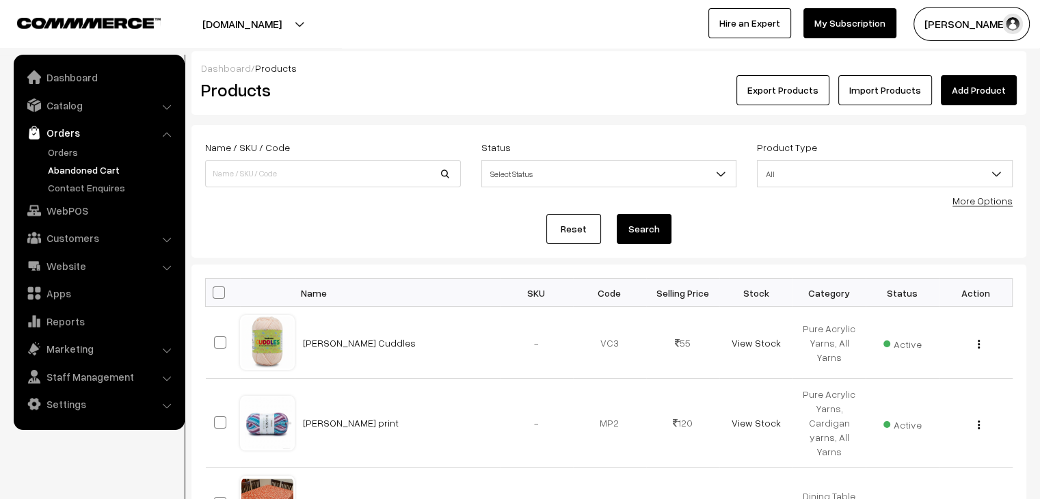
click at [101, 174] on link "Abandoned Cart" at bounding box center [111, 170] width 135 height 14
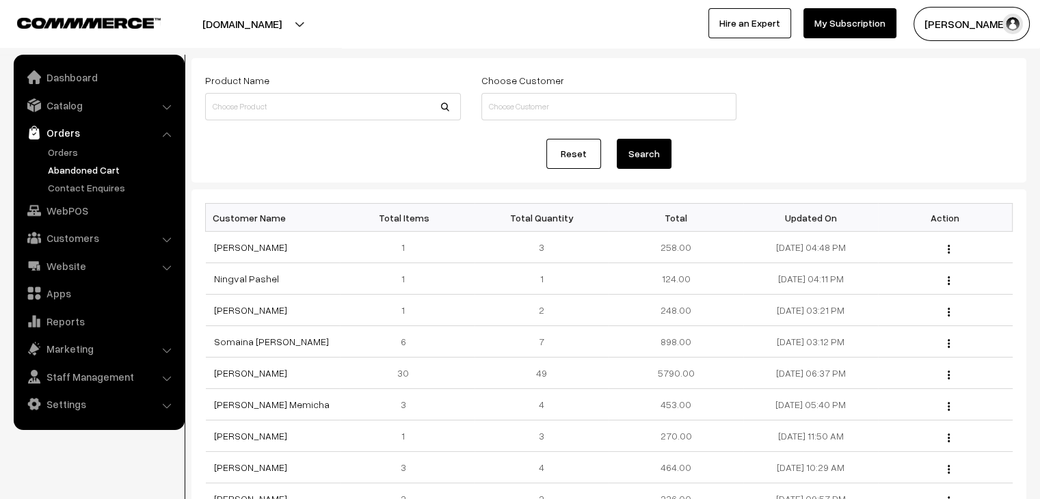
scroll to position [68, 0]
click at [260, 248] on link "[PERSON_NAME]" at bounding box center [250, 246] width 73 height 12
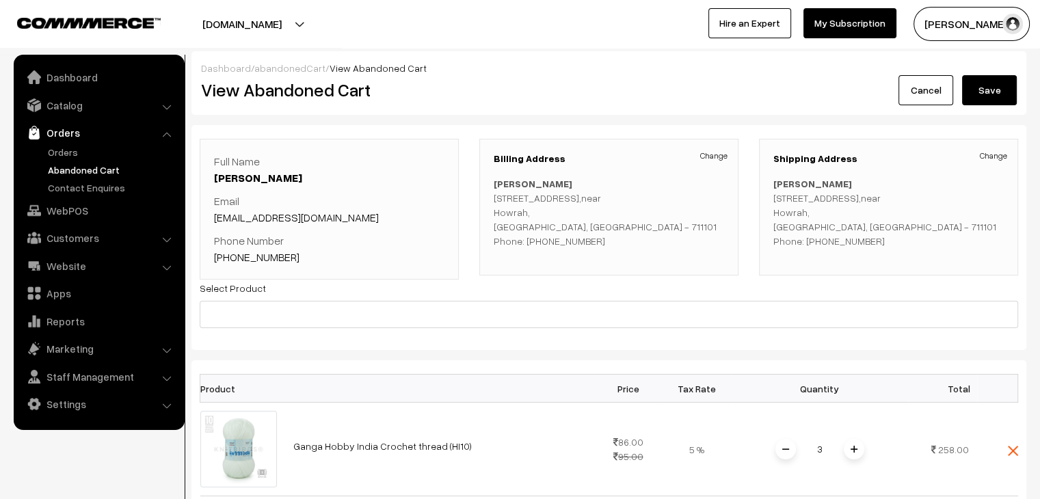
click at [279, 72] on link "abandonedCart" at bounding box center [289, 68] width 71 height 12
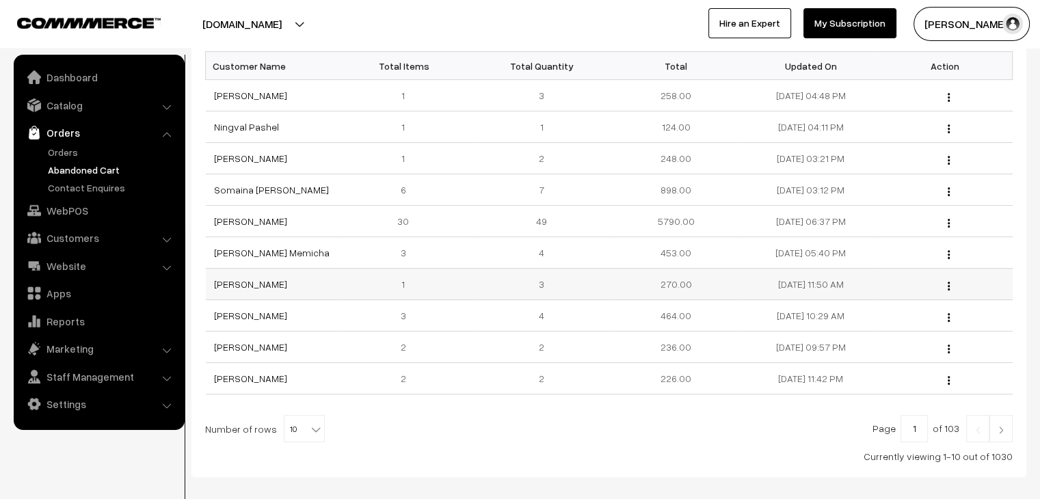
scroll to position [273, 0]
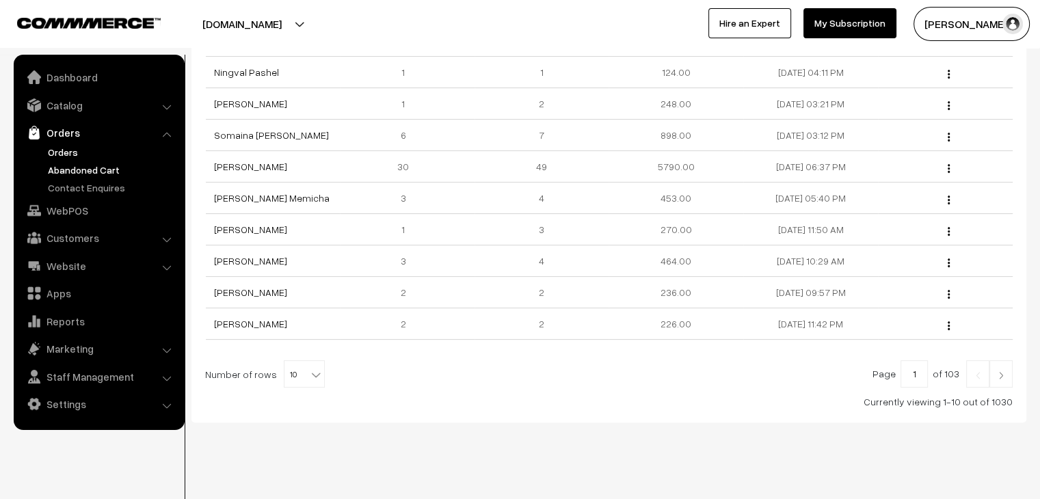
click at [67, 156] on link "Orders" at bounding box center [111, 152] width 135 height 14
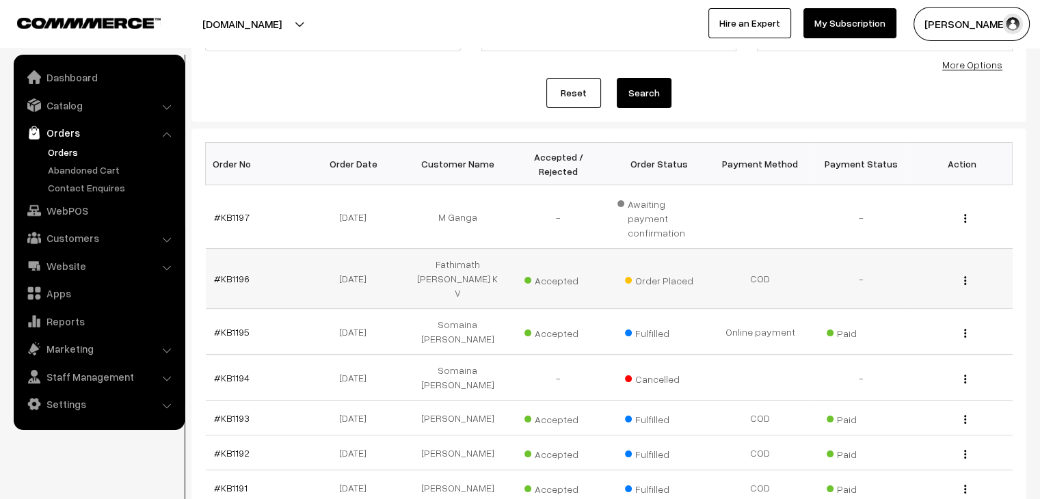
scroll to position [137, 0]
click at [240, 272] on link "#KB1196" at bounding box center [232, 278] width 36 height 12
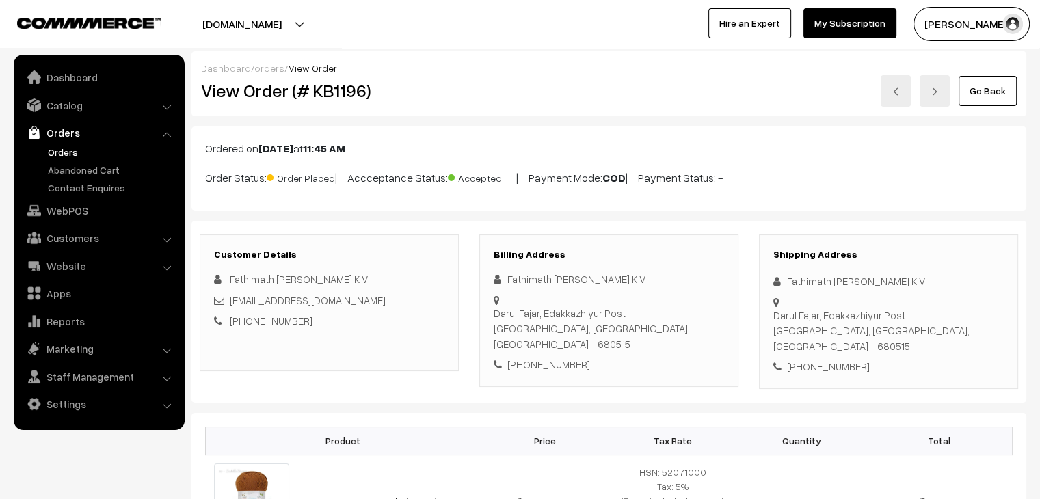
click at [72, 146] on link "Orders" at bounding box center [111, 152] width 135 height 14
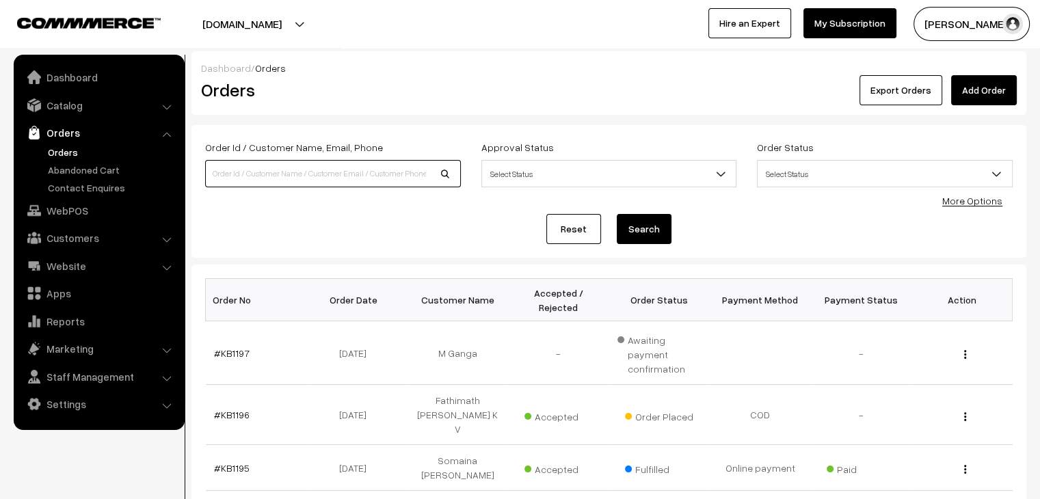
drag, startPoint x: 0, startPoint y: 0, endPoint x: 338, endPoint y: 169, distance: 377.6
click at [338, 169] on input at bounding box center [333, 173] width 256 height 27
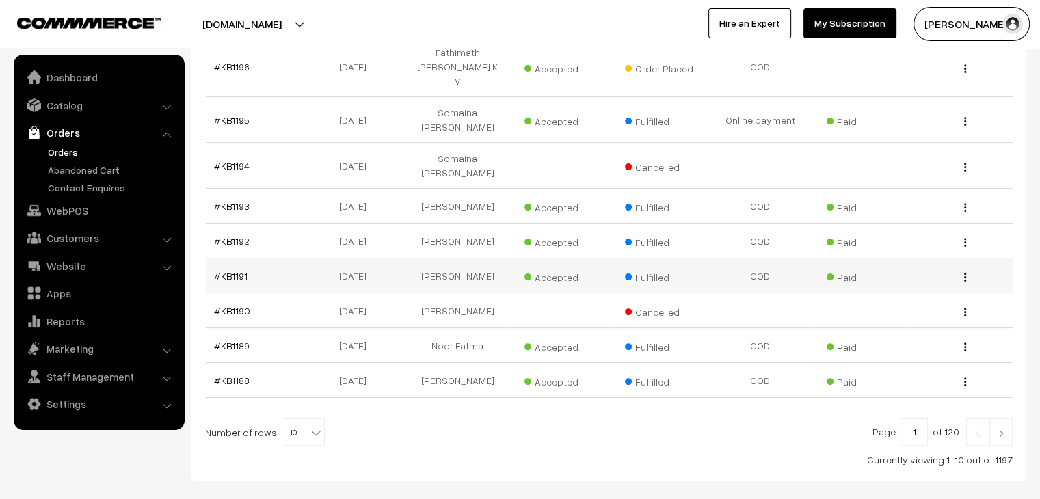
scroll to position [363, 0]
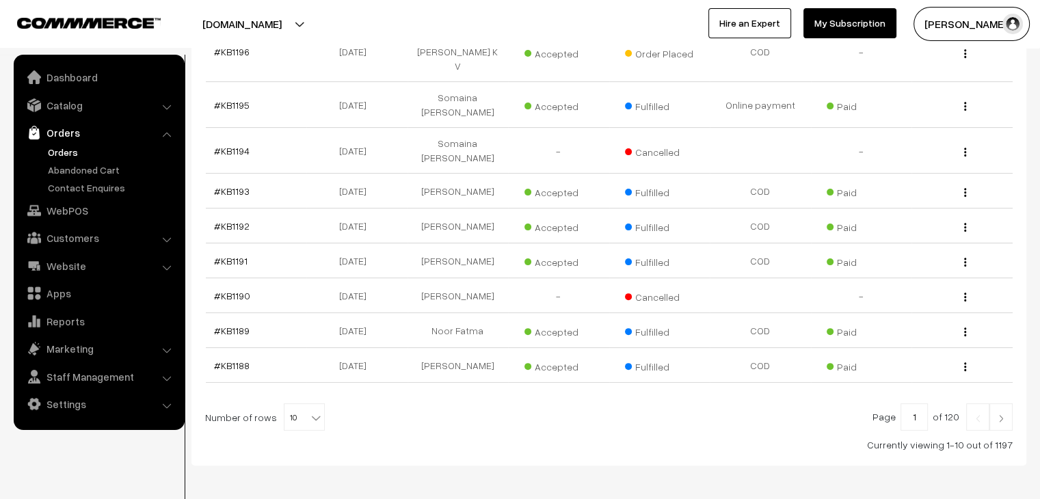
click at [310, 404] on span at bounding box center [317, 413] width 14 height 18
select select "60"
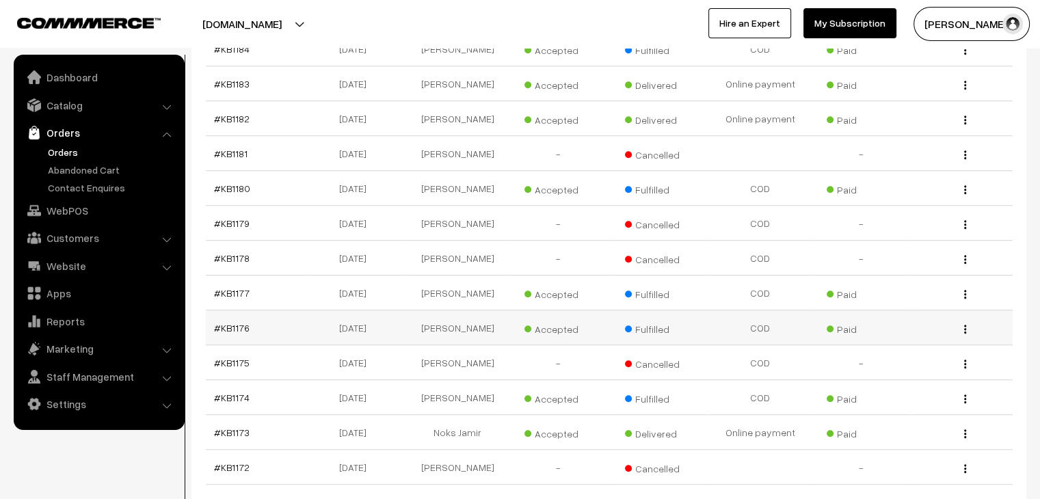
scroll to position [820, 0]
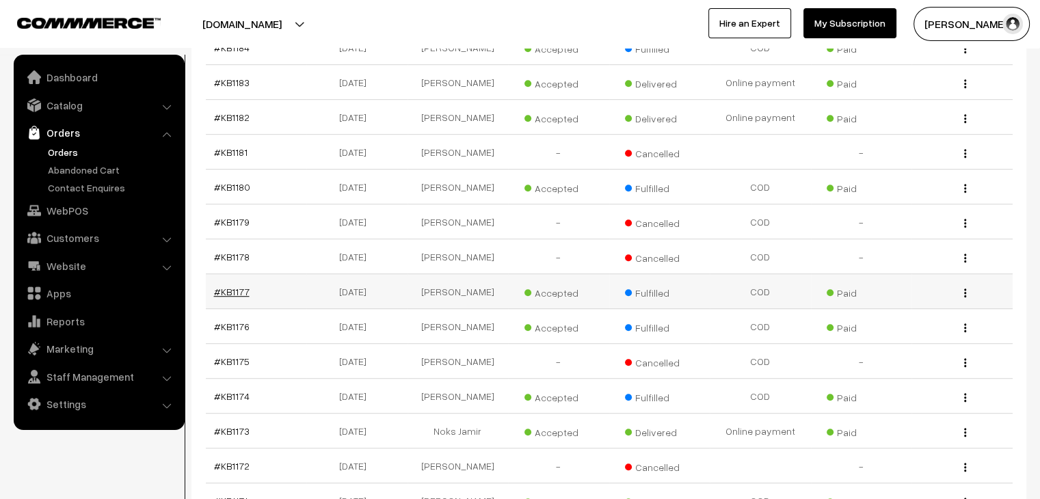
click at [230, 286] on link "#KB1177" at bounding box center [232, 292] width 36 height 12
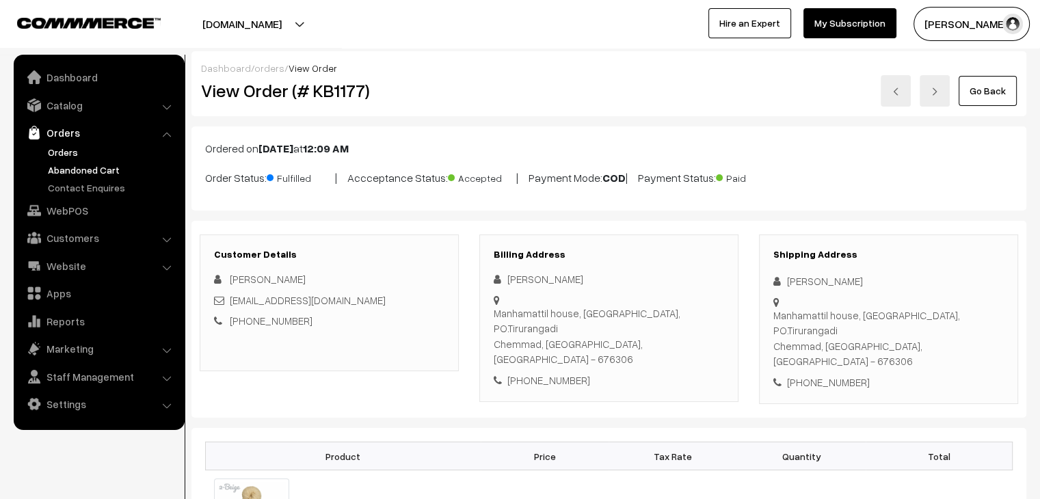
click at [94, 169] on link "Abandoned Cart" at bounding box center [111, 170] width 135 height 14
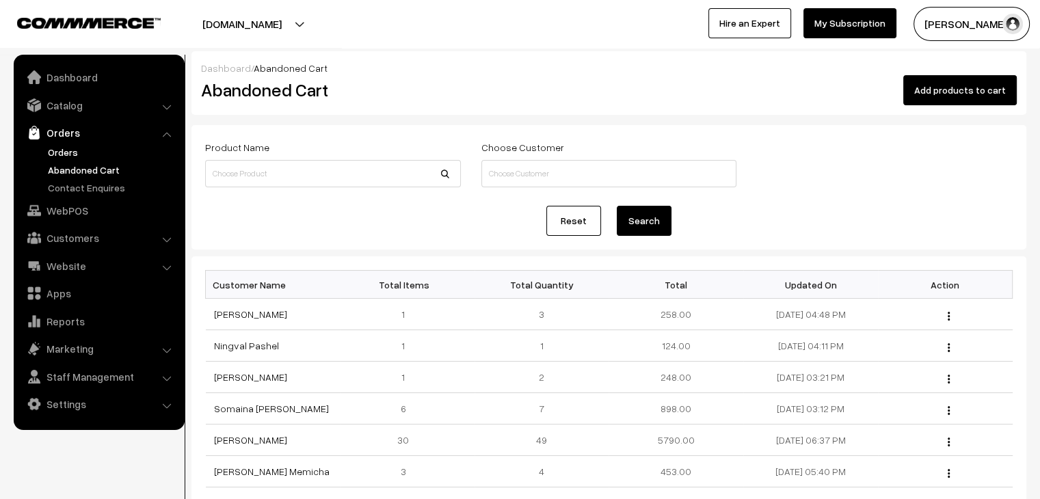
click at [99, 146] on link "Orders" at bounding box center [111, 152] width 135 height 14
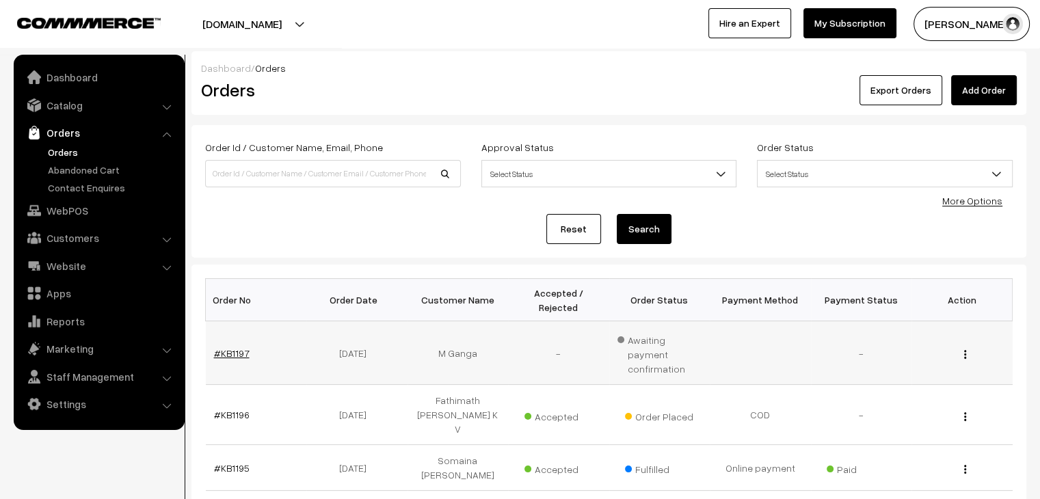
click at [243, 347] on link "#KB1197" at bounding box center [232, 353] width 36 height 12
click at [237, 347] on link "#KB1197" at bounding box center [232, 353] width 36 height 12
click at [241, 347] on link "#KB1197" at bounding box center [232, 353] width 36 height 12
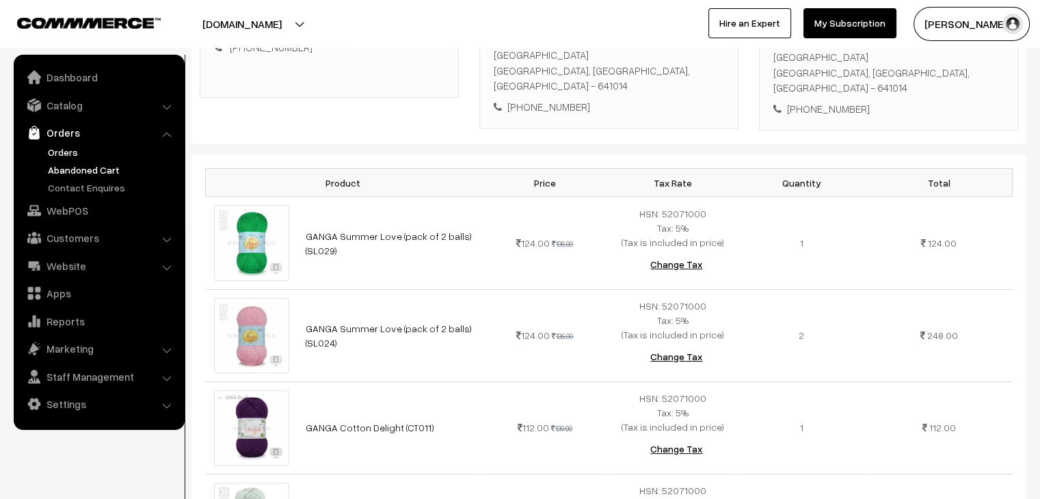
click at [92, 170] on link "Abandoned Cart" at bounding box center [111, 170] width 135 height 14
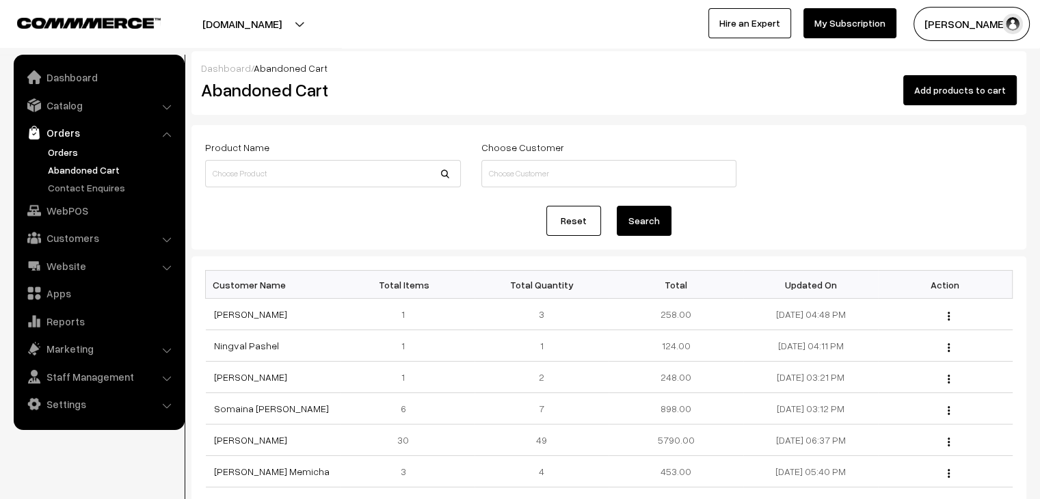
click at [72, 150] on link "Orders" at bounding box center [111, 152] width 135 height 14
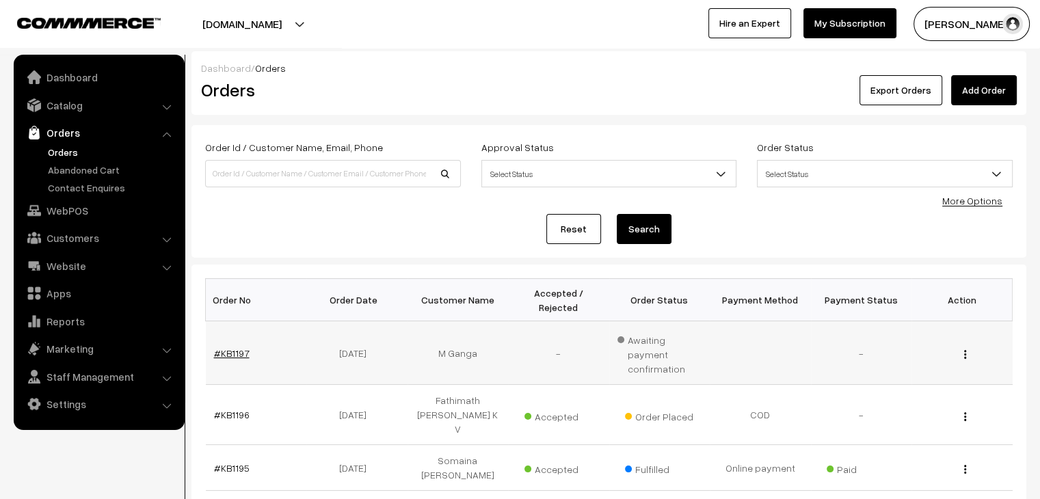
click at [224, 347] on link "#KB1197" at bounding box center [232, 353] width 36 height 12
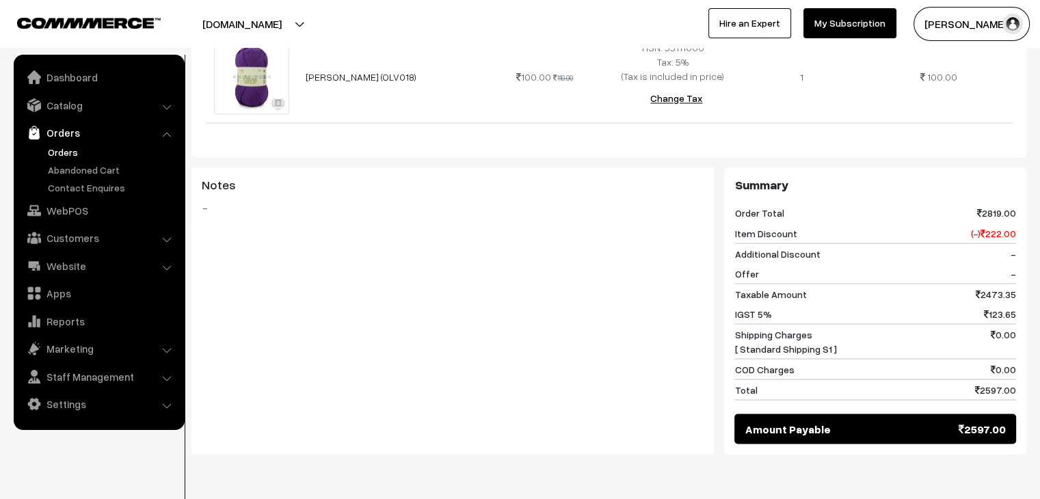
scroll to position [2385, 0]
